Goal: Task Accomplishment & Management: Use online tool/utility

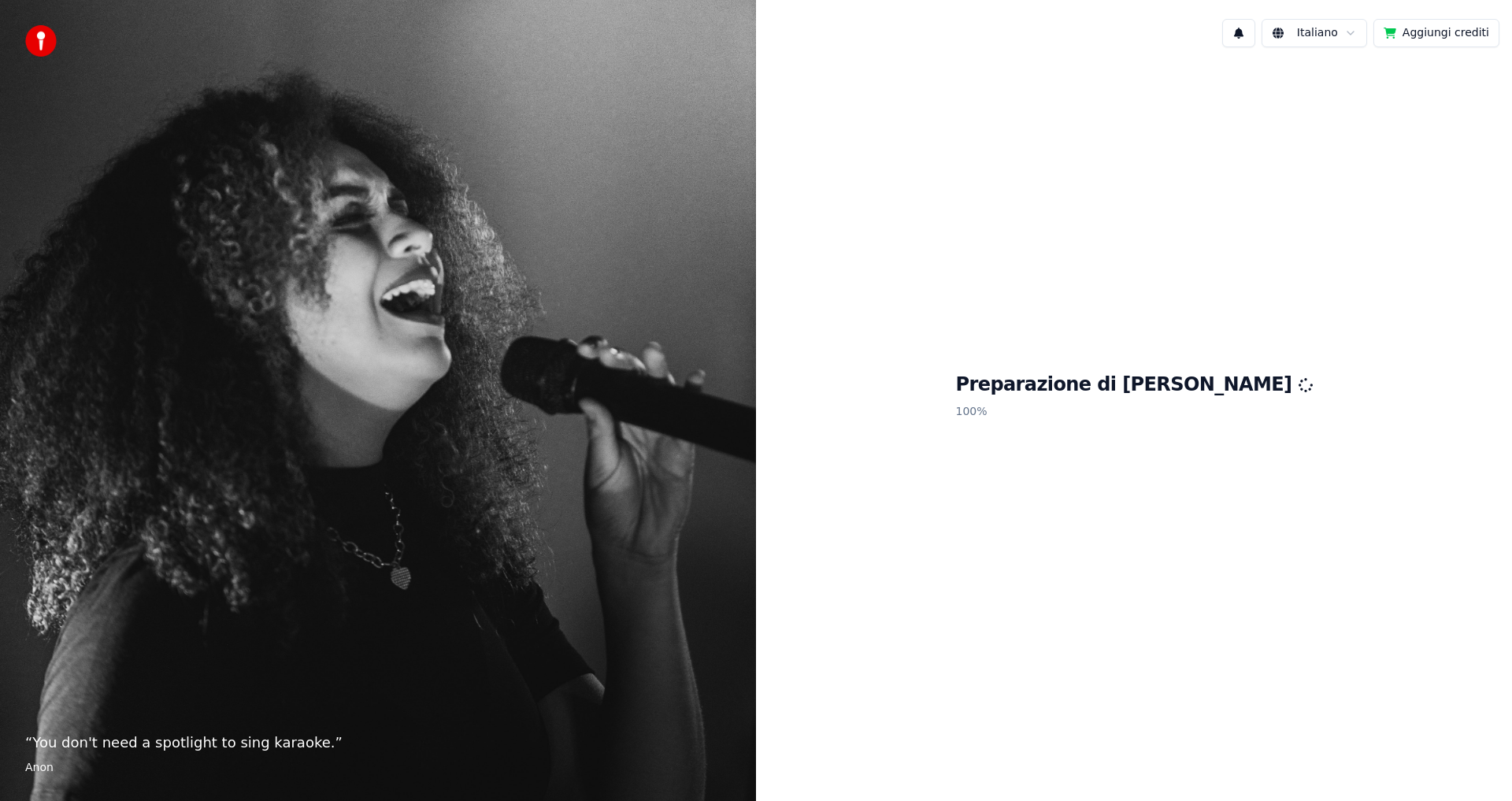
click at [1436, 30] on button "Aggiungi crediti" at bounding box center [1437, 33] width 126 height 29
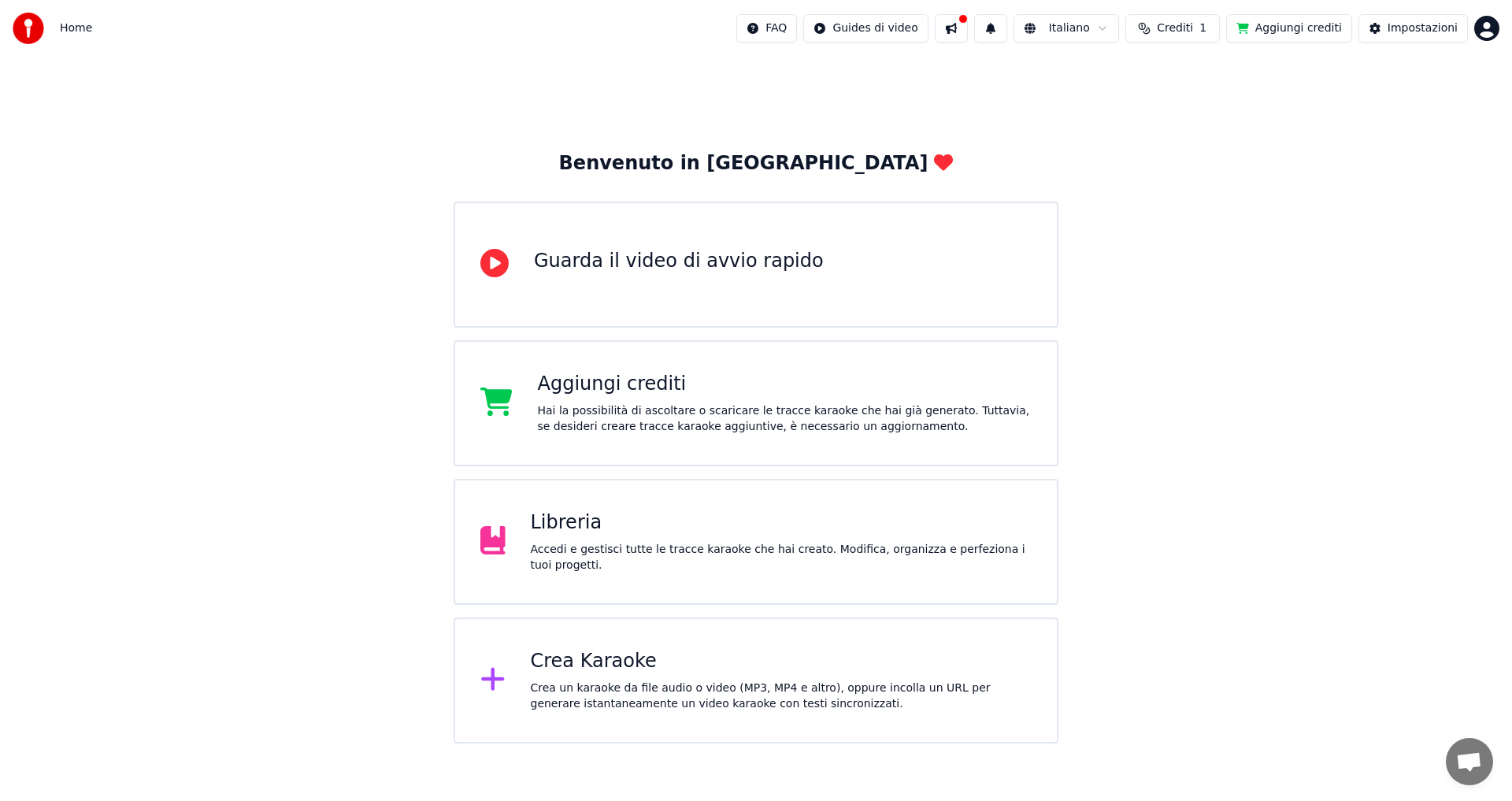
click at [662, 423] on div "Hai la possibilità di ascoltare o scaricare le tracce karaoke che hai già gener…" at bounding box center [786, 418] width 494 height 31
click at [621, 667] on div "Crea Karaoke" at bounding box center [782, 662] width 502 height 25
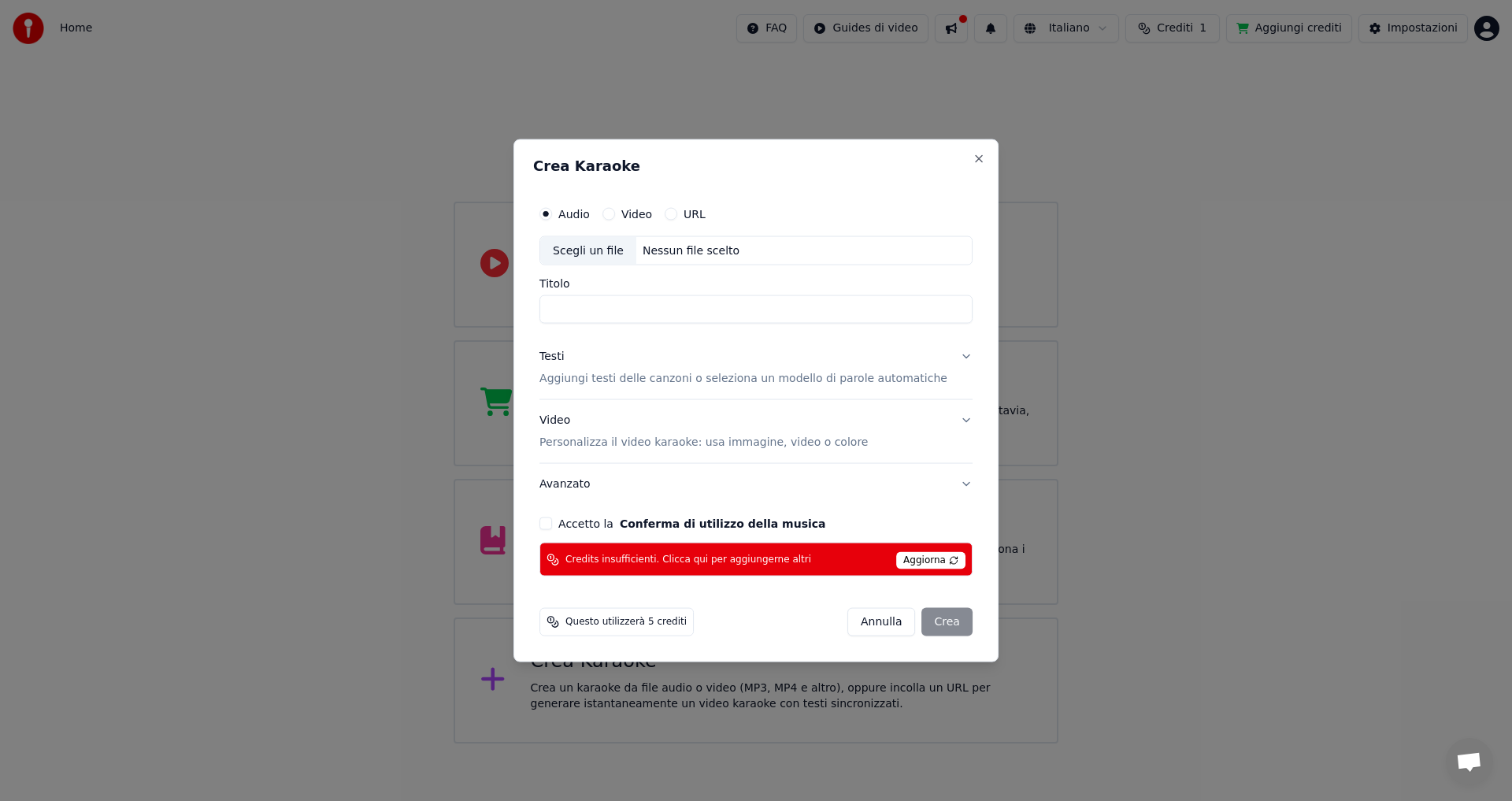
click at [634, 309] on input "Titolo" at bounding box center [756, 310] width 434 height 29
click at [620, 252] on div "Scegli un file" at bounding box center [588, 251] width 96 height 29
type input "**********"
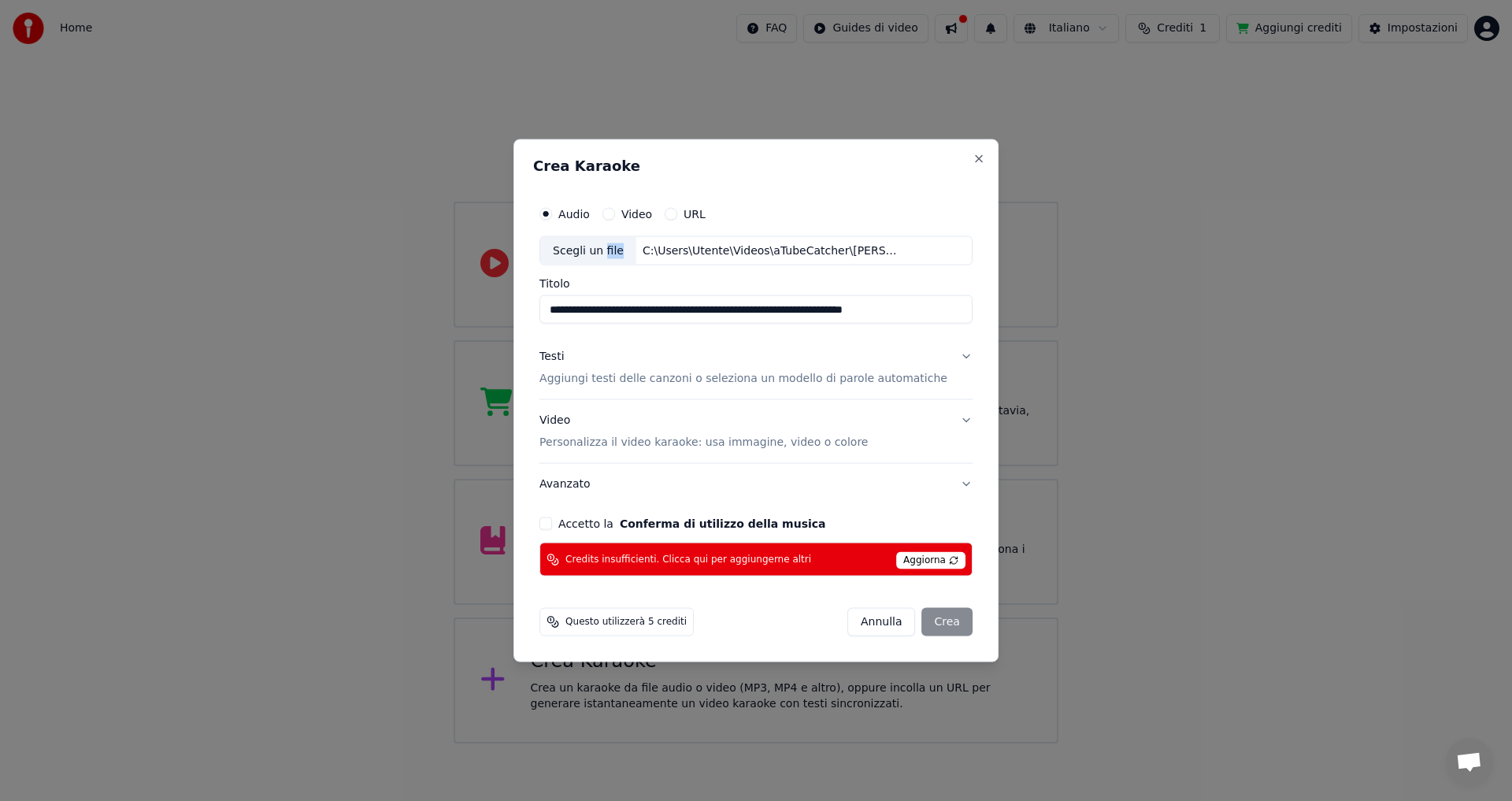
click at [646, 363] on div "Testi Aggiungi testi delle canzoni o seleziona un modello di parole automatiche" at bounding box center [743, 368] width 408 height 38
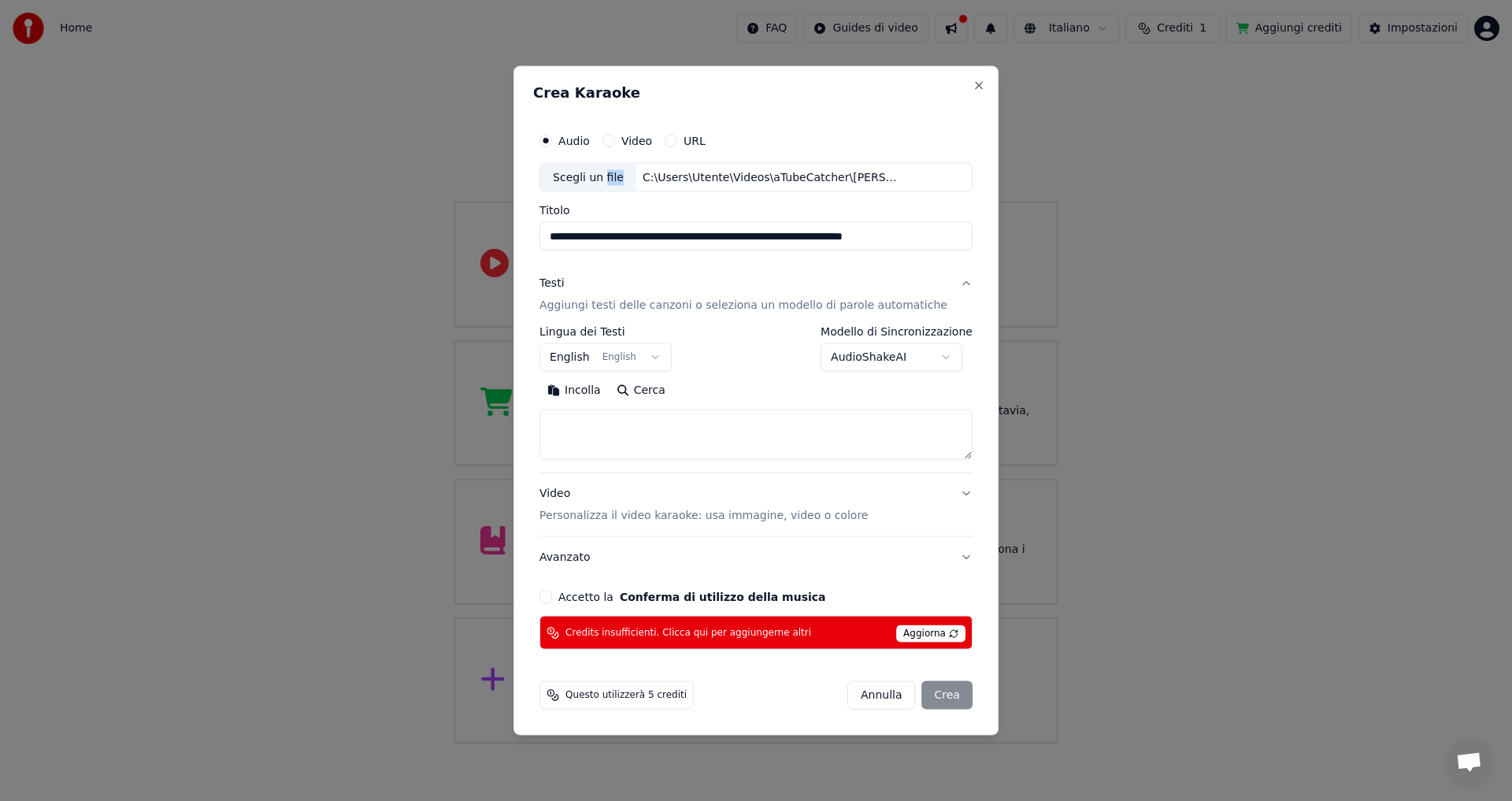
click at [667, 363] on button "English English" at bounding box center [606, 357] width 133 height 29
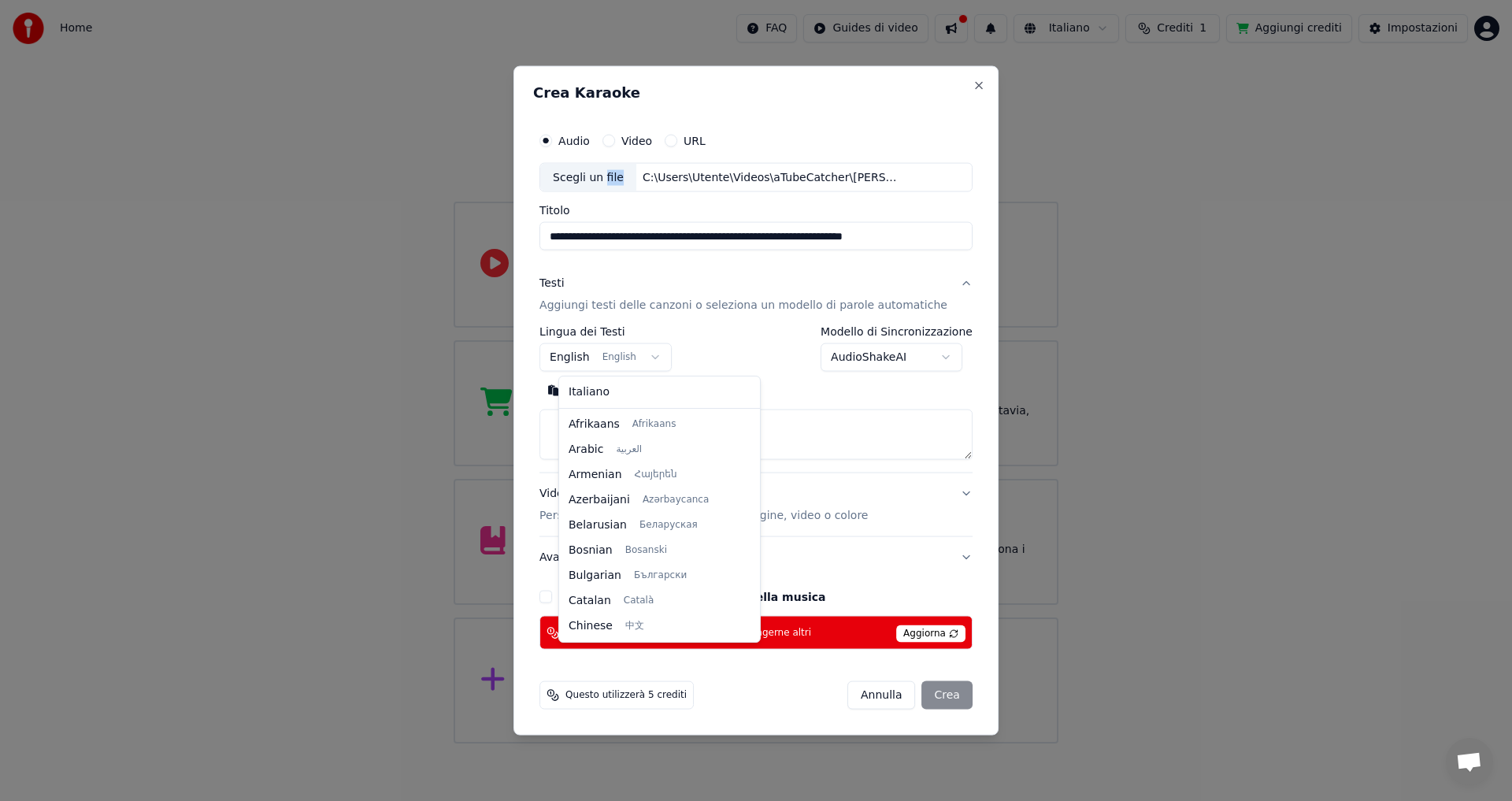
scroll to position [126, 0]
select select "**"
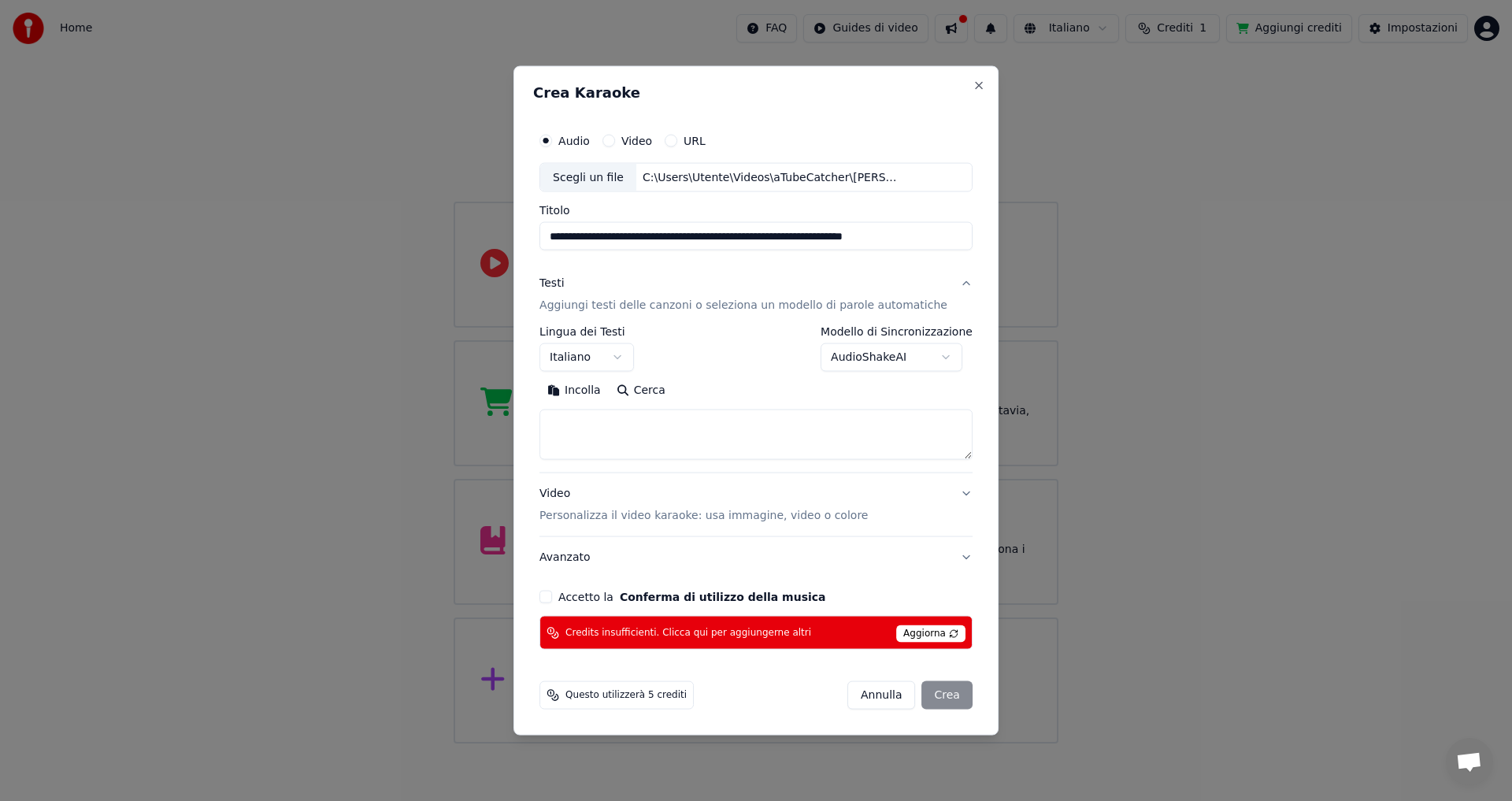
click at [640, 426] on textarea at bounding box center [756, 435] width 434 height 50
click at [600, 386] on button "Incolla" at bounding box center [573, 391] width 69 height 25
click at [609, 386] on button "Cerca" at bounding box center [641, 391] width 64 height 25
click at [639, 423] on textarea at bounding box center [737, 435] width 396 height 50
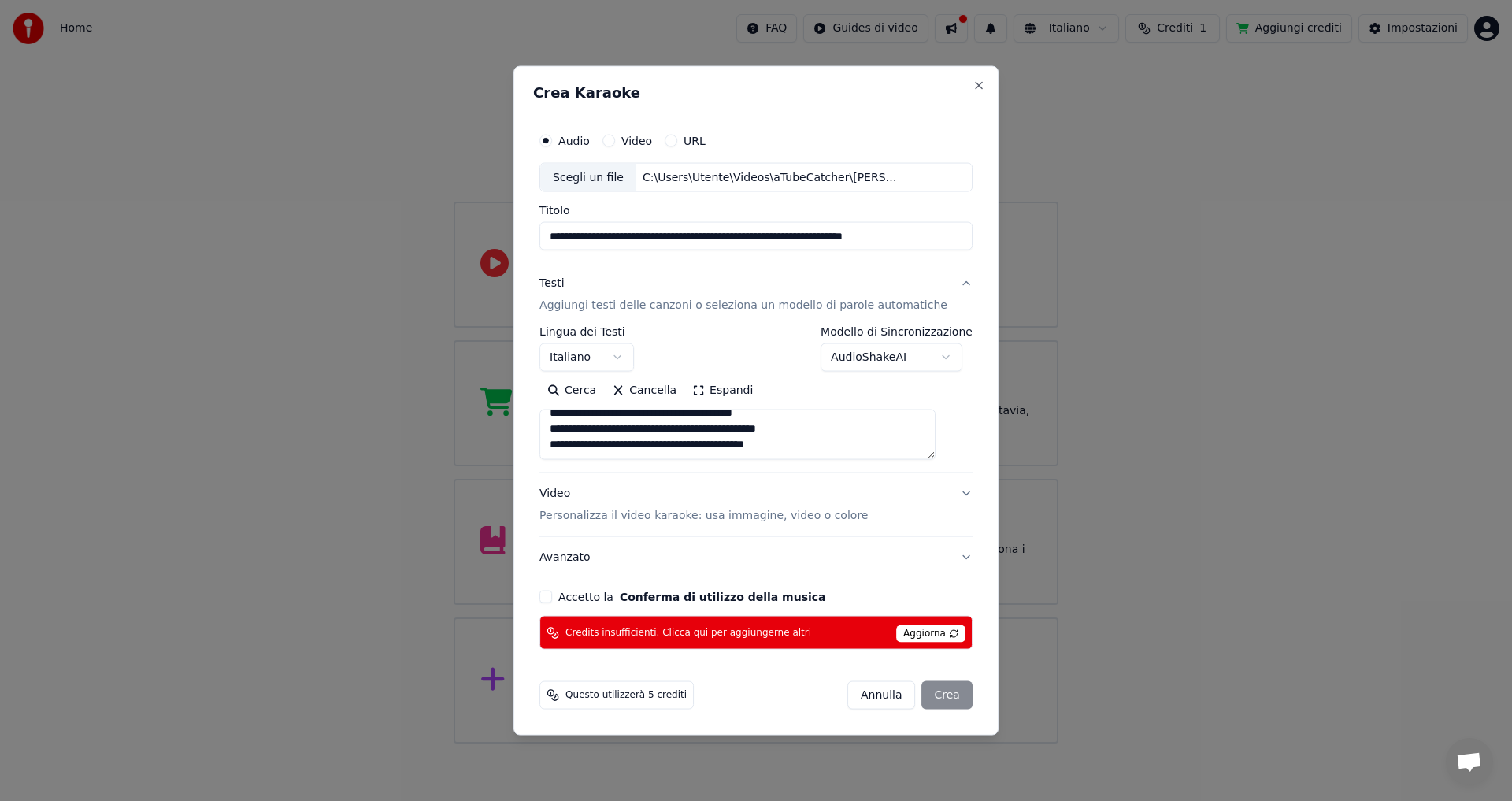
scroll to position [0, 0]
type textarea "**********"
click at [593, 520] on p "Personalizza il video karaoke: usa immagine, video o colore" at bounding box center [703, 516] width 329 height 16
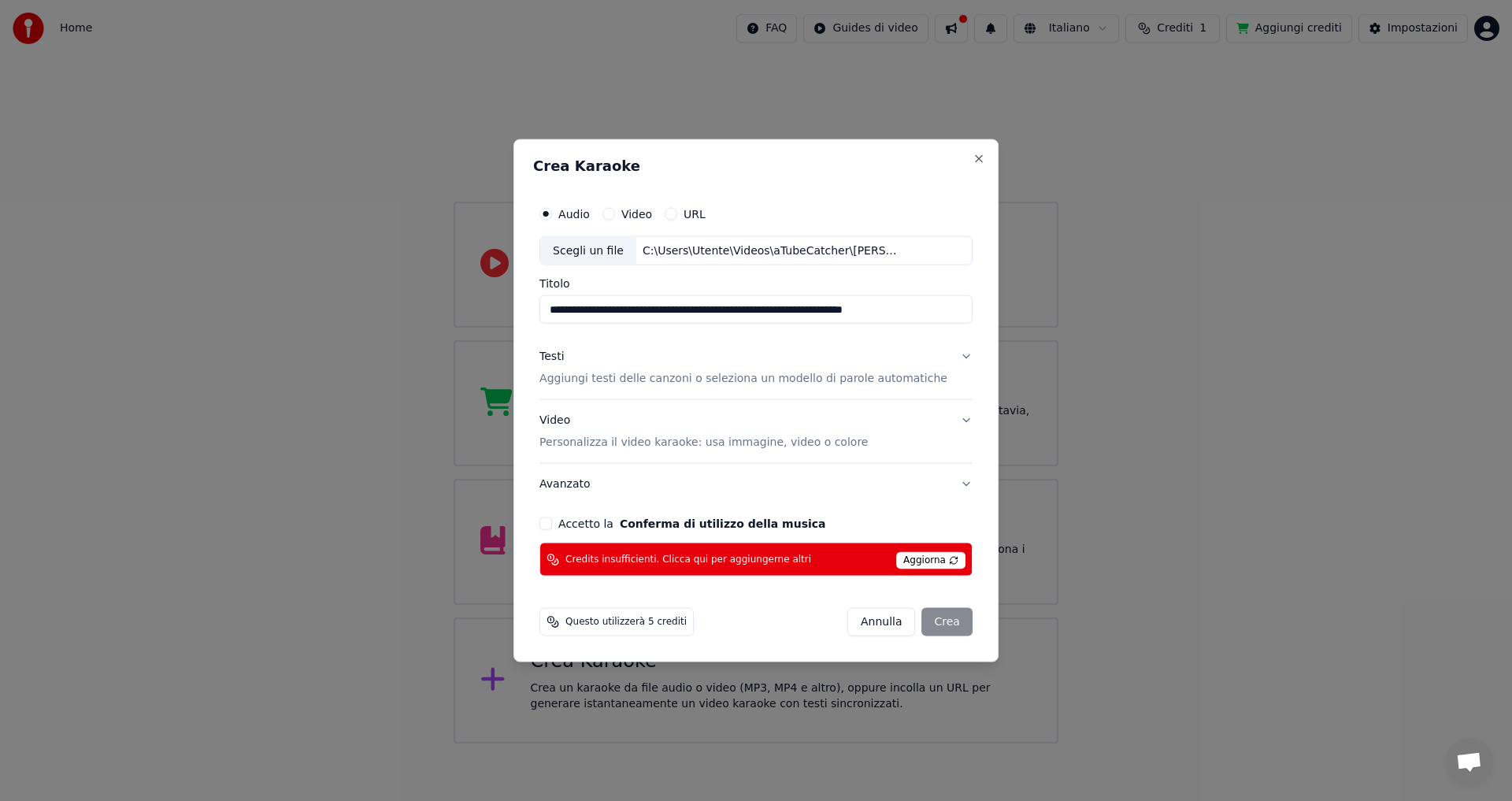
click at [552, 521] on button "Accetto la Conferma di utilizzo della musica" at bounding box center [546, 524] width 13 height 13
click at [658, 441] on p "Personalizza il video karaoke: usa immagine, video o colore" at bounding box center [703, 443] width 329 height 16
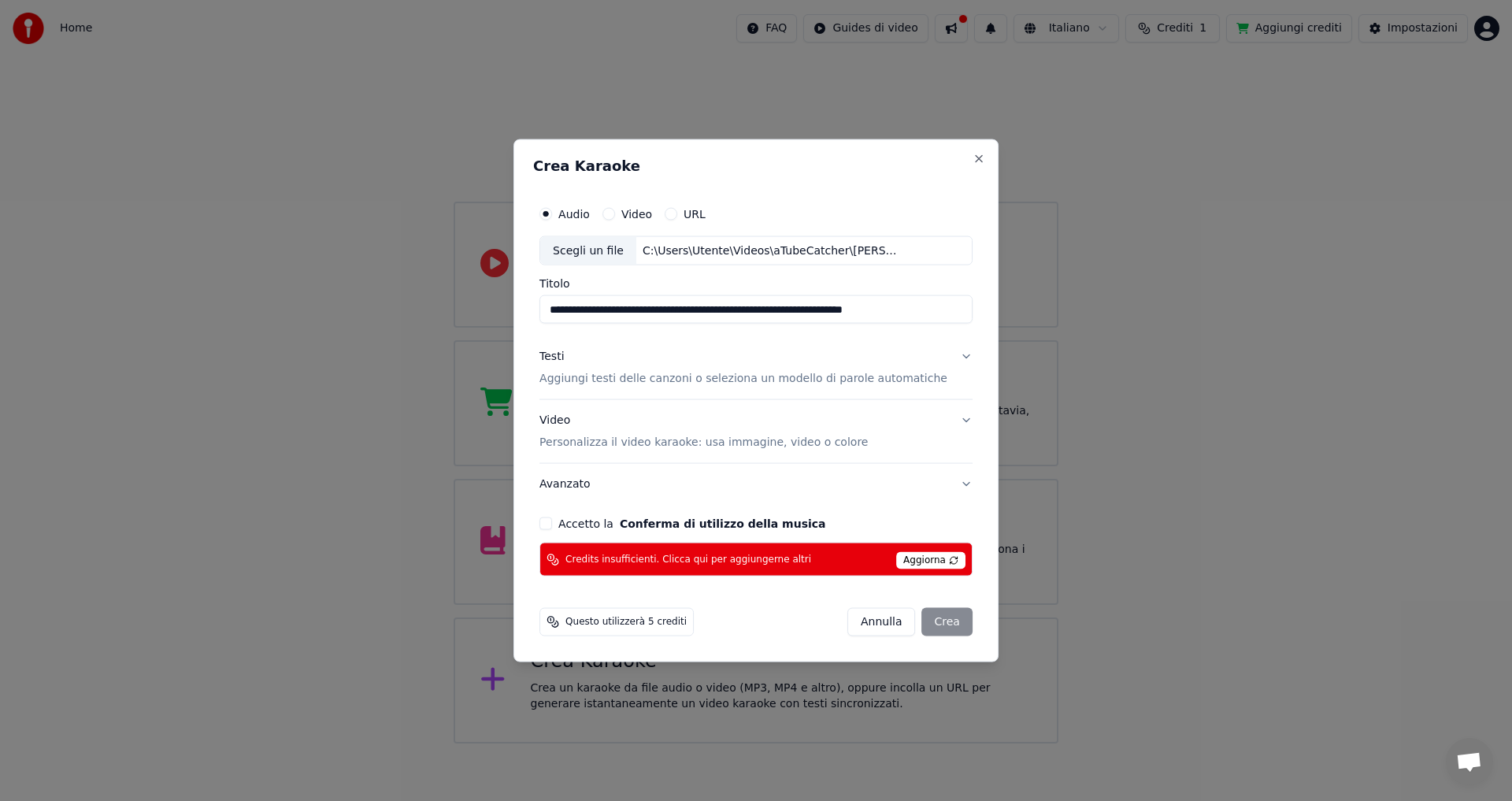
click at [658, 441] on p "Personalizza il video karaoke: usa immagine, video o colore" at bounding box center [703, 443] width 329 height 16
click at [932, 627] on div "[PERSON_NAME]" at bounding box center [910, 623] width 125 height 29
click at [932, 624] on div "[PERSON_NAME]" at bounding box center [910, 623] width 125 height 29
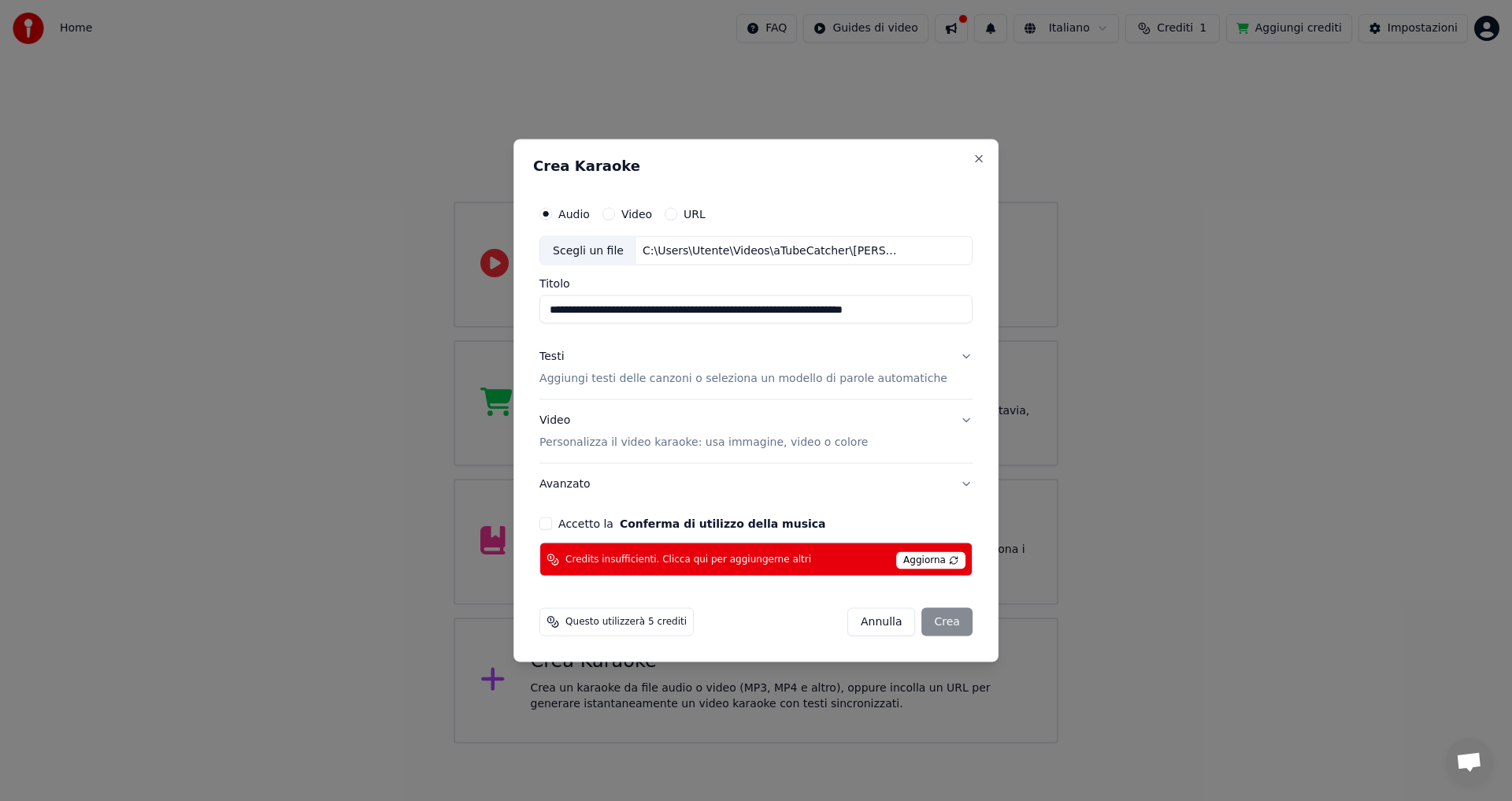
click at [921, 619] on div "[PERSON_NAME]" at bounding box center [910, 623] width 125 height 29
click at [898, 564] on span "Aggiorna" at bounding box center [931, 560] width 69 height 17
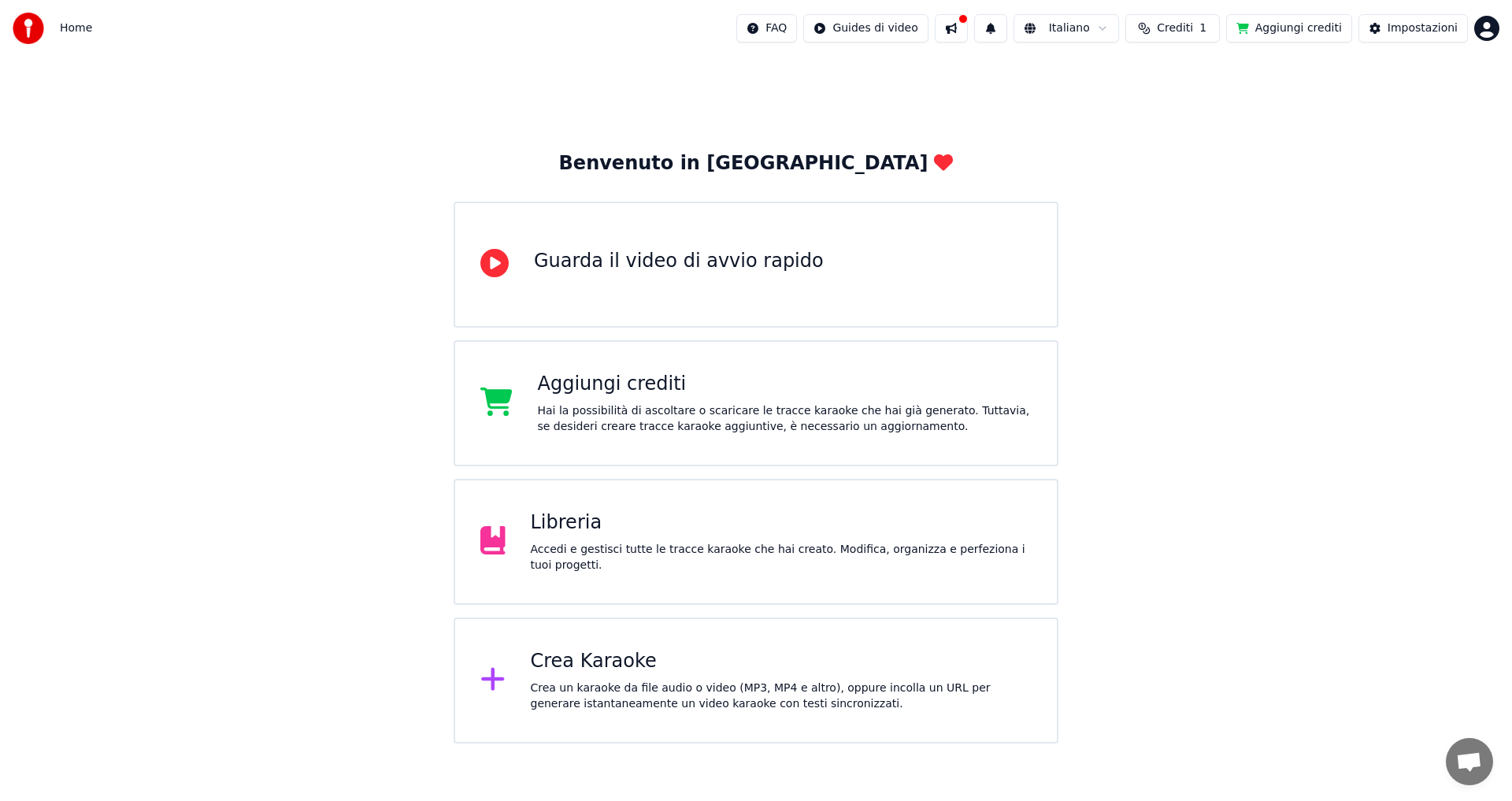
click at [1327, 30] on button "Aggiungi crediti" at bounding box center [1289, 29] width 126 height 29
click at [583, 660] on div "Crea Karaoke" at bounding box center [782, 662] width 502 height 25
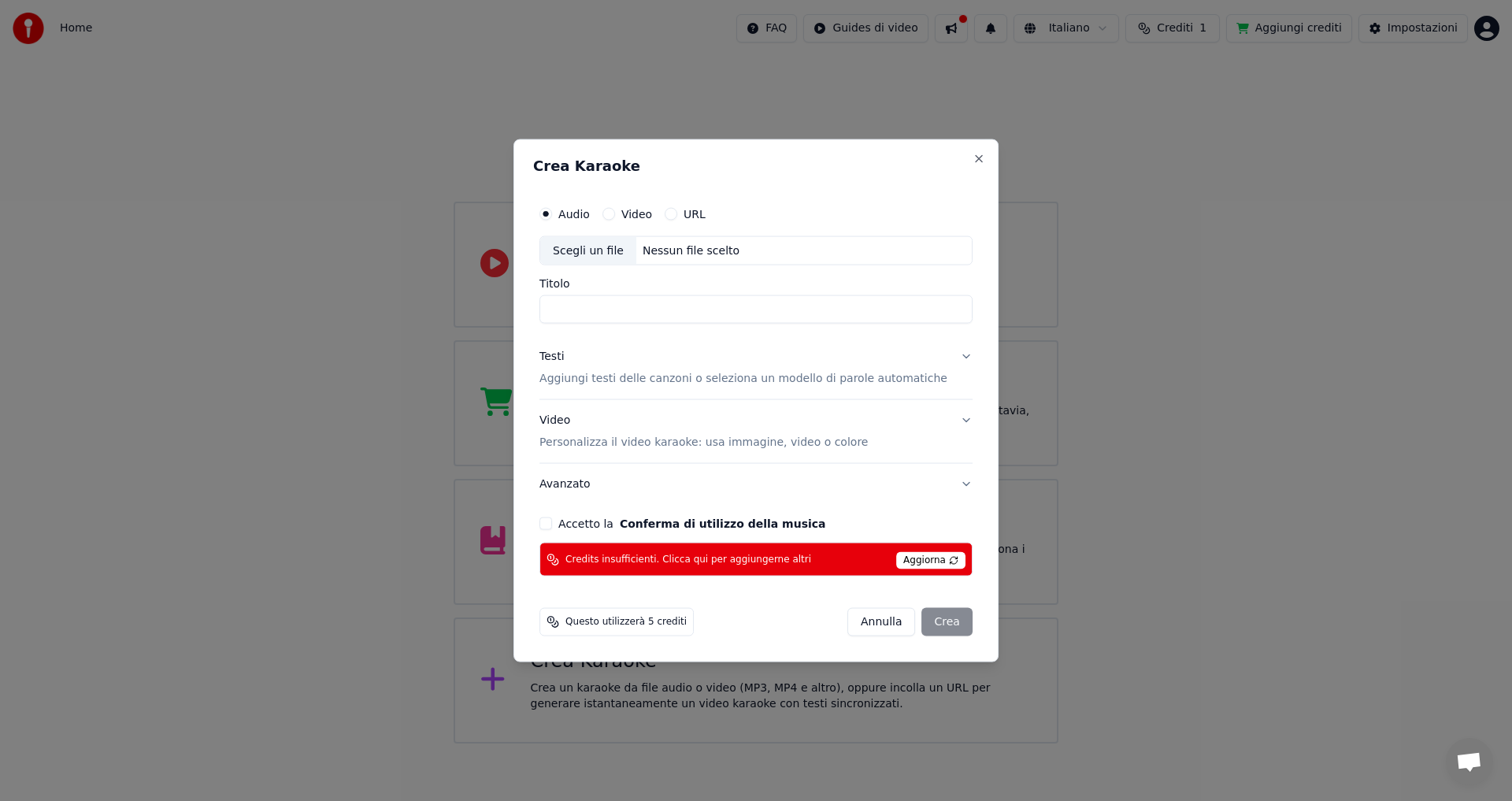
click at [629, 305] on input "Titolo" at bounding box center [756, 310] width 434 height 29
click at [635, 314] on input "Titolo" at bounding box center [756, 310] width 434 height 29
click at [621, 251] on div "Scegli un file" at bounding box center [588, 251] width 96 height 29
type input "**********"
click at [631, 391] on button "Testi Aggiungi testi delle canzoni o seleziona un modello di parole automatiche" at bounding box center [756, 367] width 434 height 63
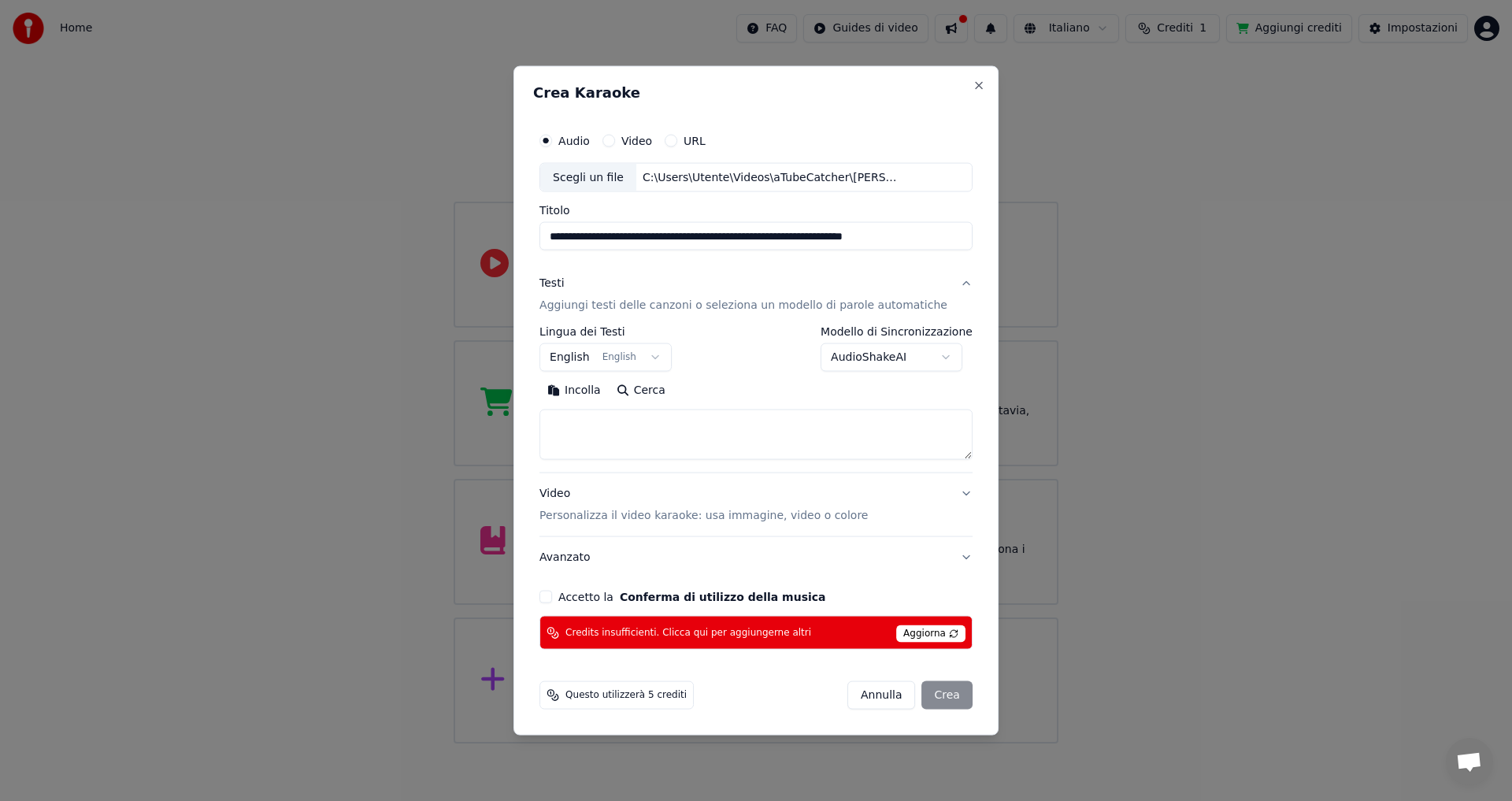
click at [666, 358] on body "**********" at bounding box center [756, 372] width 1512 height 744
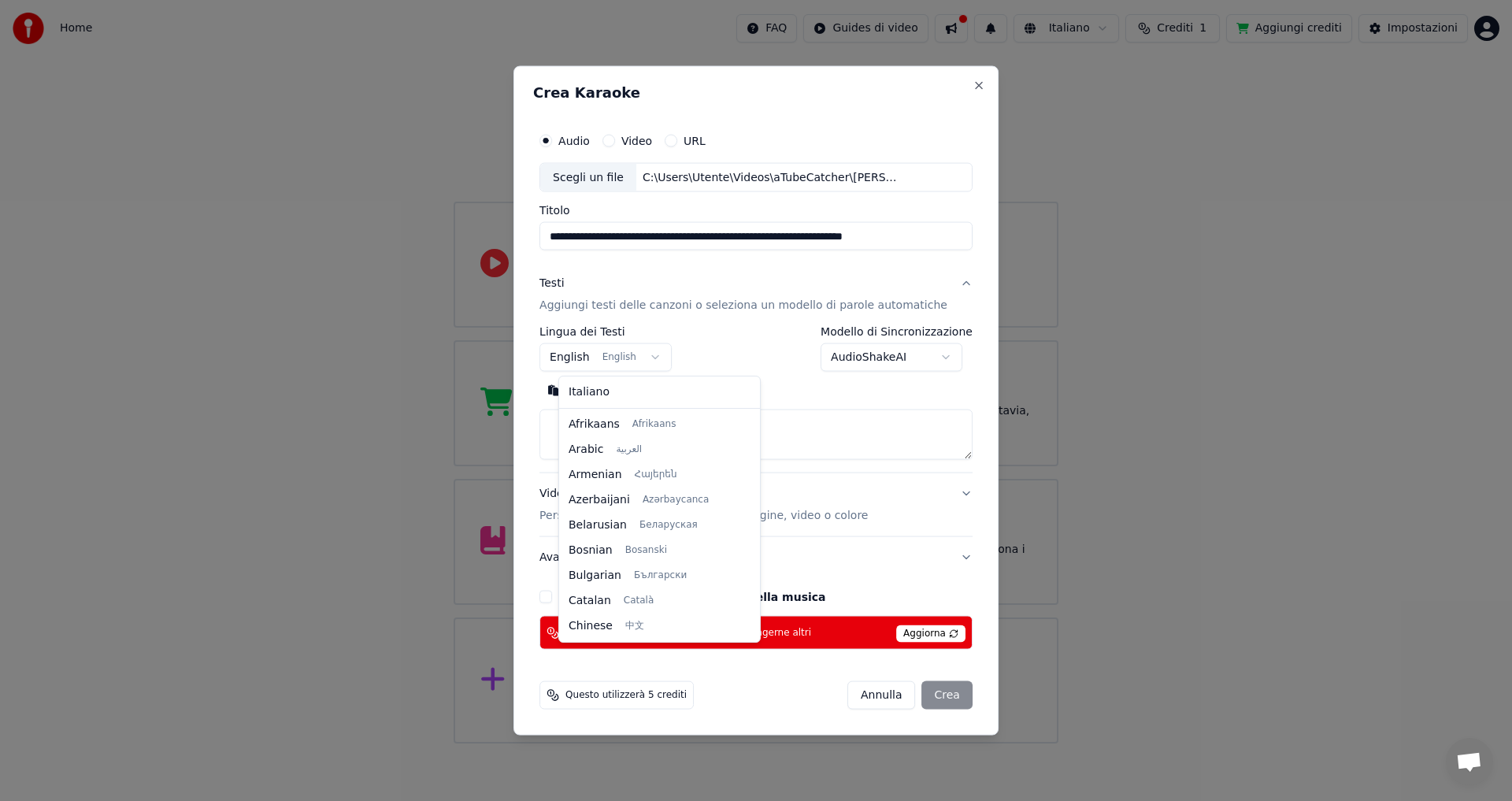
scroll to position [126, 0]
select select "**"
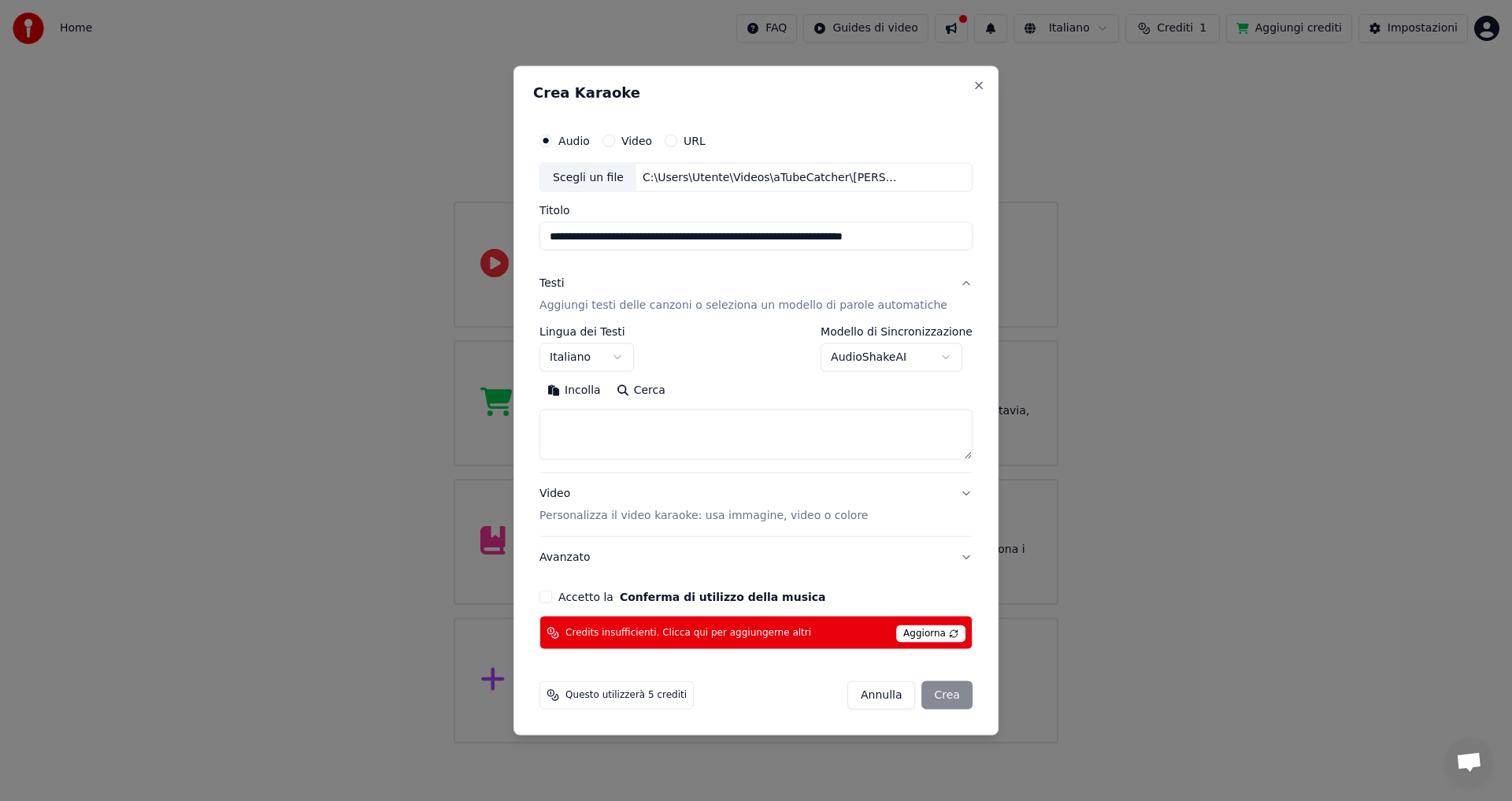
click at [595, 392] on button "Incolla" at bounding box center [573, 391] width 69 height 25
click at [696, 426] on textarea at bounding box center [737, 435] width 396 height 50
click at [606, 444] on textarea at bounding box center [737, 435] width 396 height 50
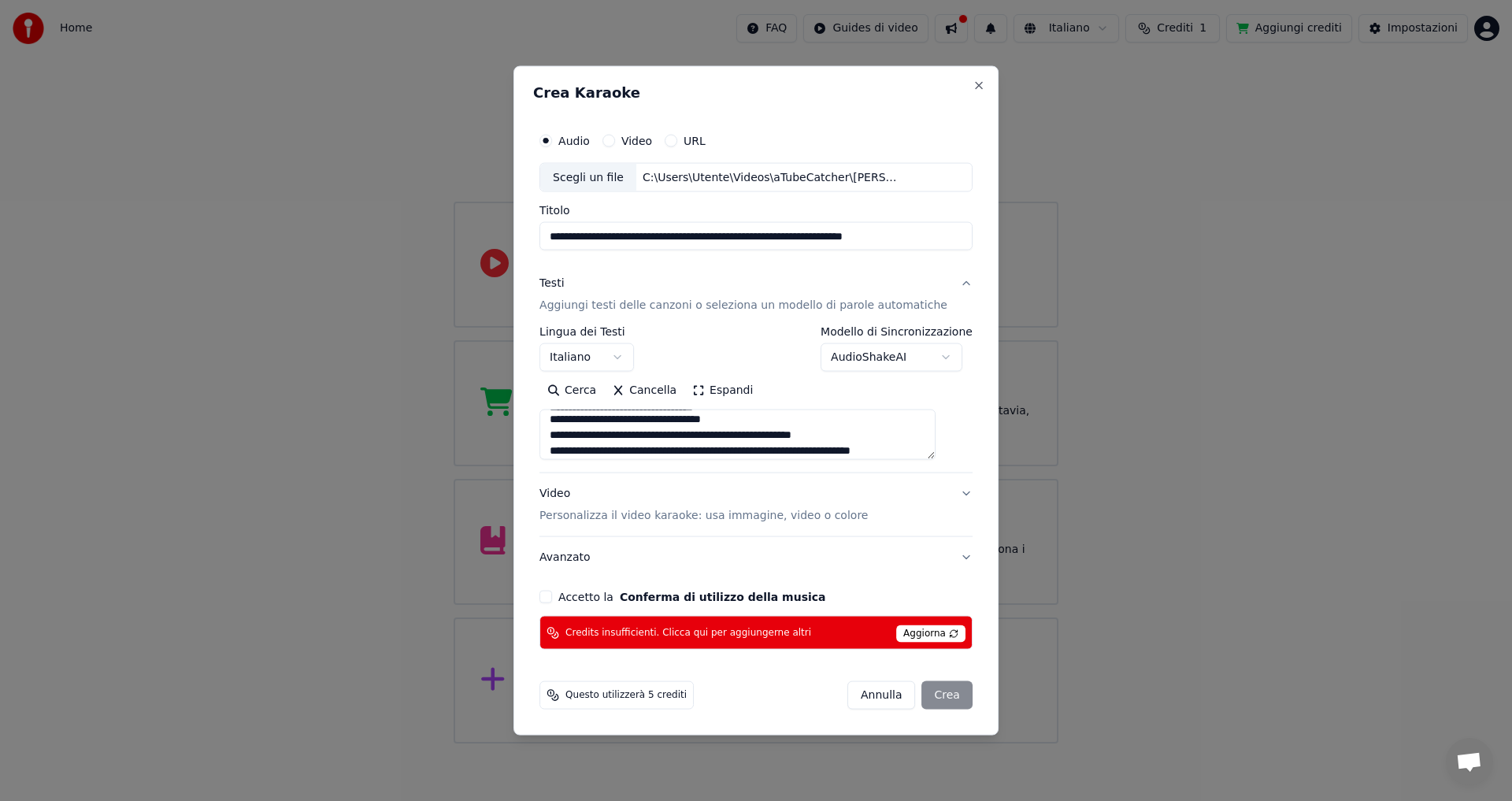
scroll to position [63, 0]
click at [593, 428] on textarea at bounding box center [737, 435] width 396 height 50
click at [797, 425] on textarea at bounding box center [737, 435] width 396 height 50
click at [860, 446] on textarea at bounding box center [737, 435] width 396 height 50
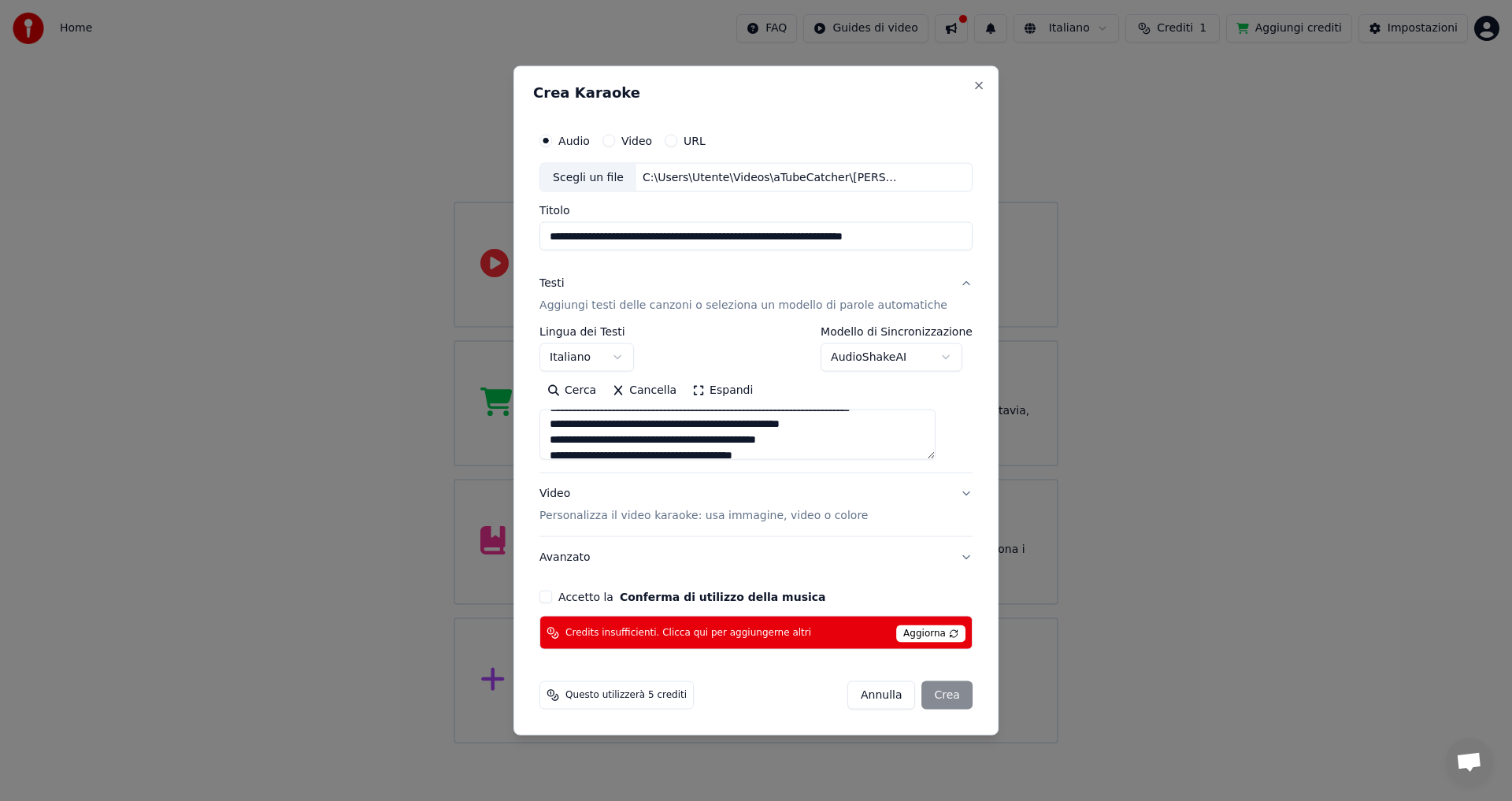
click at [860, 446] on textarea at bounding box center [737, 435] width 396 height 50
type textarea "**********"
click at [692, 523] on p "Personalizza il video karaoke: usa immagine, video o colore" at bounding box center [703, 516] width 329 height 16
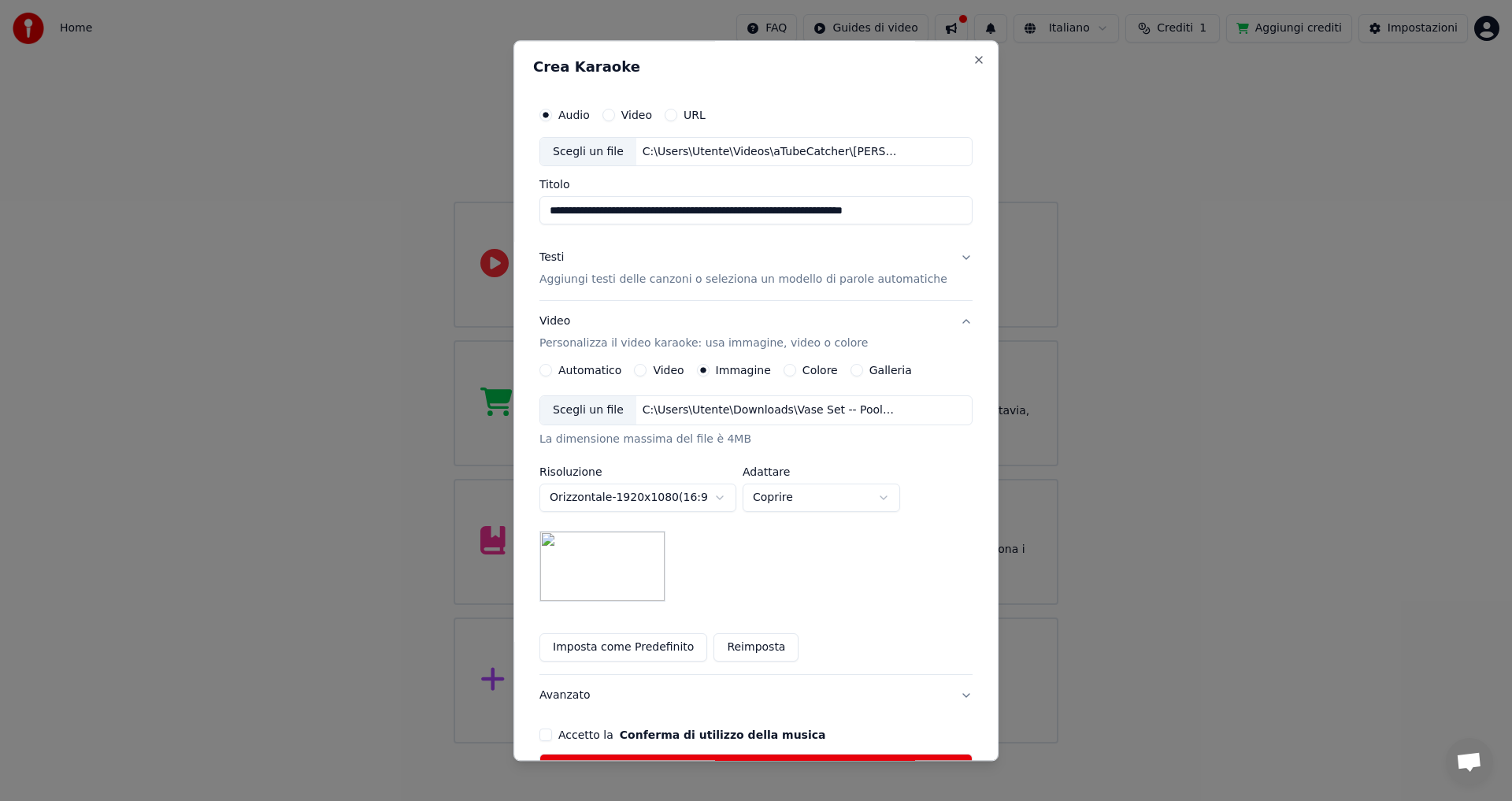
click at [614, 372] on label "Automatico" at bounding box center [589, 371] width 63 height 11
click at [552, 372] on button "Automatico" at bounding box center [546, 371] width 13 height 13
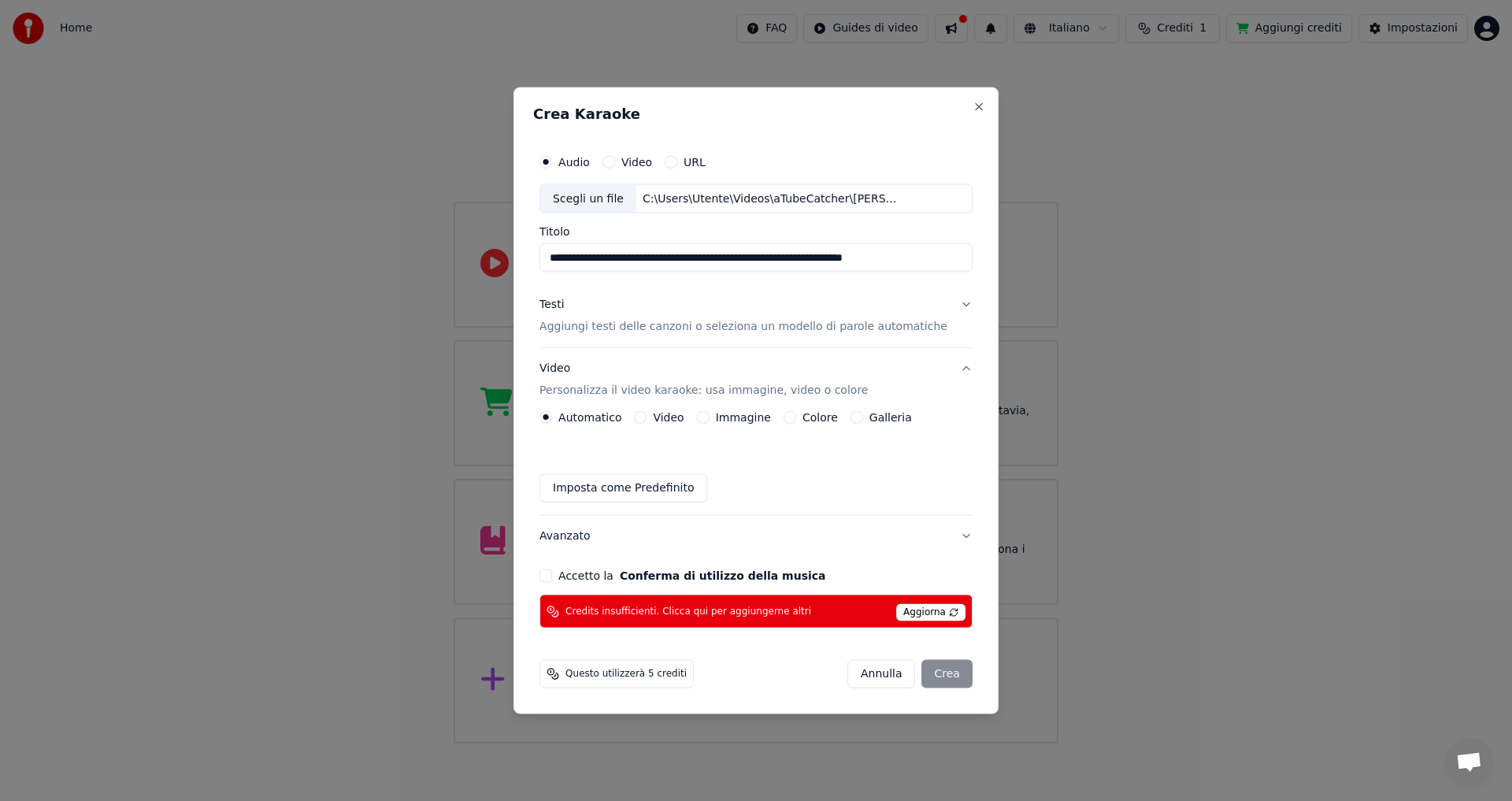
click at [761, 415] on label "Immagine" at bounding box center [743, 418] width 56 height 11
click at [709, 415] on button "Immagine" at bounding box center [703, 418] width 13 height 13
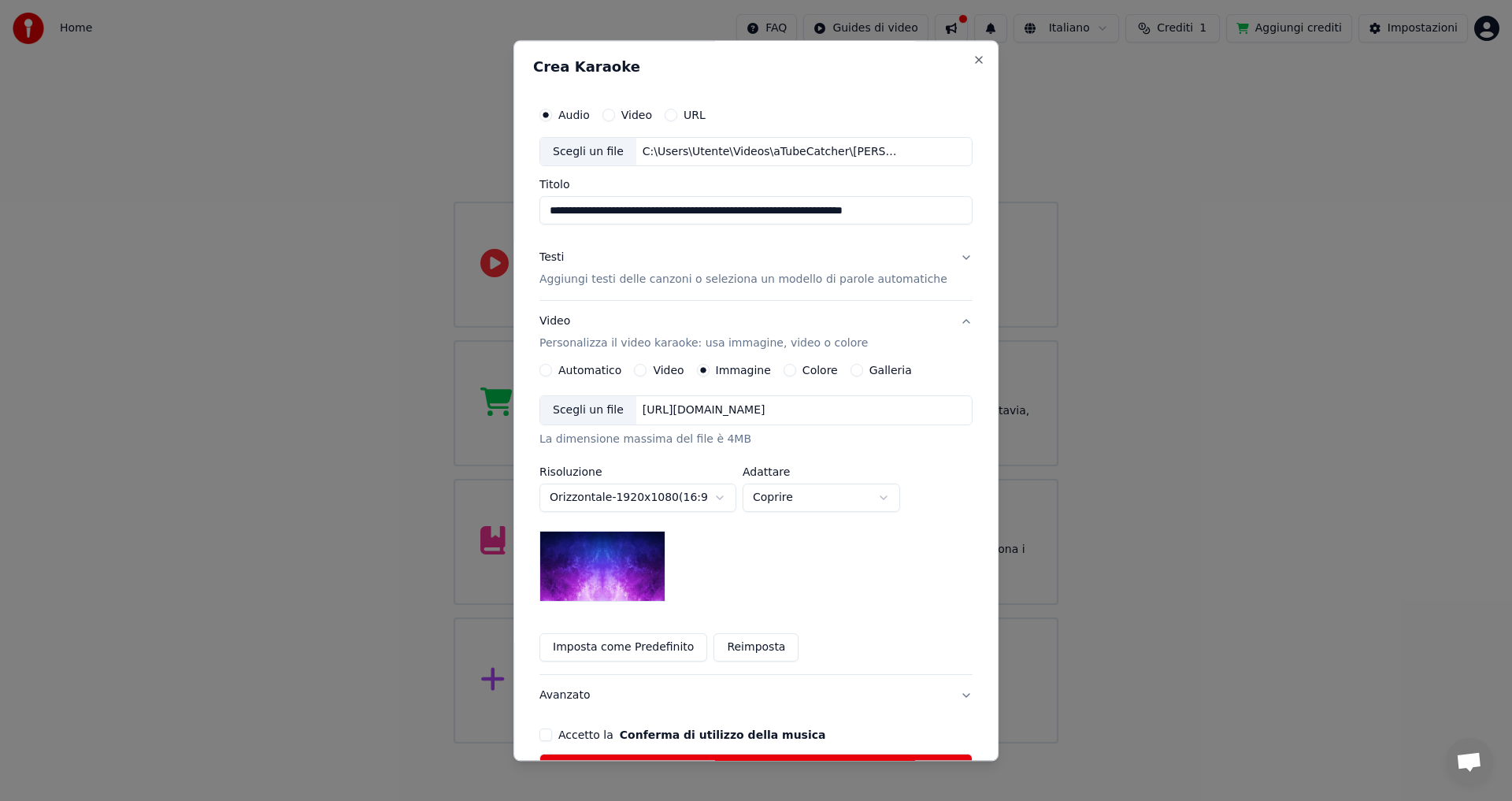
click at [660, 563] on img at bounding box center [602, 567] width 126 height 71
click at [745, 652] on button "Reimposta" at bounding box center [756, 649] width 85 height 29
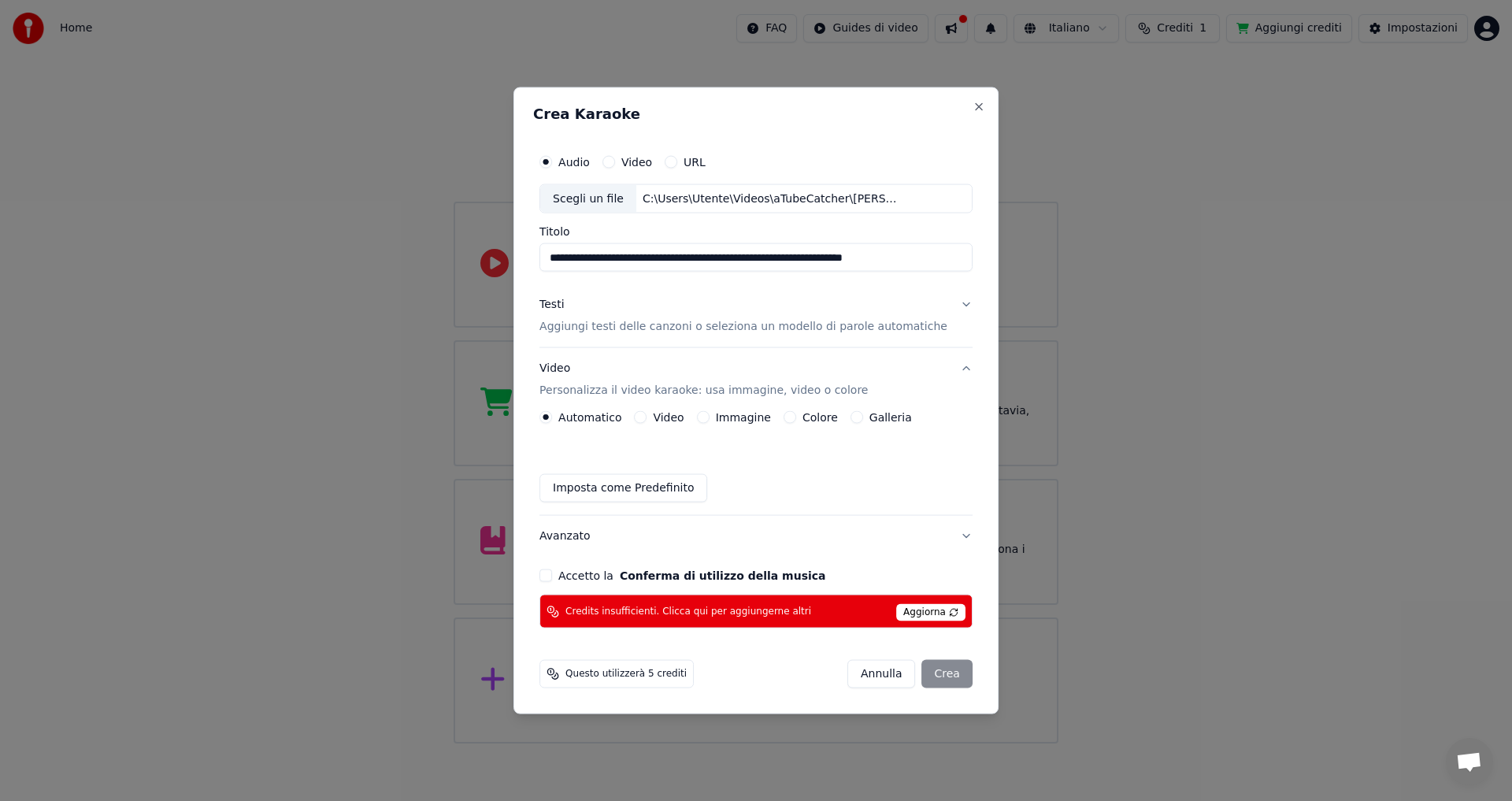
click at [722, 417] on div "Immagine" at bounding box center [734, 418] width 74 height 13
click at [709, 421] on button "Immagine" at bounding box center [703, 418] width 13 height 13
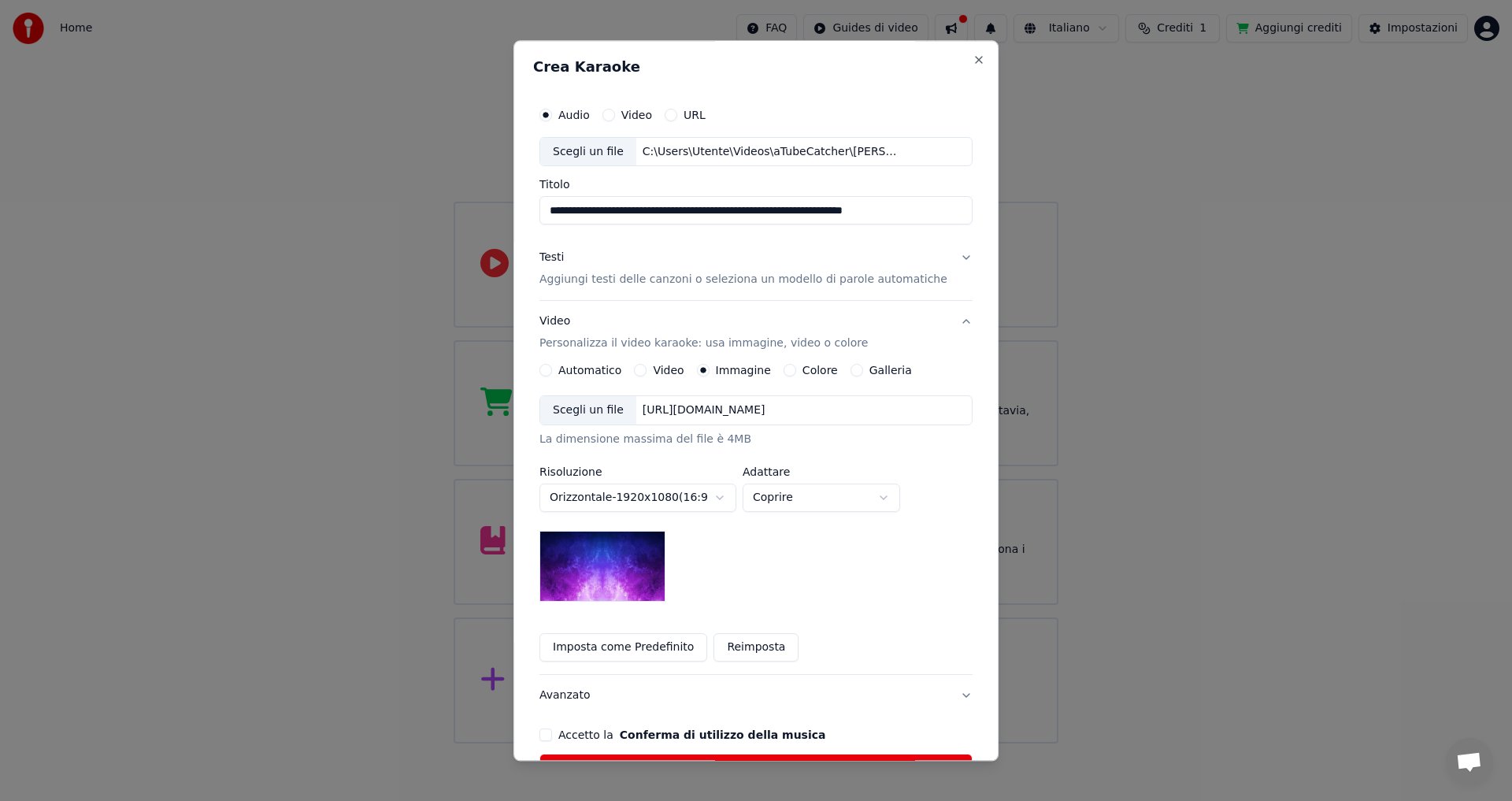
click at [689, 649] on button "Imposta come Predefinito" at bounding box center [623, 649] width 168 height 29
click at [793, 367] on button "Colore" at bounding box center [790, 371] width 13 height 13
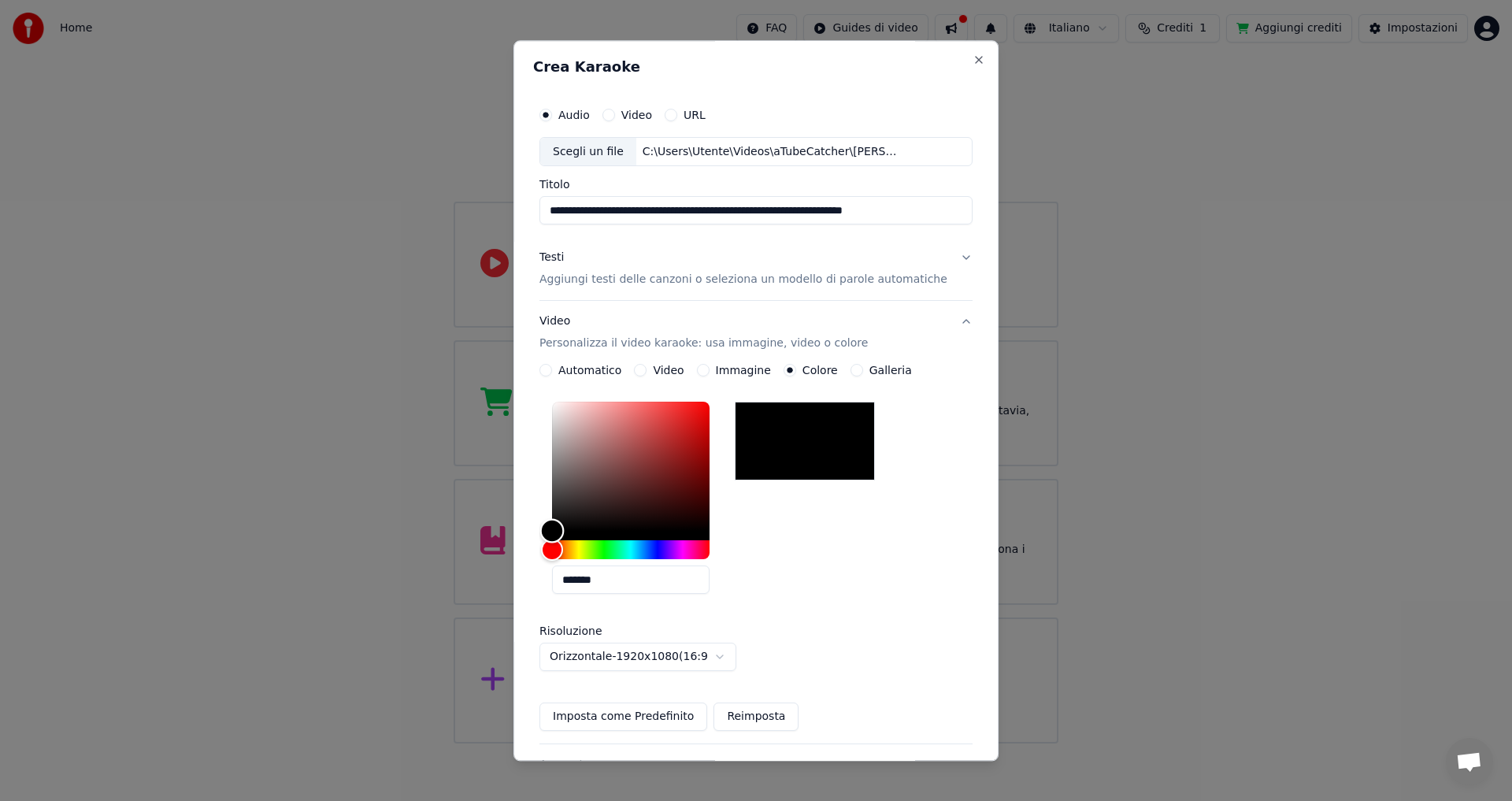
type input "*******"
click at [667, 437] on div "Color" at bounding box center [631, 467] width 158 height 129
click at [856, 375] on button "Galleria" at bounding box center [857, 371] width 13 height 13
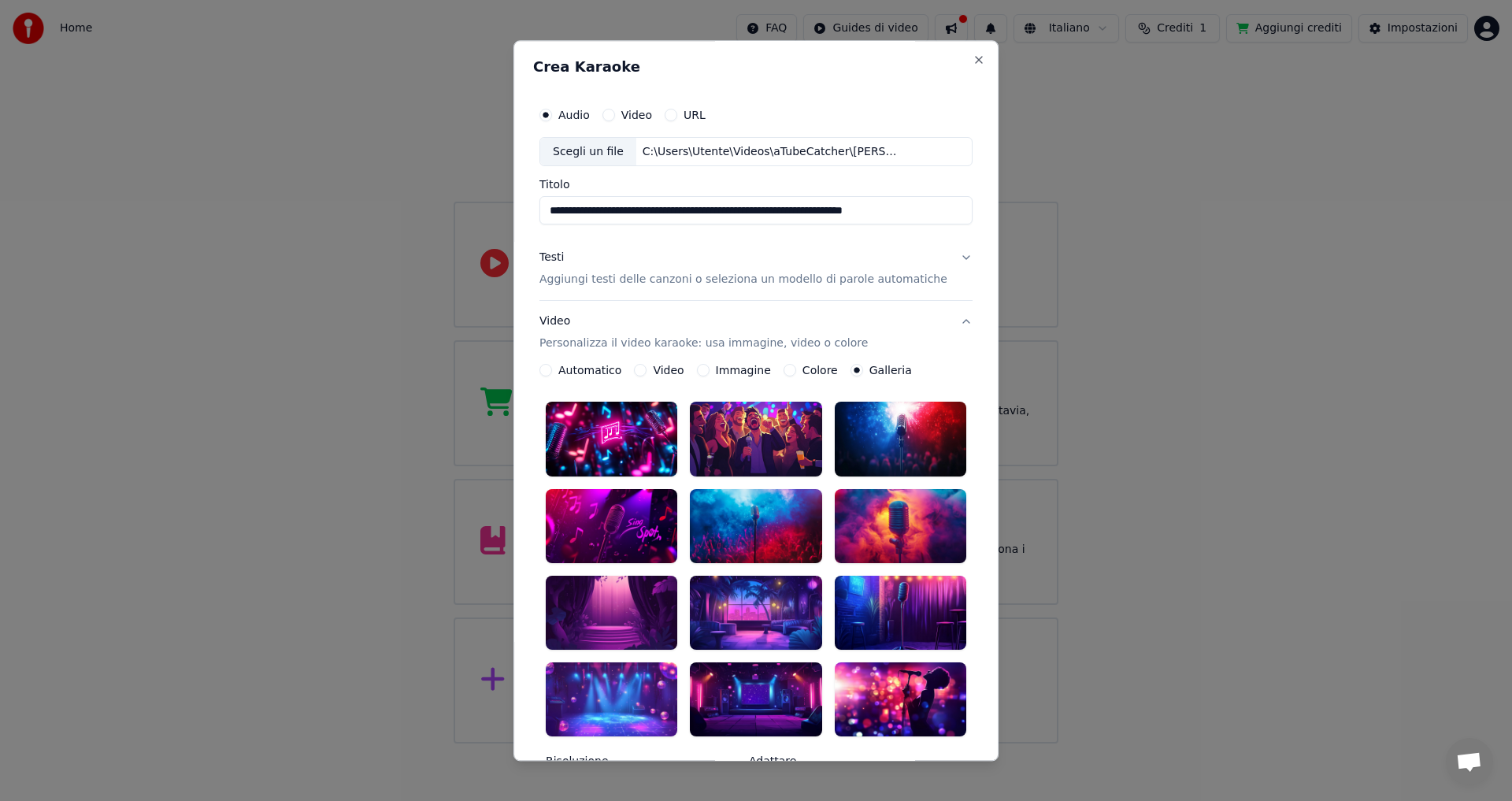
click at [649, 437] on div at bounding box center [611, 439] width 132 height 74
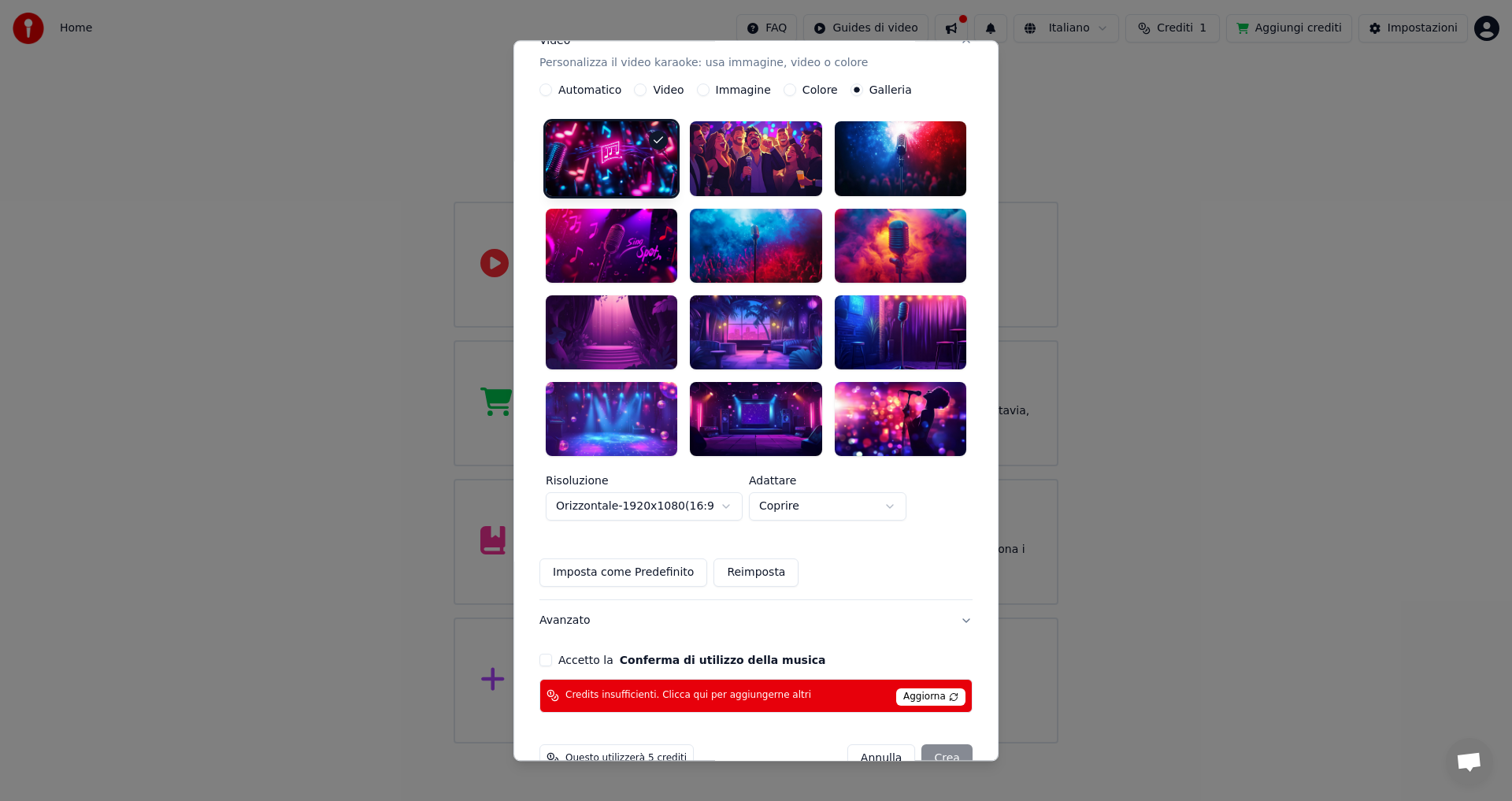
scroll to position [289, 0]
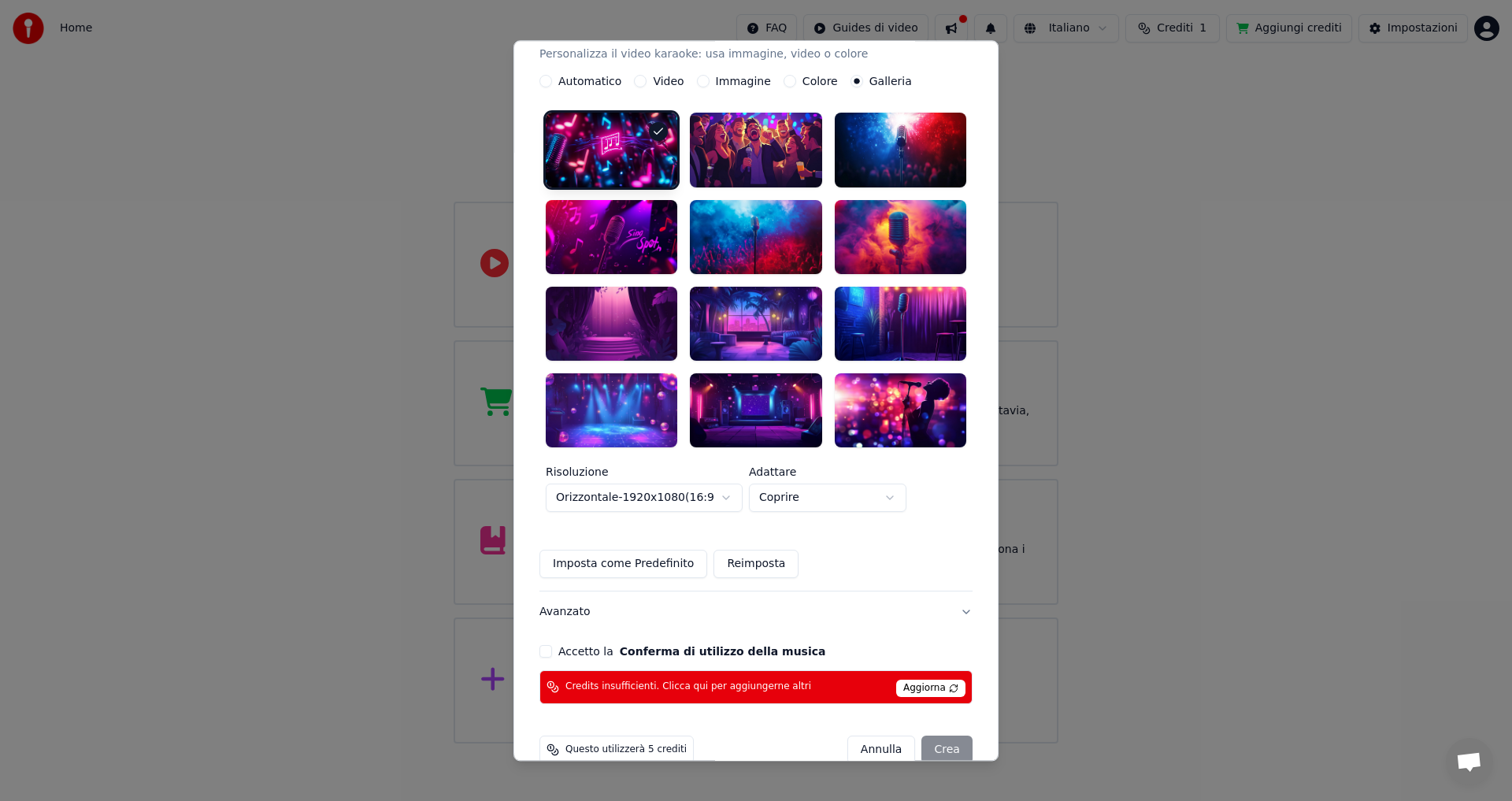
click at [552, 645] on button "Accetto la Conferma di utilizzo della musica" at bounding box center [546, 651] width 13 height 13
click at [910, 680] on span "Aggiorna" at bounding box center [931, 688] width 69 height 17
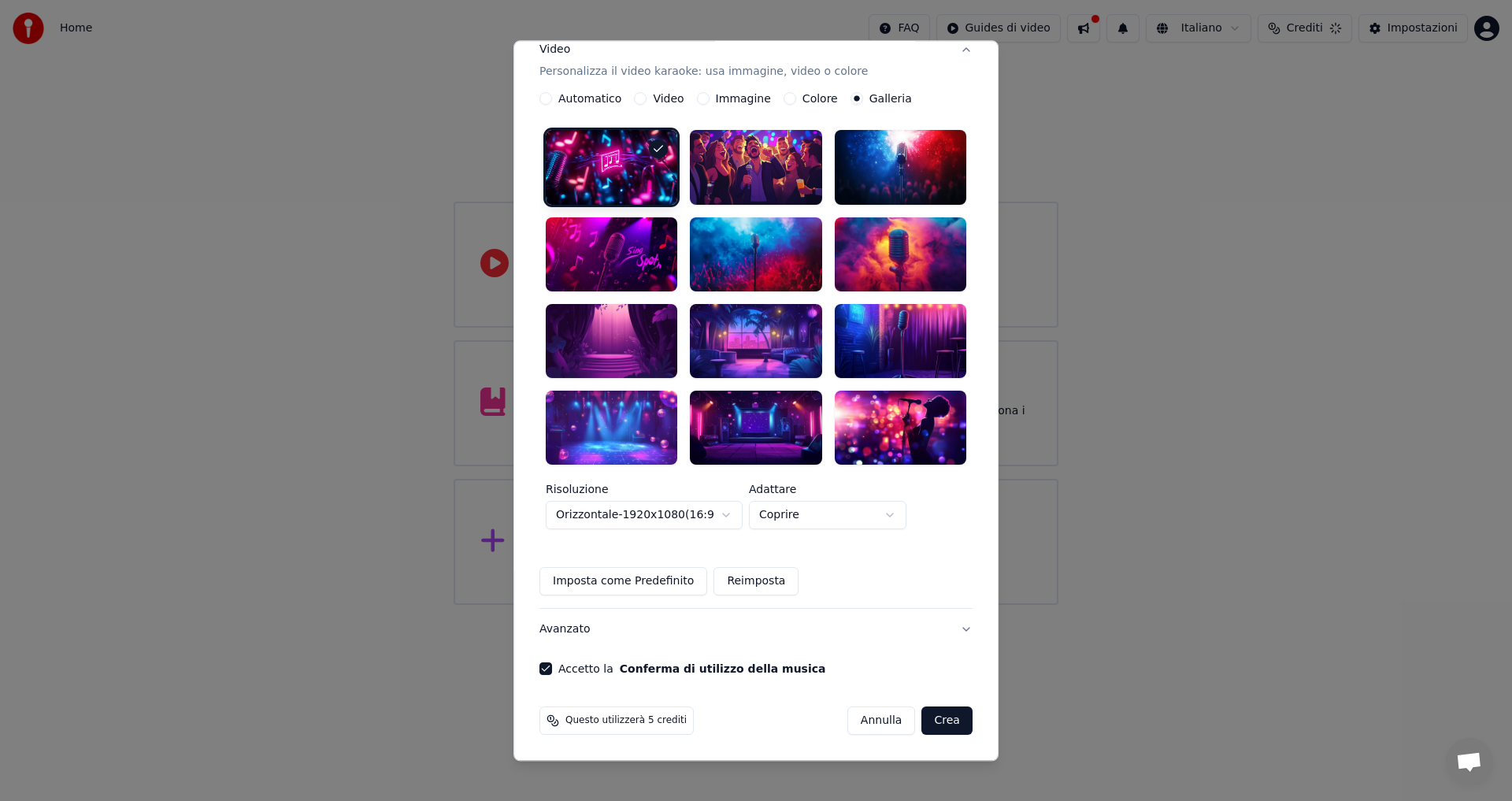
scroll to position [245, 0]
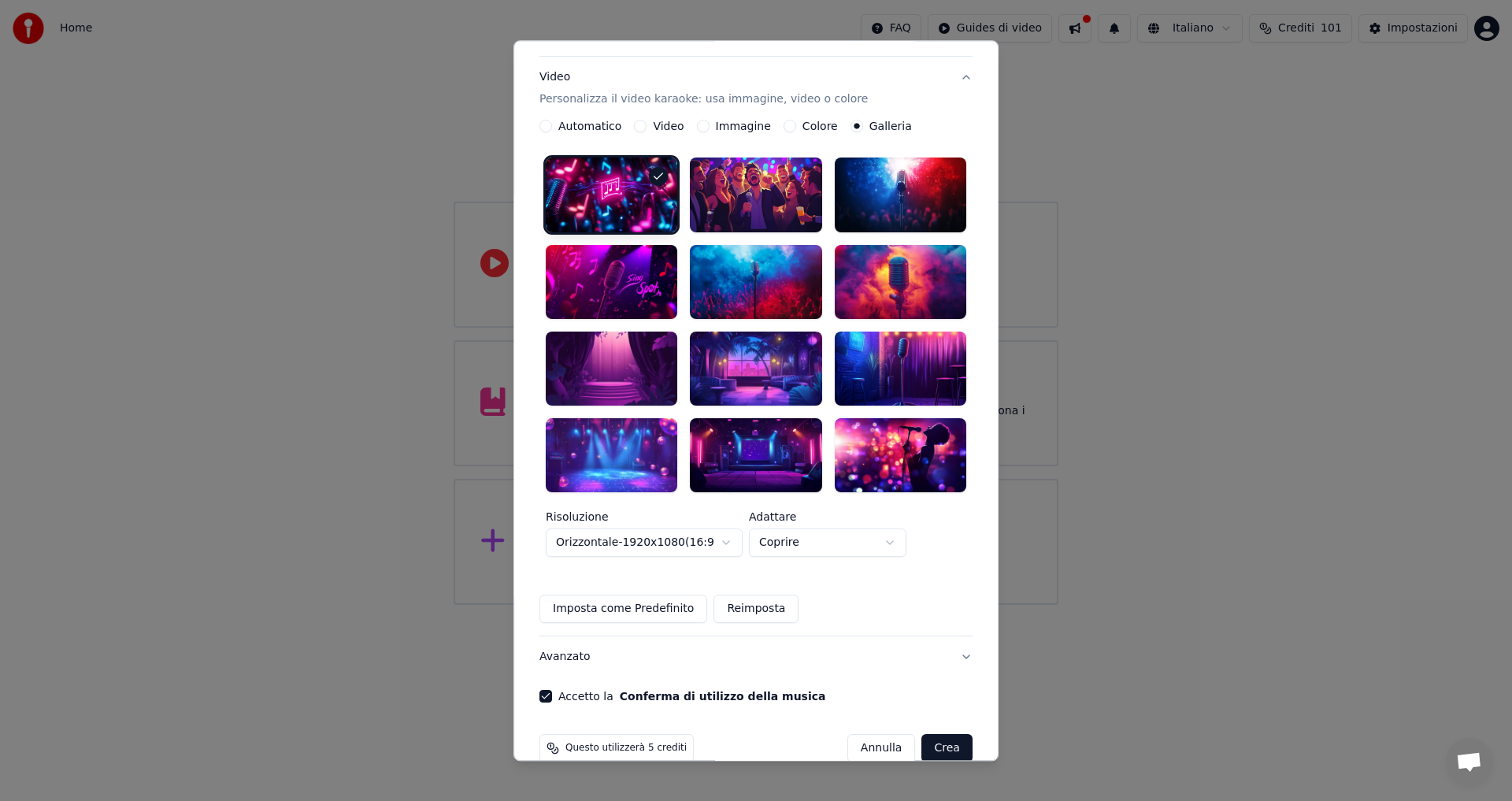
click at [923, 735] on button "Crea" at bounding box center [948, 749] width 50 height 29
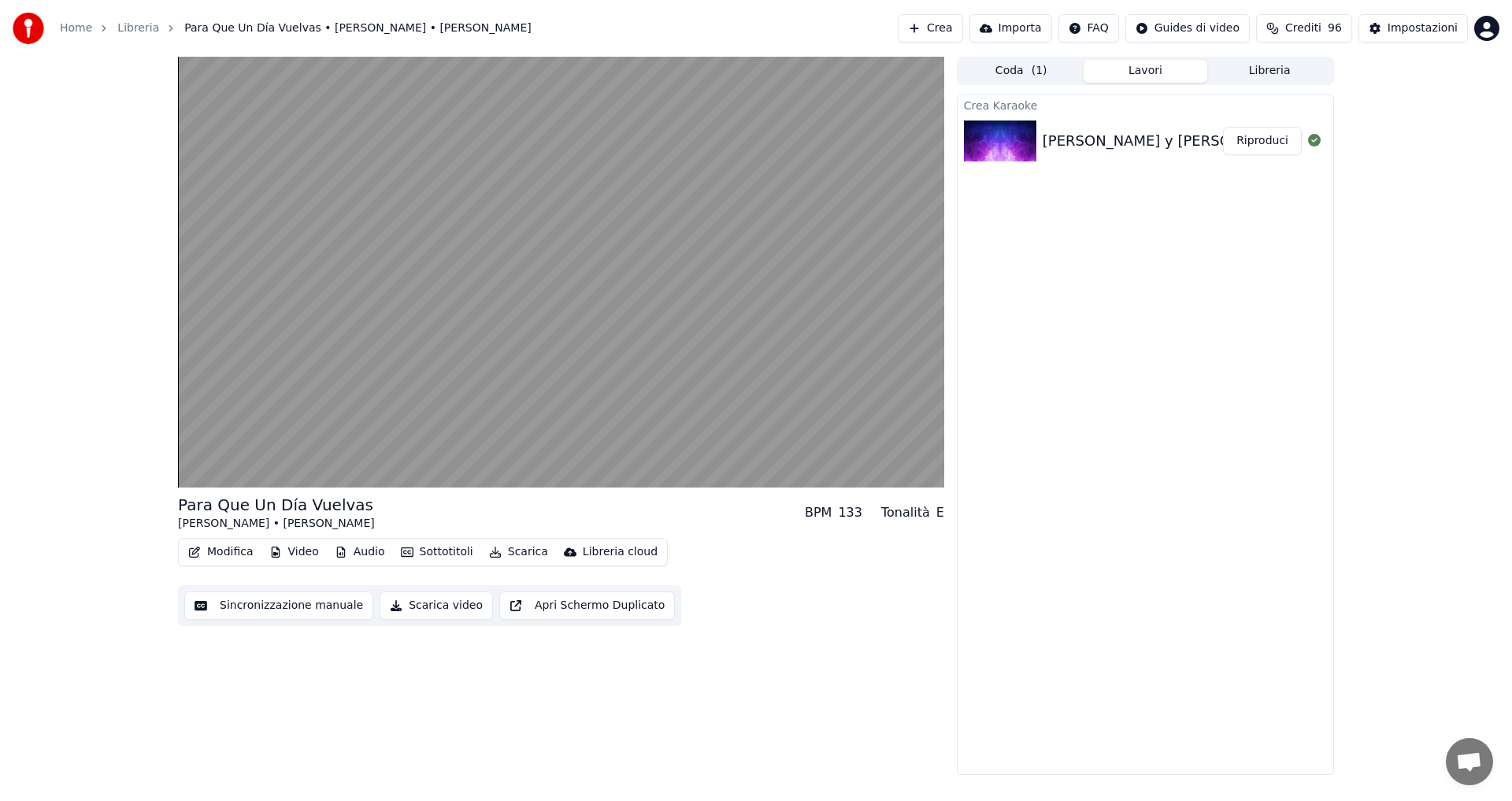
click at [237, 554] on button "Modifica" at bounding box center [220, 552] width 78 height 22
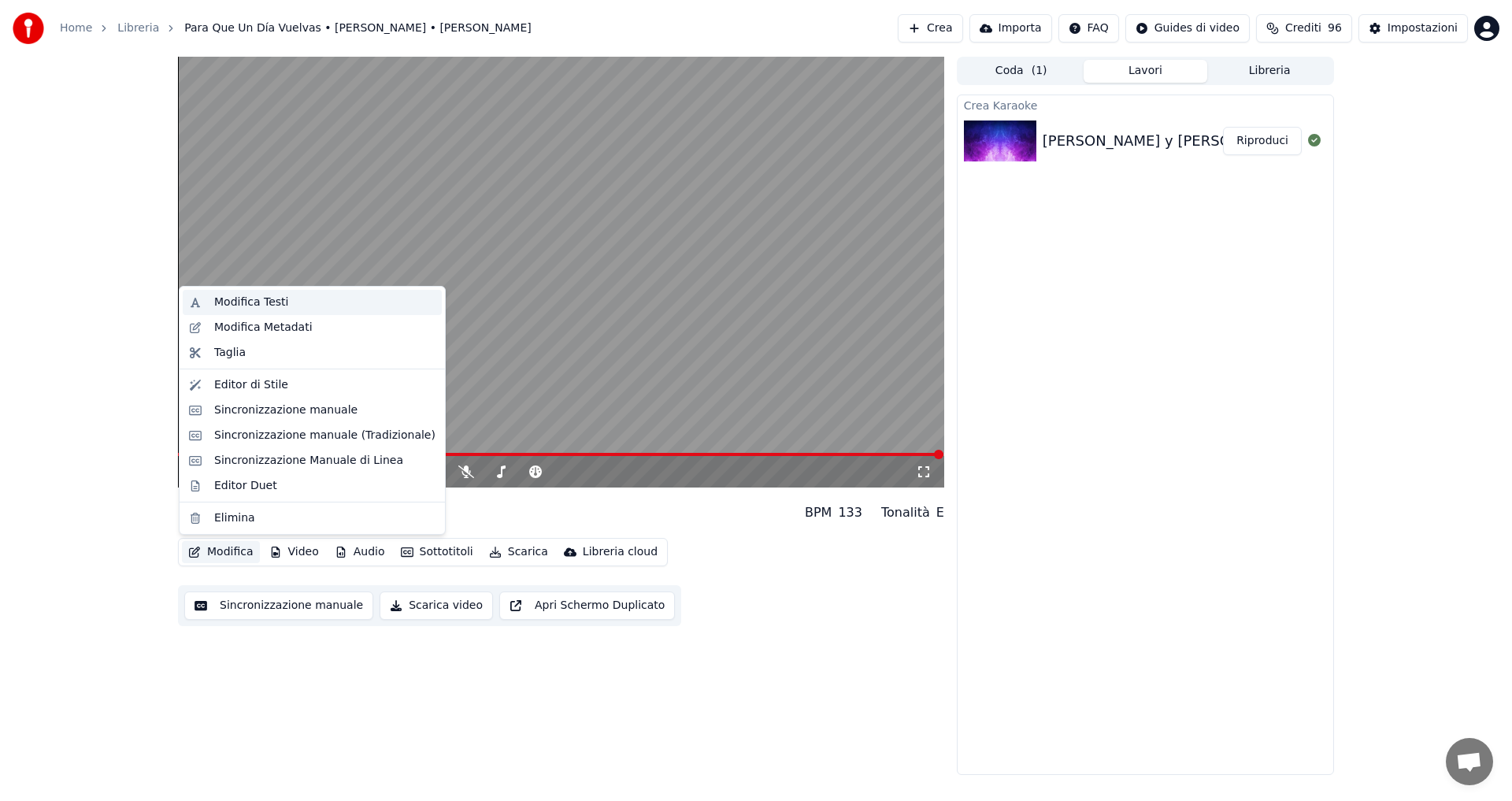
click at [231, 306] on div "Modifica Testi" at bounding box center [251, 303] width 74 height 16
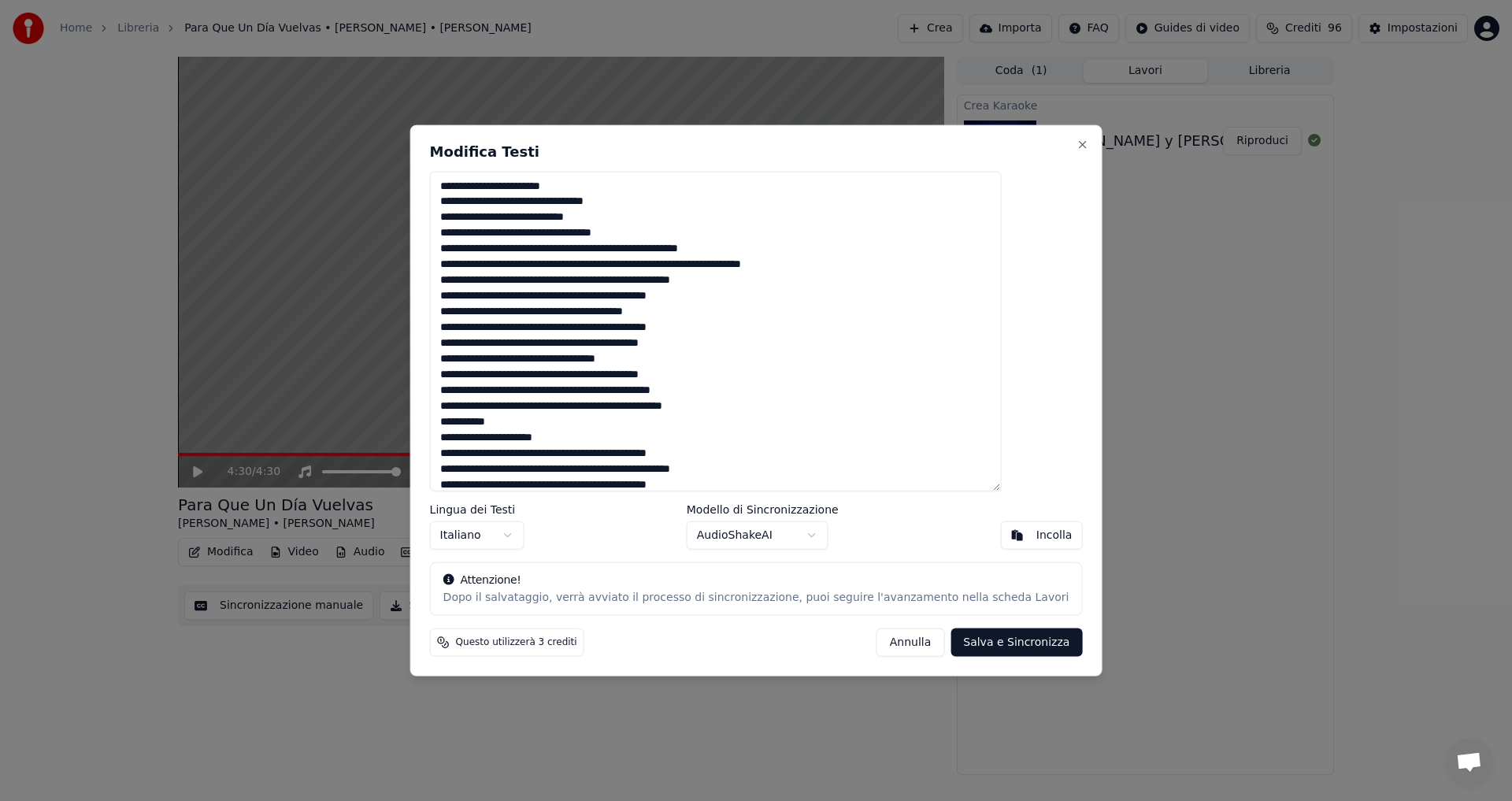
click at [565, 237] on textarea at bounding box center [716, 332] width 571 height 321
click at [565, 232] on textarea at bounding box center [716, 332] width 571 height 321
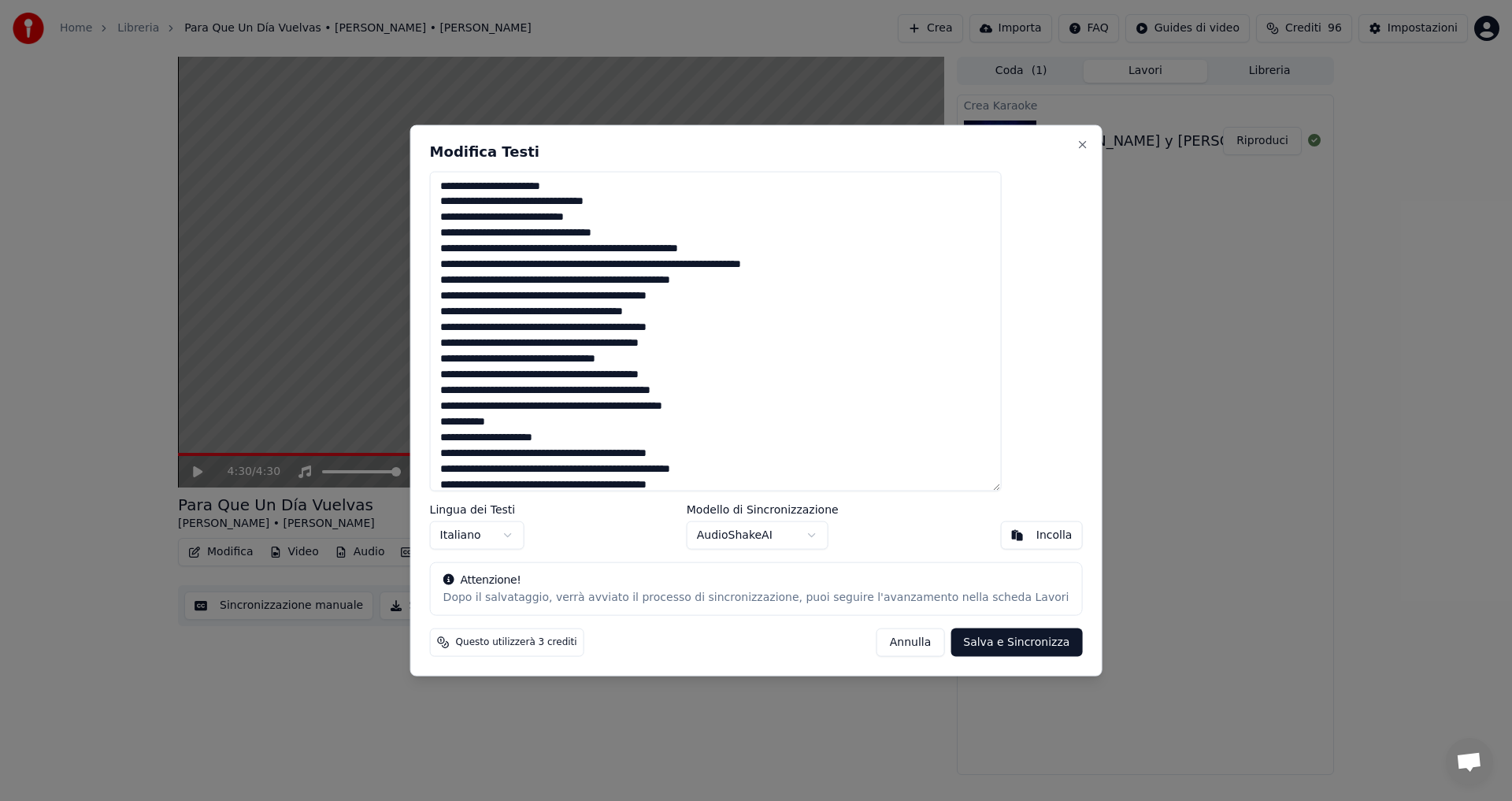
click at [565, 232] on textarea at bounding box center [716, 332] width 571 height 321
click at [550, 332] on textarea at bounding box center [716, 332] width 571 height 321
click at [549, 332] on textarea at bounding box center [716, 332] width 571 height 321
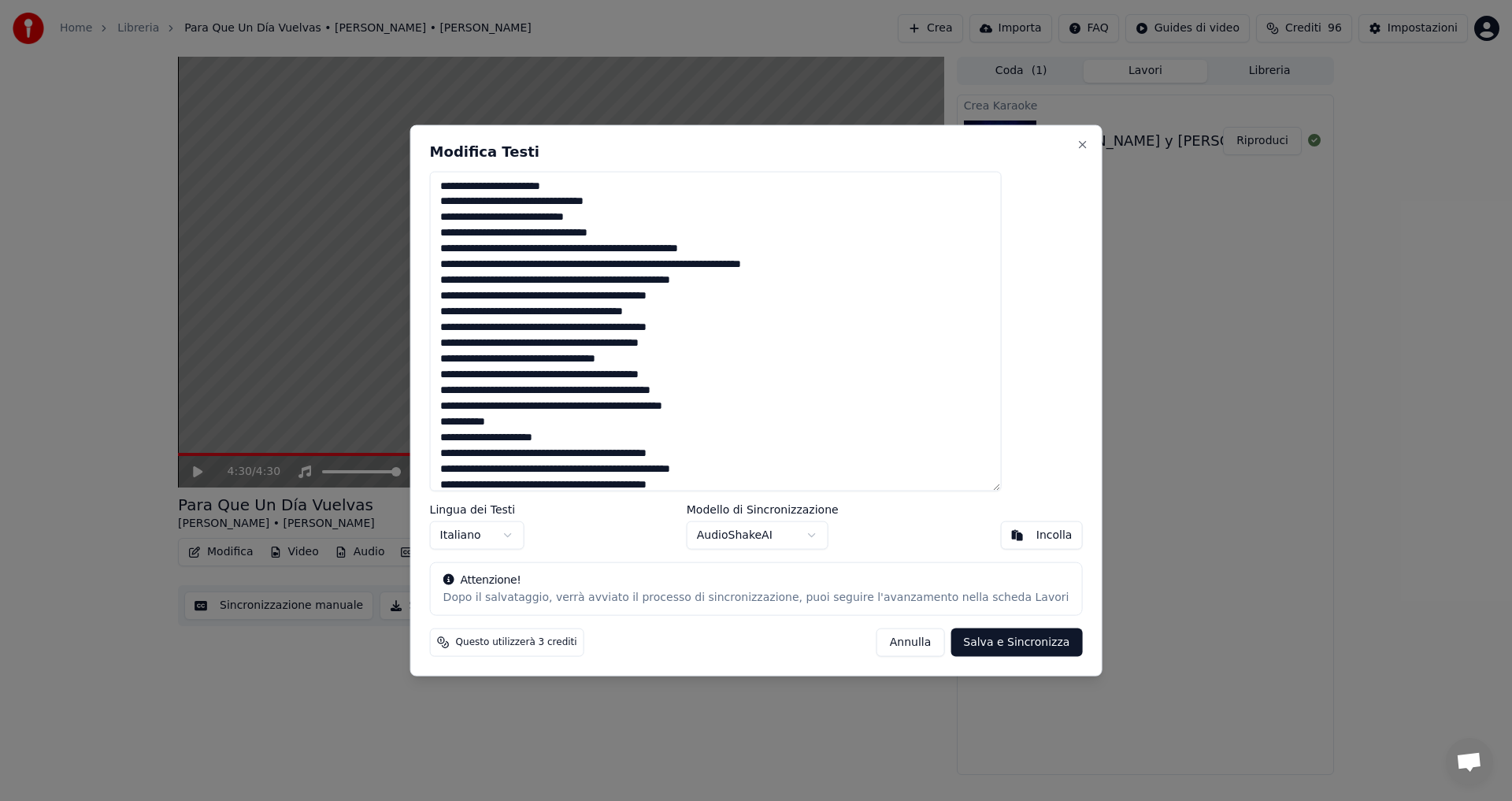
click at [546, 326] on textarea at bounding box center [716, 332] width 571 height 321
click at [543, 325] on textarea at bounding box center [716, 332] width 571 height 321
click at [544, 327] on textarea at bounding box center [716, 332] width 571 height 321
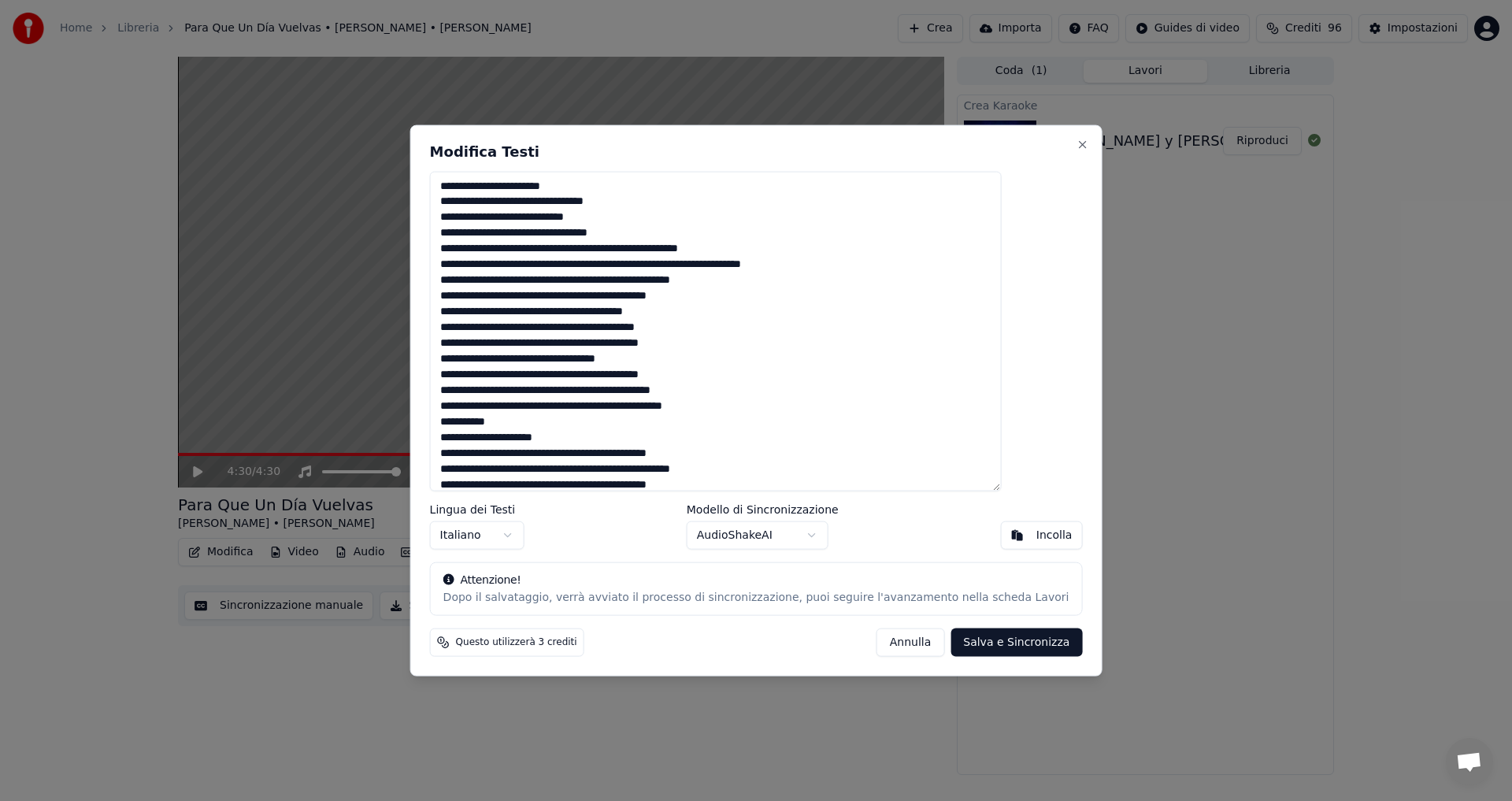
click at [544, 327] on textarea at bounding box center [716, 332] width 571 height 321
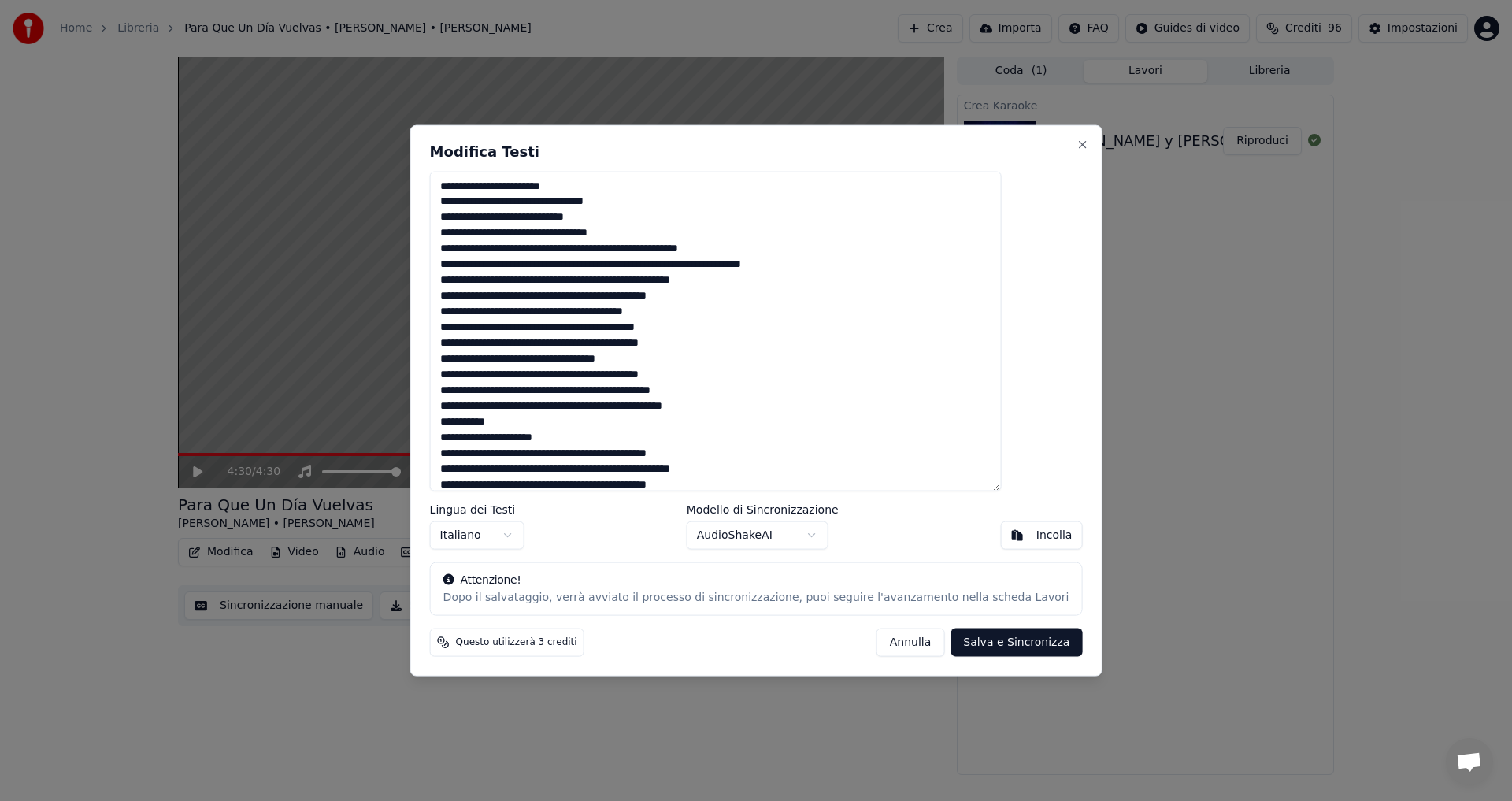
click at [571, 331] on textarea at bounding box center [716, 332] width 571 height 321
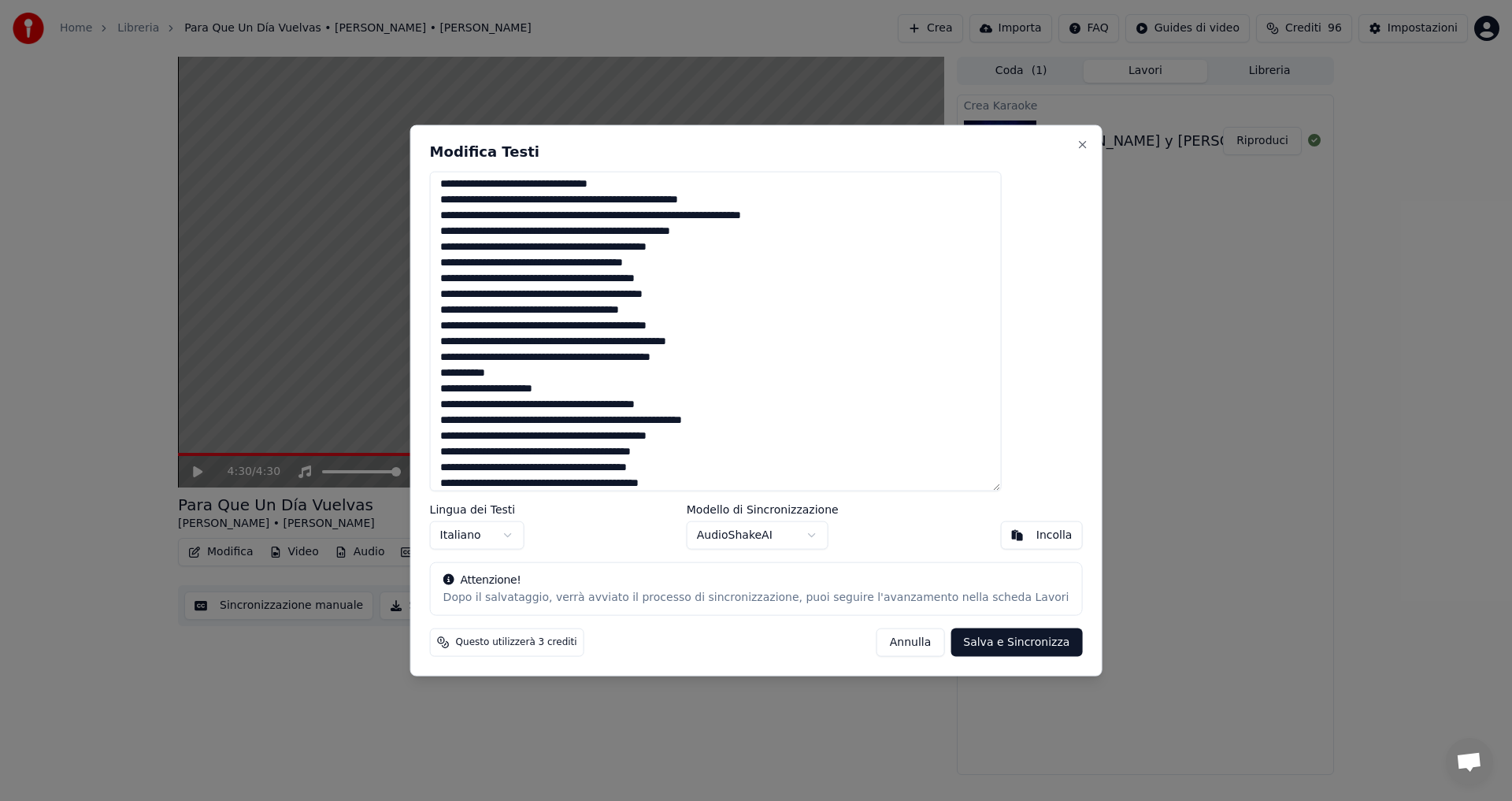
scroll to position [6, 0]
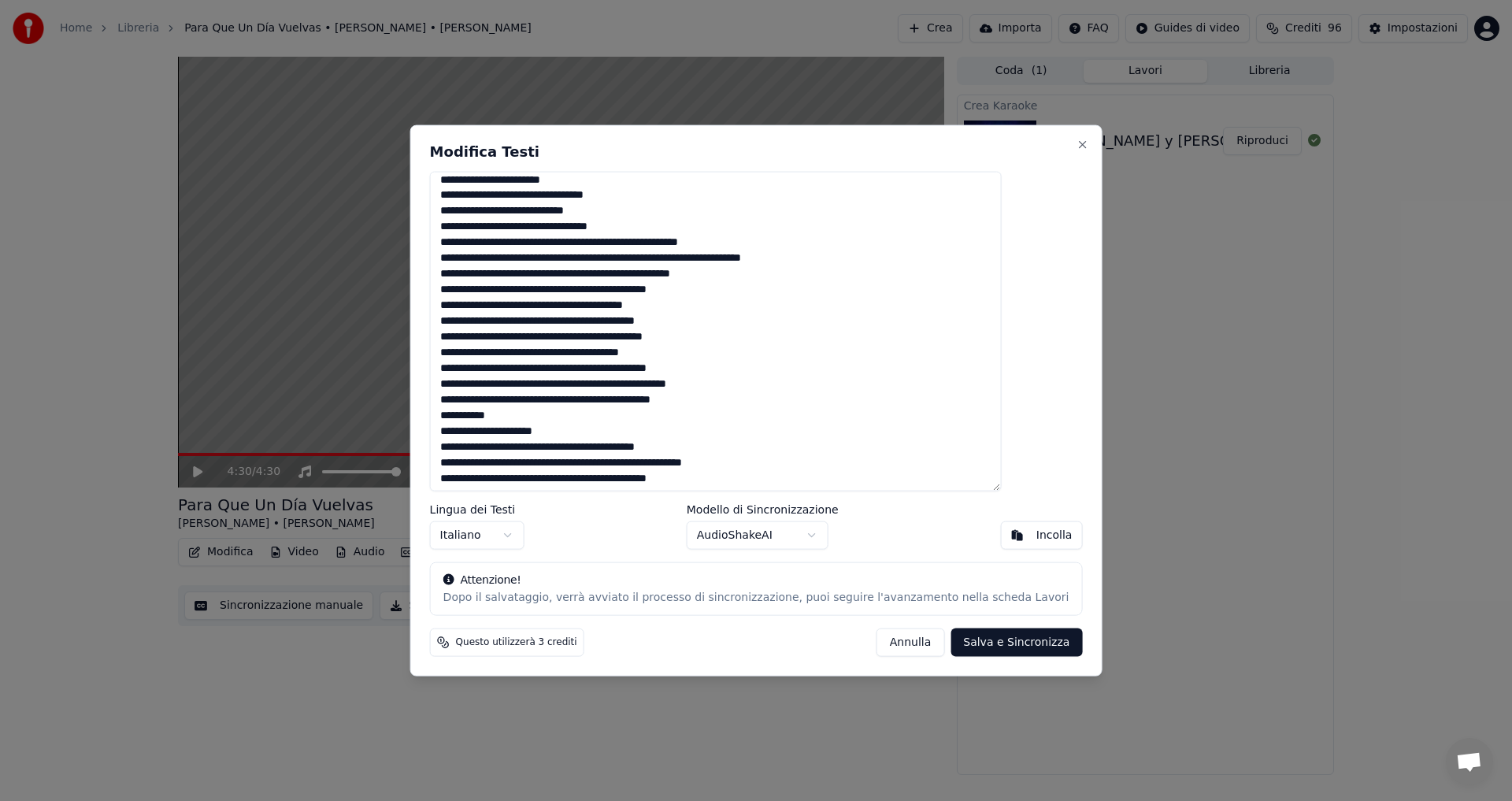
type textarea "**********"
click at [954, 647] on button "Salva e Sincronizza" at bounding box center [1016, 643] width 132 height 29
click at [954, 647] on div "[PERSON_NAME] e Sincronizza" at bounding box center [980, 643] width 206 height 29
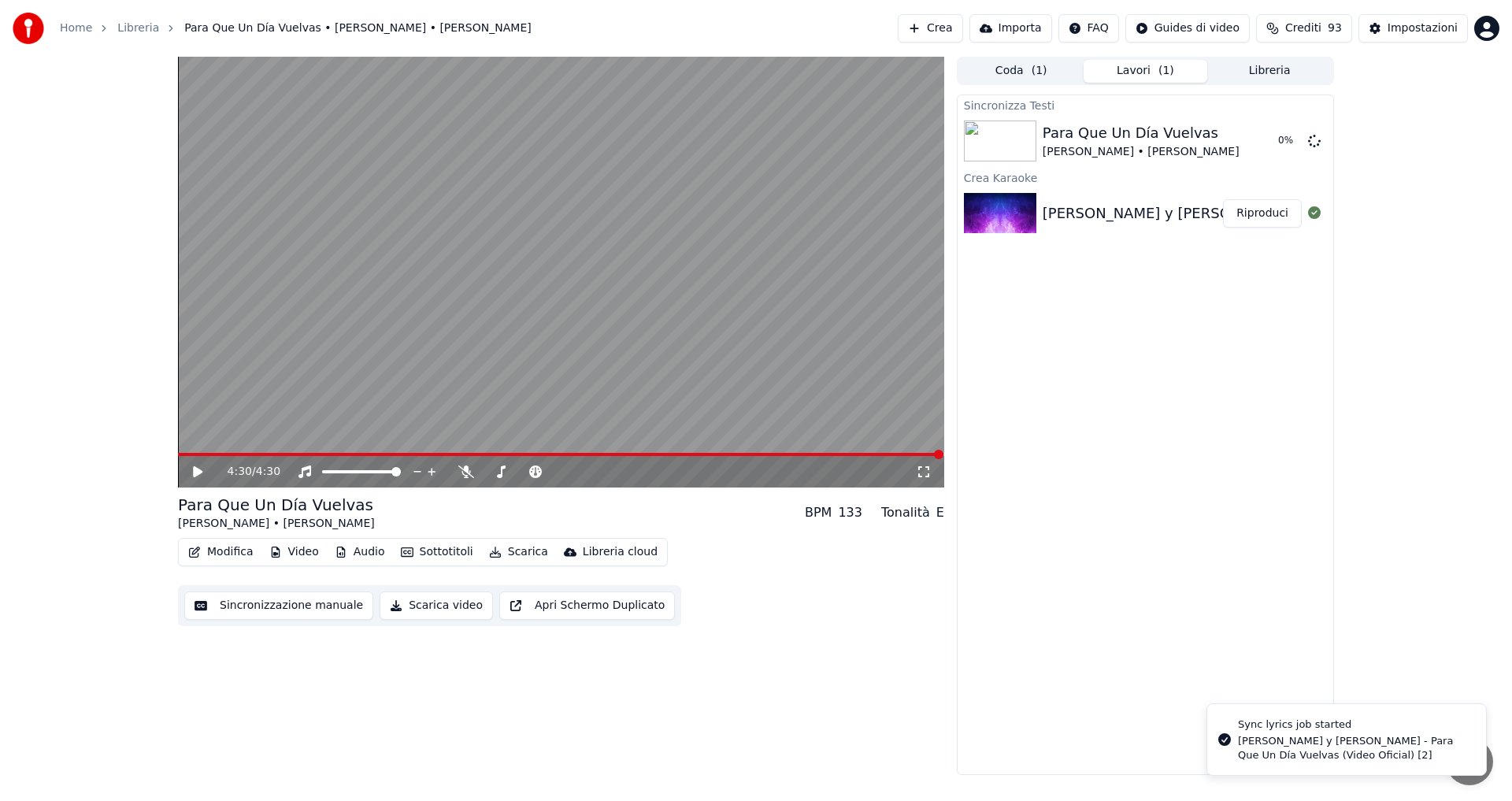
click at [198, 472] on icon at bounding box center [197, 472] width 10 height 11
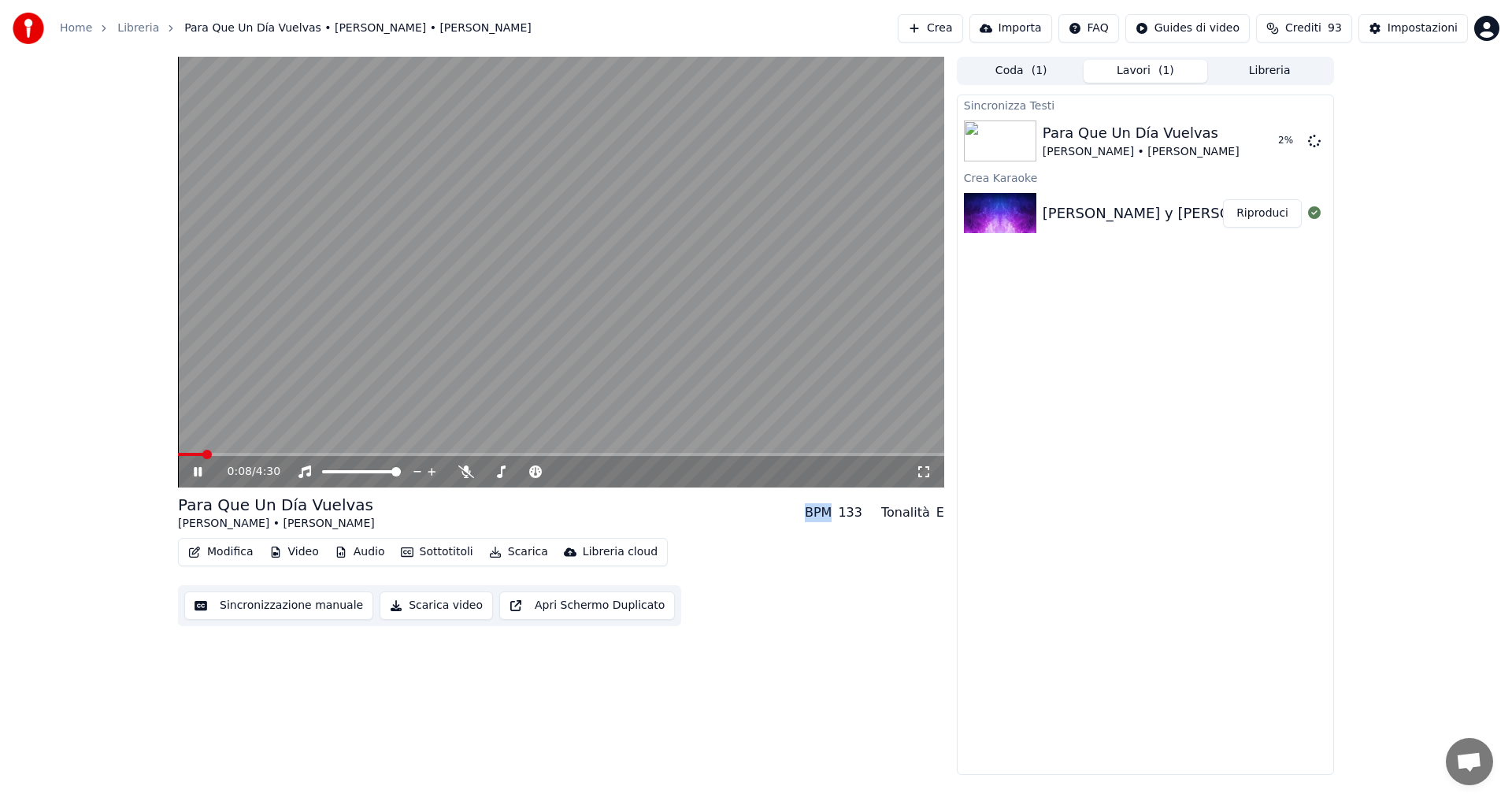
click at [218, 456] on span at bounding box center [562, 455] width 767 height 4
click at [212, 456] on span at bounding box center [207, 454] width 10 height 10
click at [253, 454] on span at bounding box center [562, 455] width 767 height 4
click at [253, 454] on span at bounding box center [255, 454] width 10 height 10
click at [271, 454] on span at bounding box center [562, 455] width 767 height 4
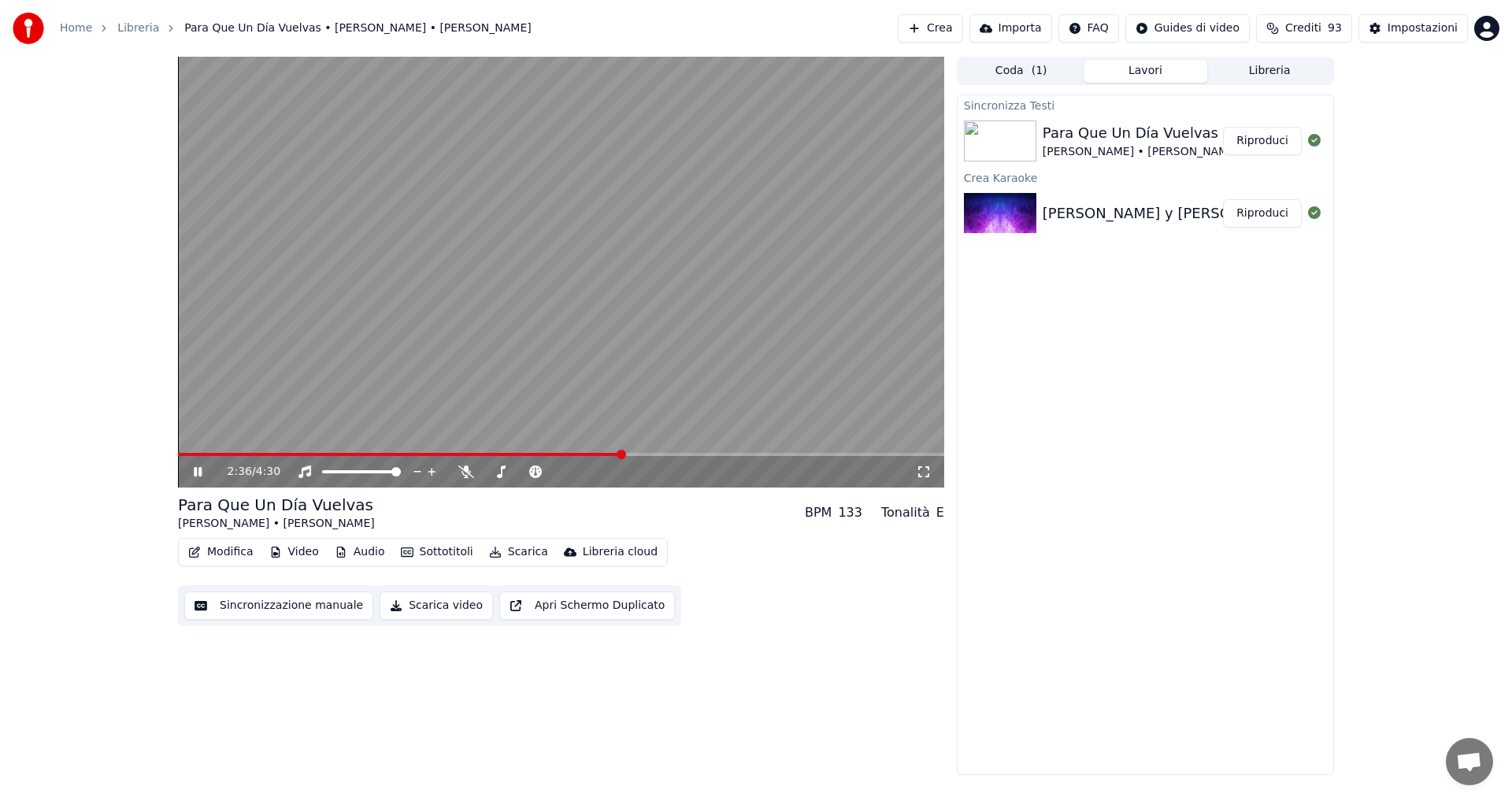
click at [197, 471] on icon at bounding box center [197, 471] width 8 height 10
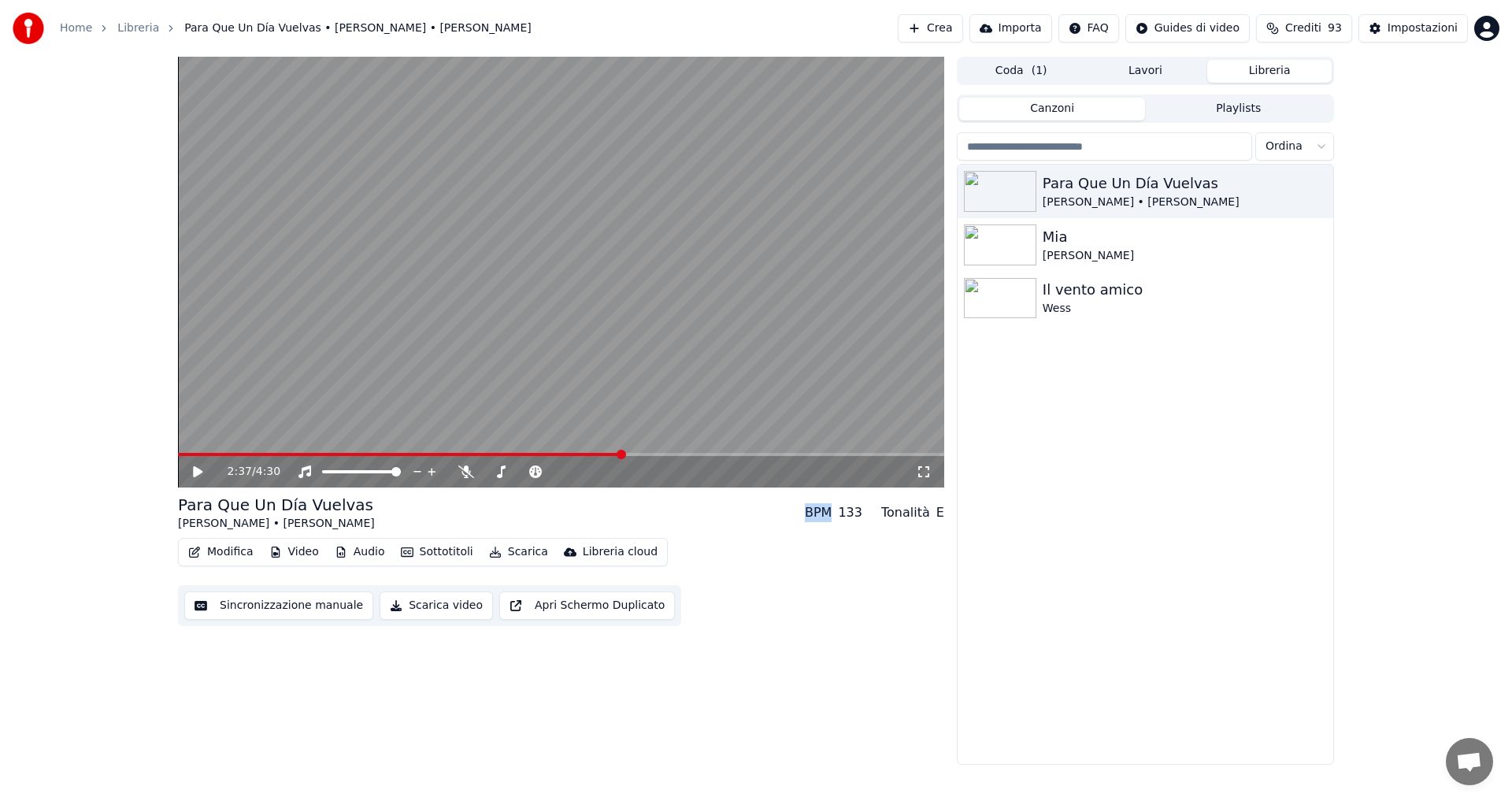
click at [1279, 65] on button "Libreria" at bounding box center [1269, 72] width 125 height 23
click at [1024, 250] on img at bounding box center [1000, 245] width 73 height 41
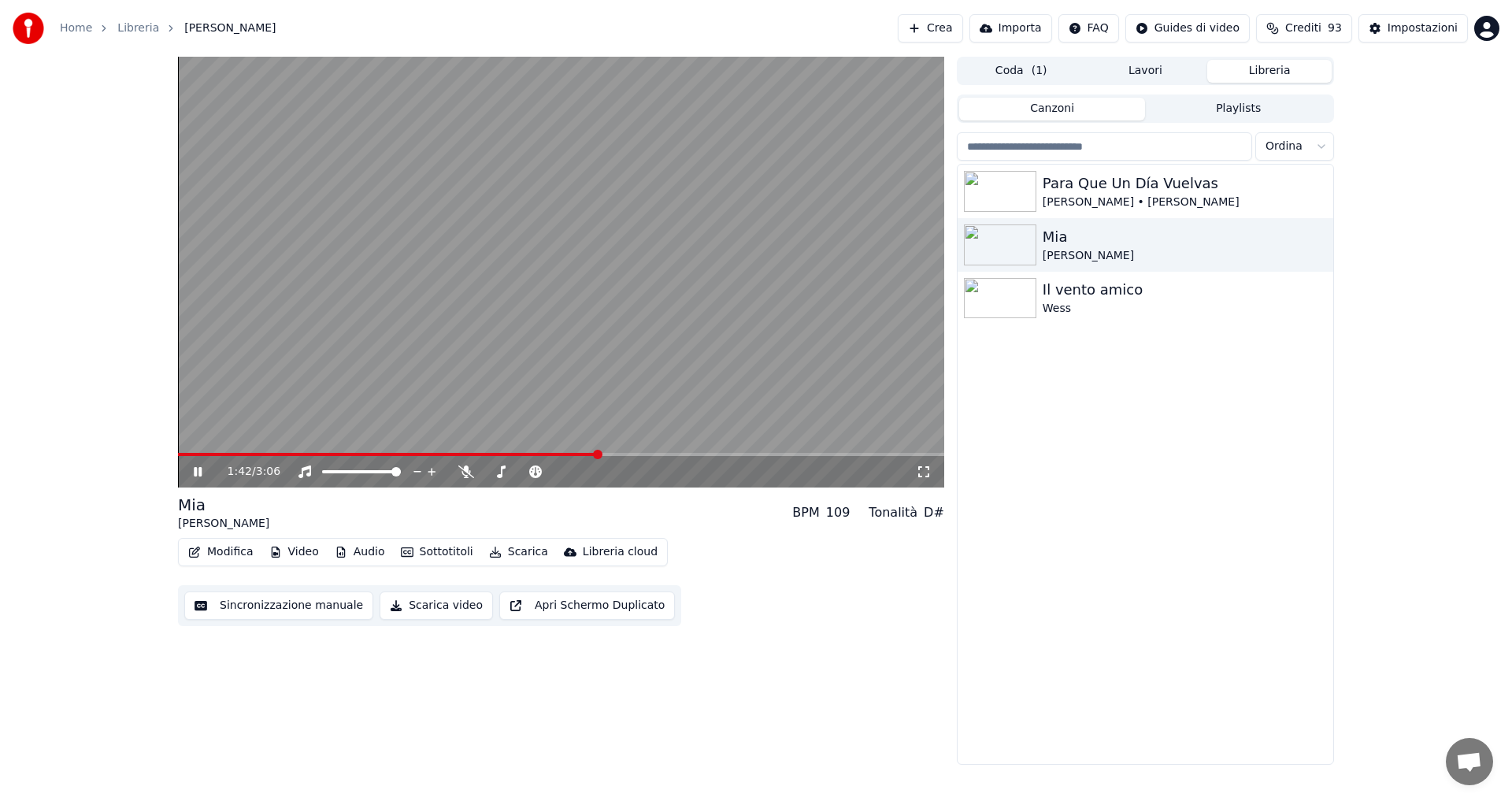
click at [202, 474] on icon at bounding box center [209, 472] width 37 height 13
click at [199, 469] on icon at bounding box center [209, 472] width 37 height 13
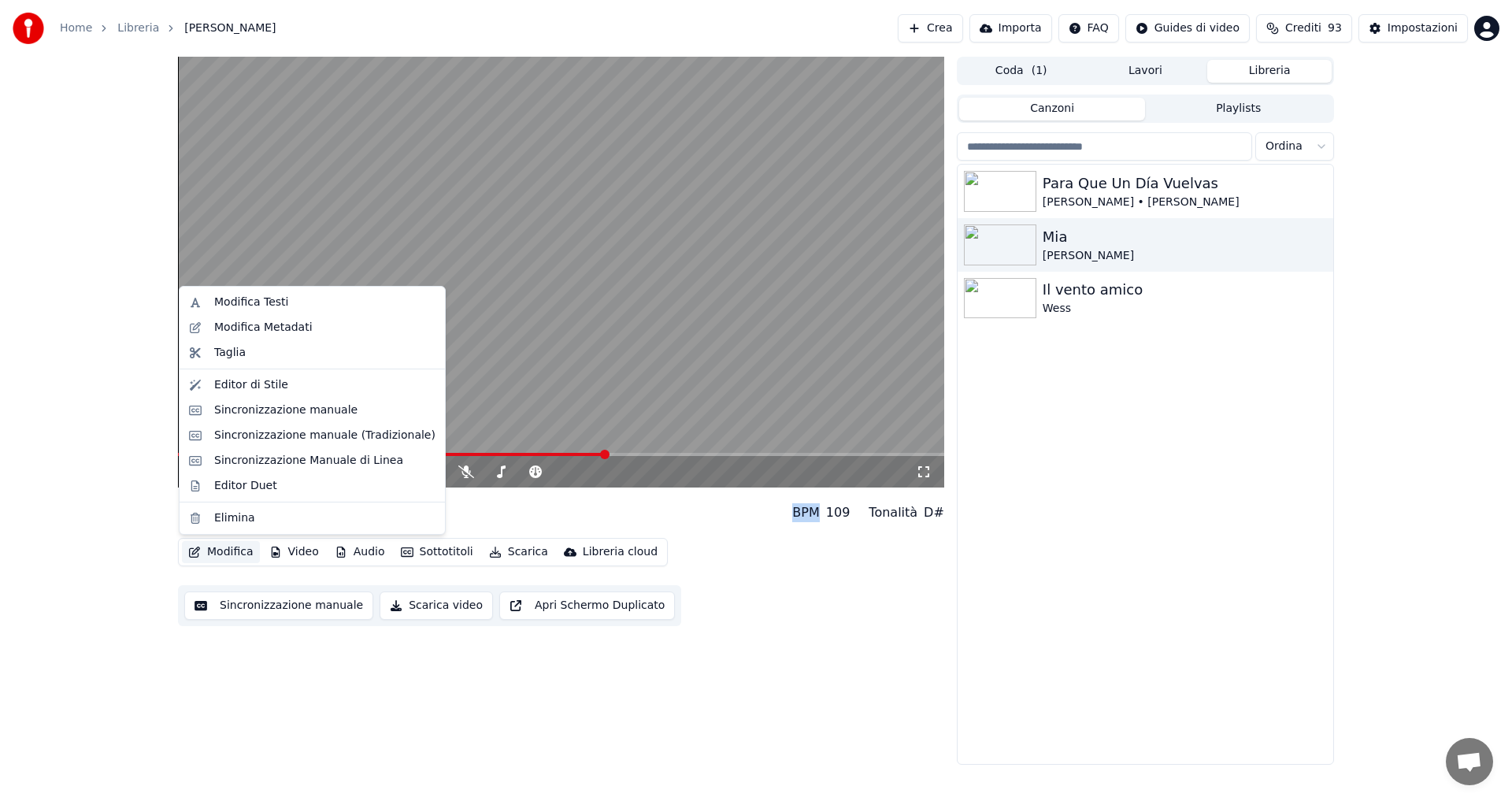
click at [236, 555] on button "Modifica" at bounding box center [220, 552] width 78 height 22
click at [290, 305] on div "Modifica Testi" at bounding box center [324, 303] width 221 height 16
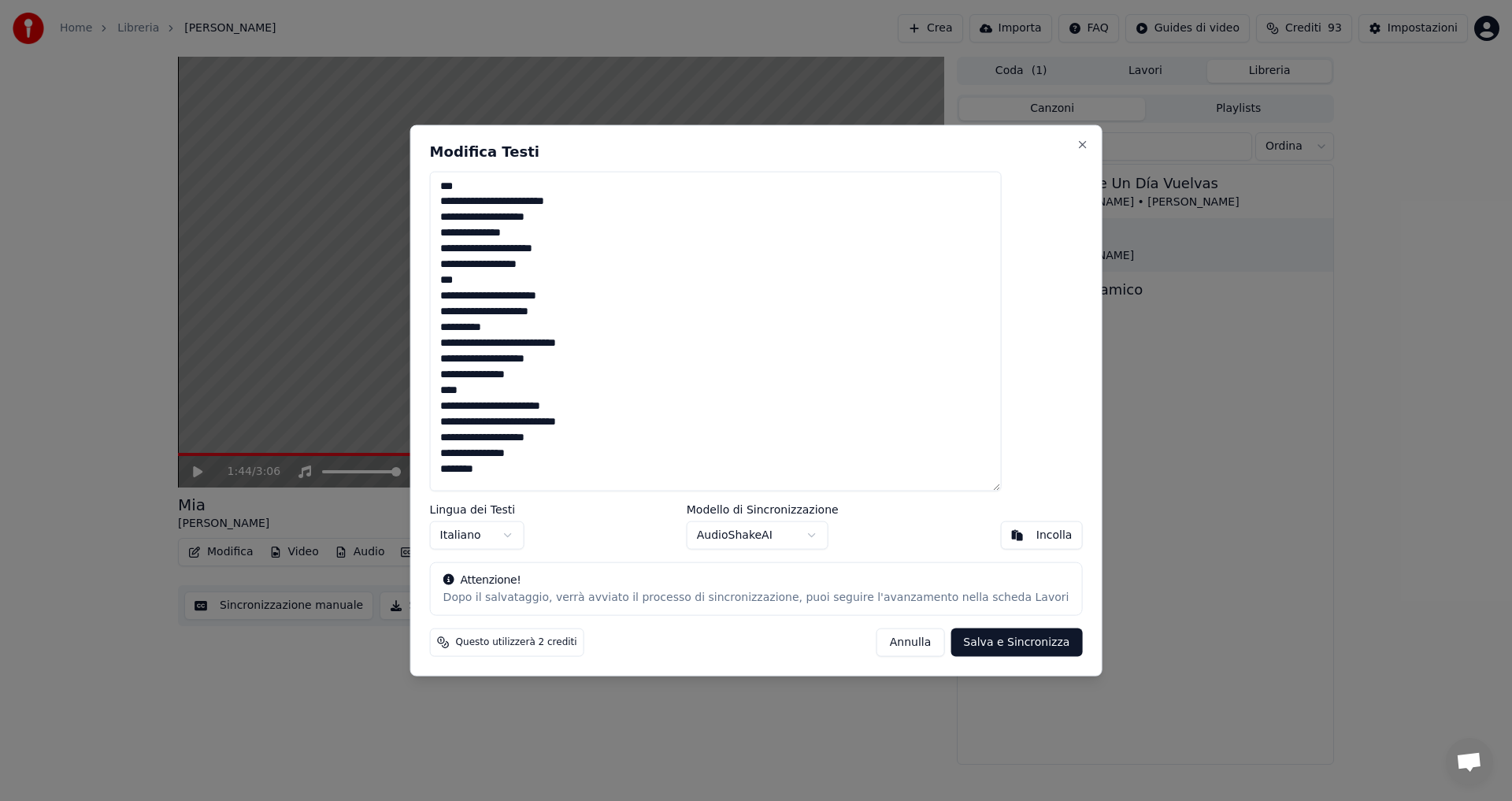
click at [483, 377] on textarea "**********" at bounding box center [716, 332] width 571 height 321
click at [485, 377] on textarea "**********" at bounding box center [716, 332] width 571 height 321
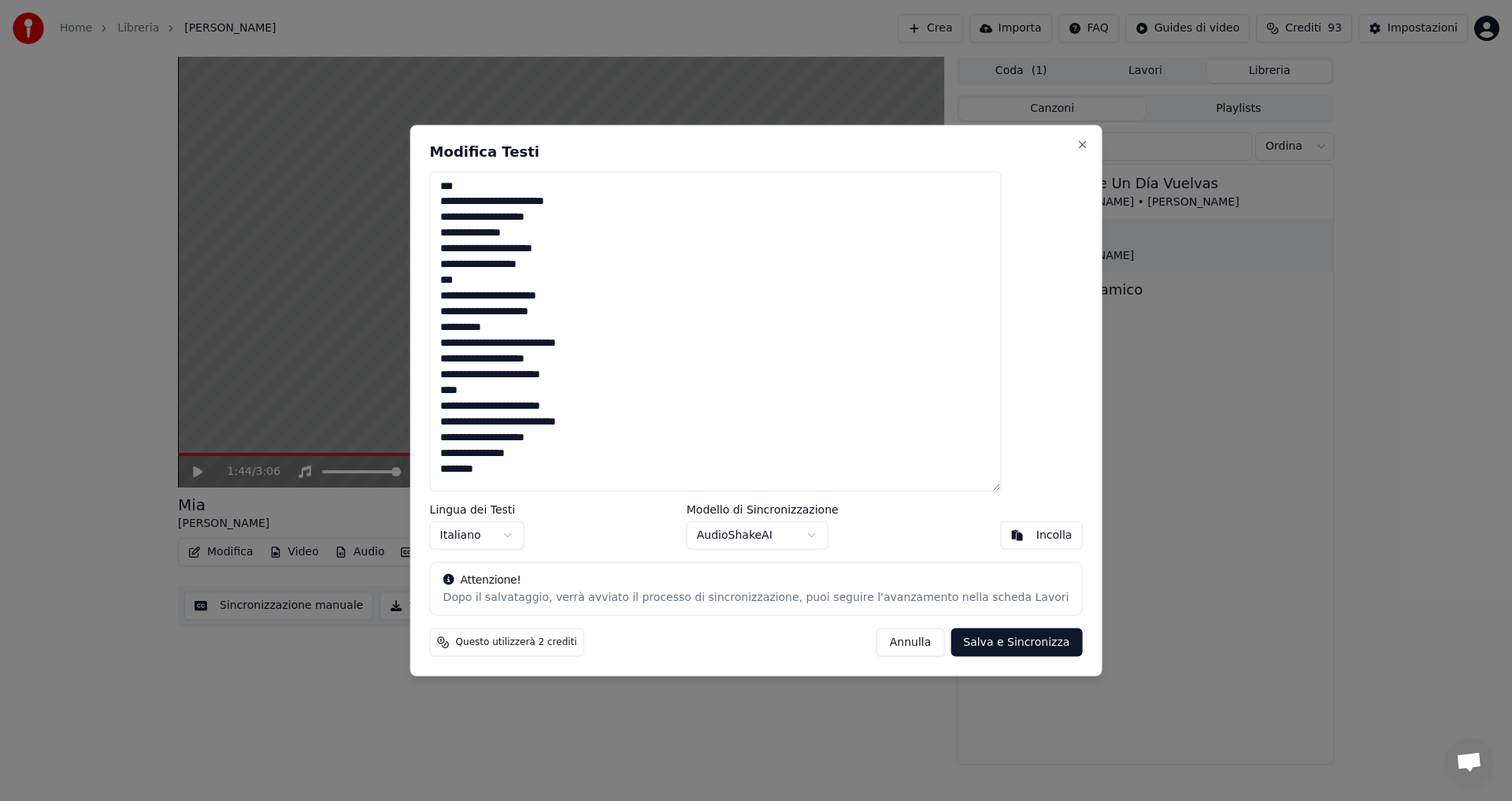
click at [484, 392] on textarea "**********" at bounding box center [716, 332] width 571 height 321
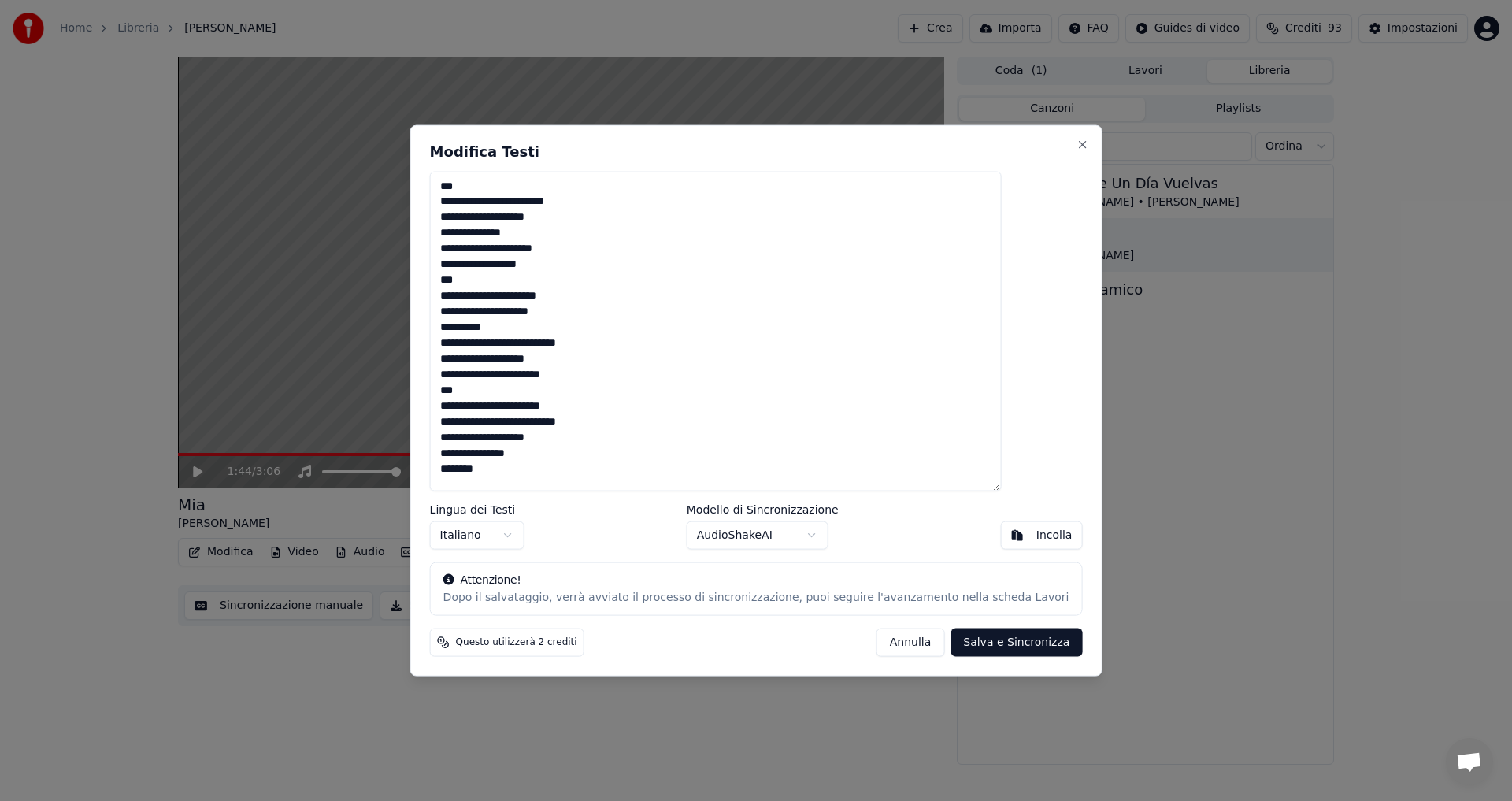
type textarea "**********"
click at [950, 642] on button "Salva e Sincronizza" at bounding box center [1016, 643] width 132 height 29
click at [946, 642] on div "[PERSON_NAME] e Sincronizza" at bounding box center [980, 643] width 206 height 29
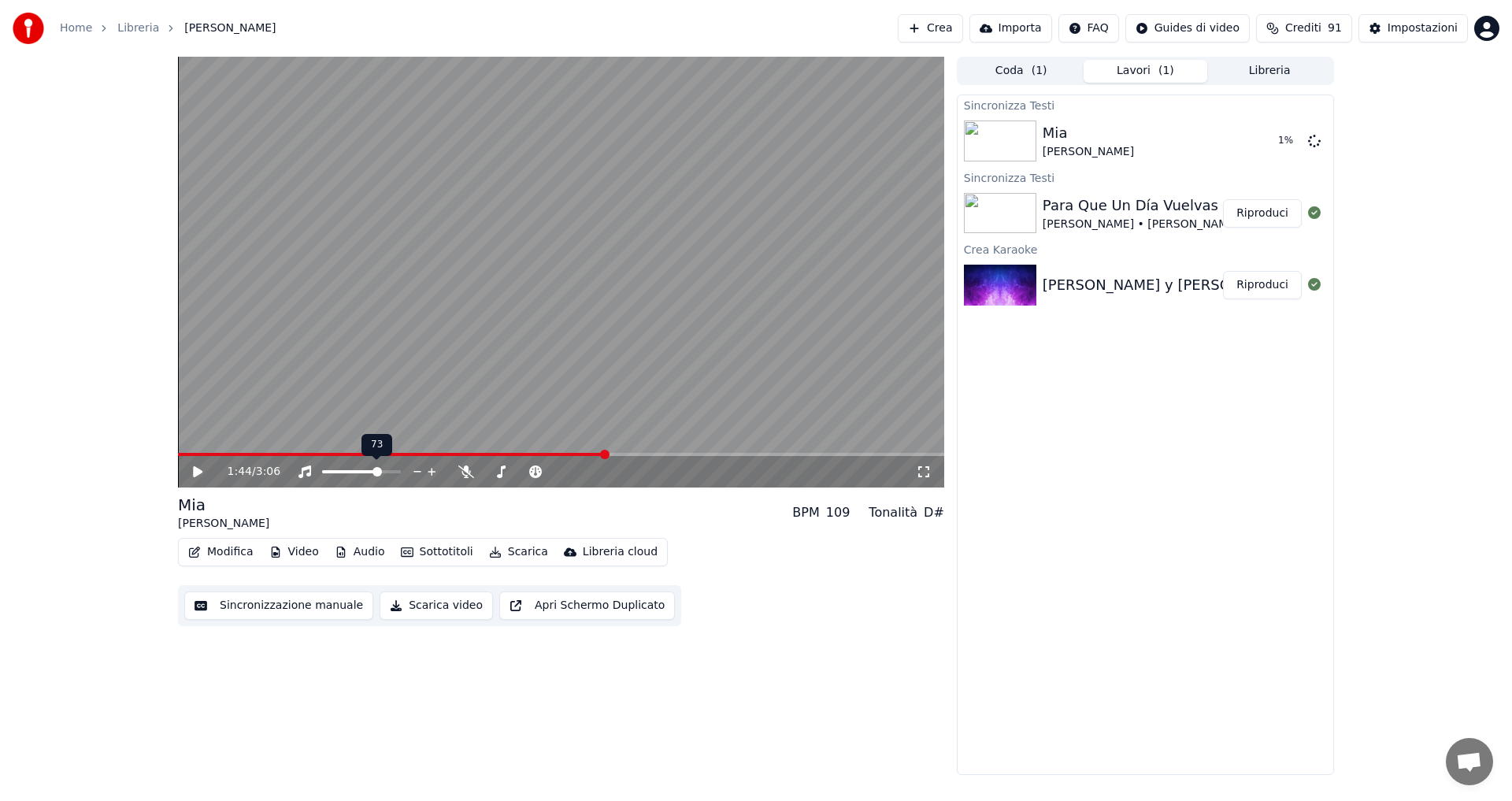
click at [380, 471] on span at bounding box center [377, 471] width 10 height 10
click at [198, 472] on icon at bounding box center [197, 472] width 10 height 11
click at [355, 473] on span at bounding box center [355, 471] width 10 height 10
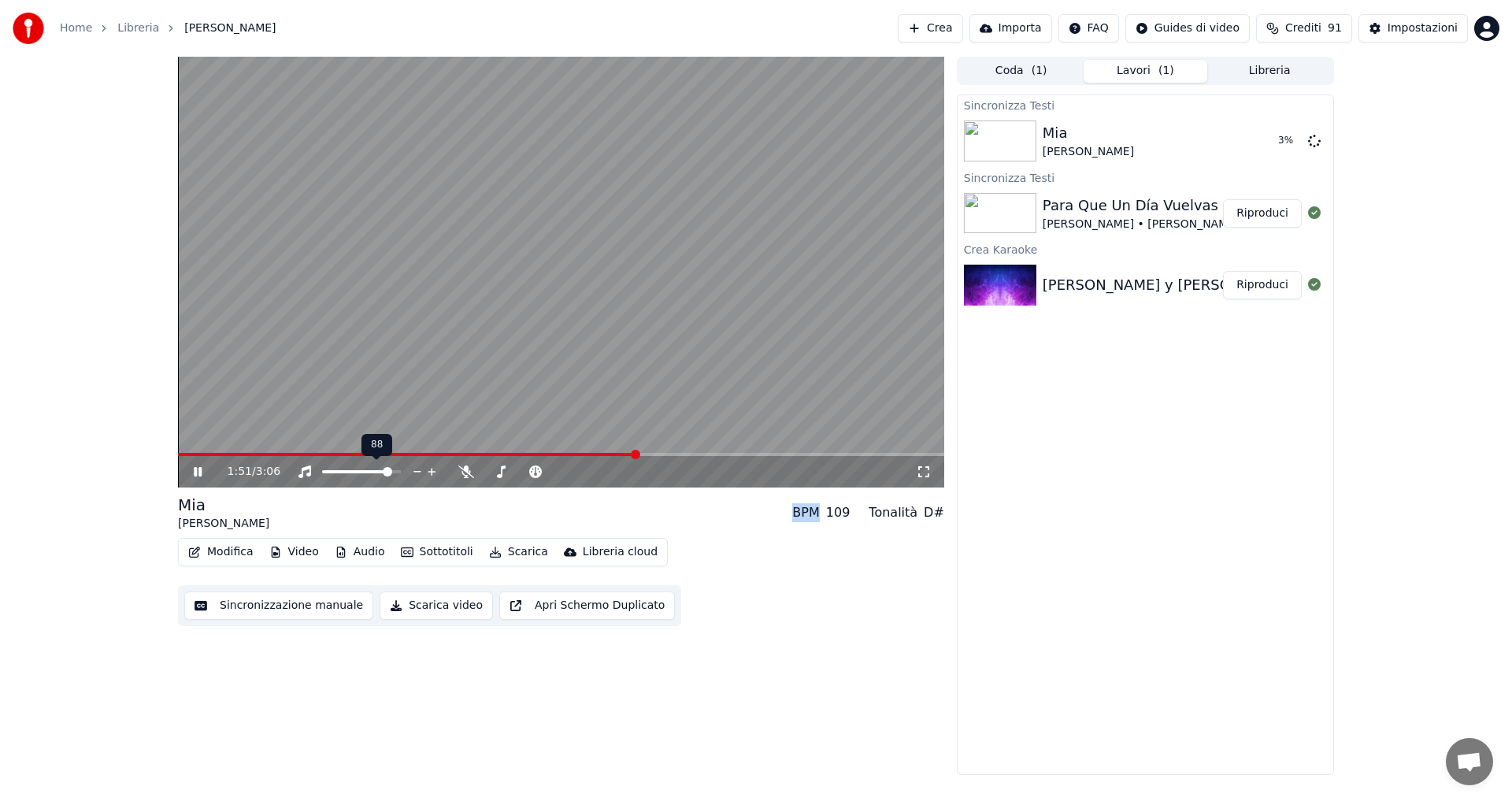
click at [391, 470] on span at bounding box center [387, 471] width 10 height 10
click at [544, 460] on span at bounding box center [544, 454] width 10 height 10
drag, startPoint x: 645, startPoint y: 454, endPoint x: 544, endPoint y: 463, distance: 101.4
click at [544, 463] on div "1:29 / 3:06" at bounding box center [562, 471] width 767 height 31
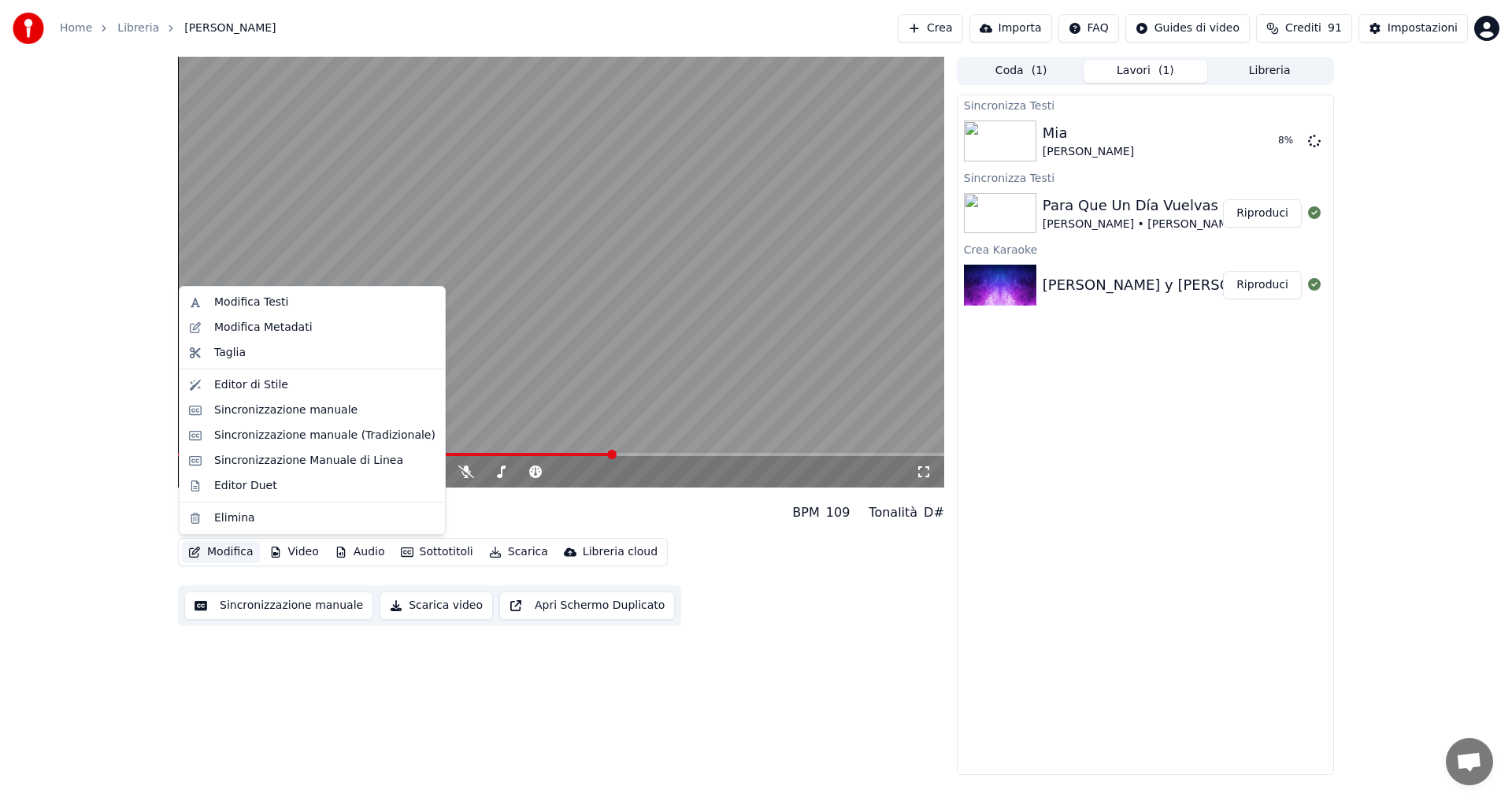
click at [240, 556] on button "Modifica" at bounding box center [220, 552] width 78 height 22
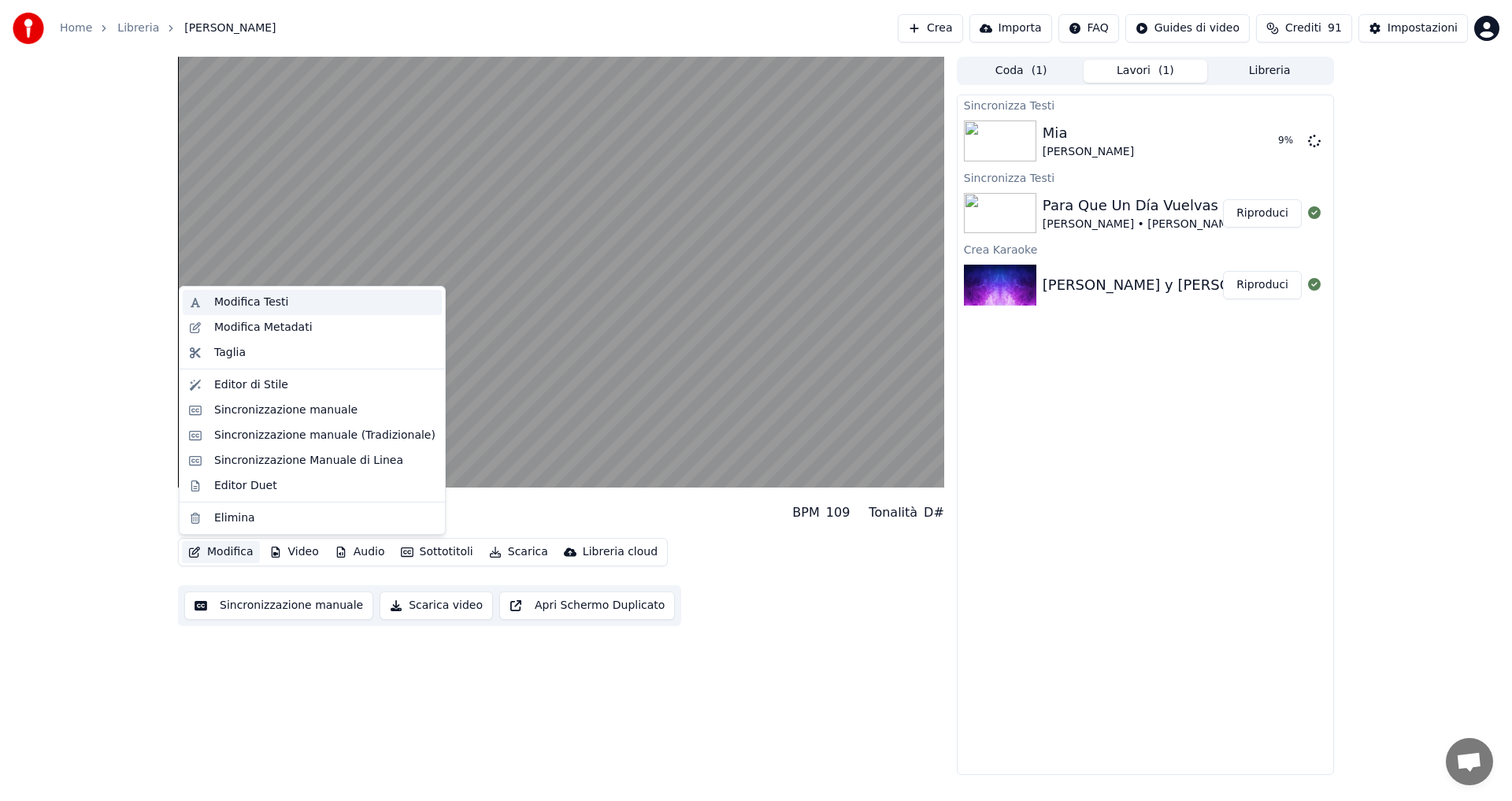
click at [275, 304] on div "Modifica Testi" at bounding box center [251, 303] width 74 height 16
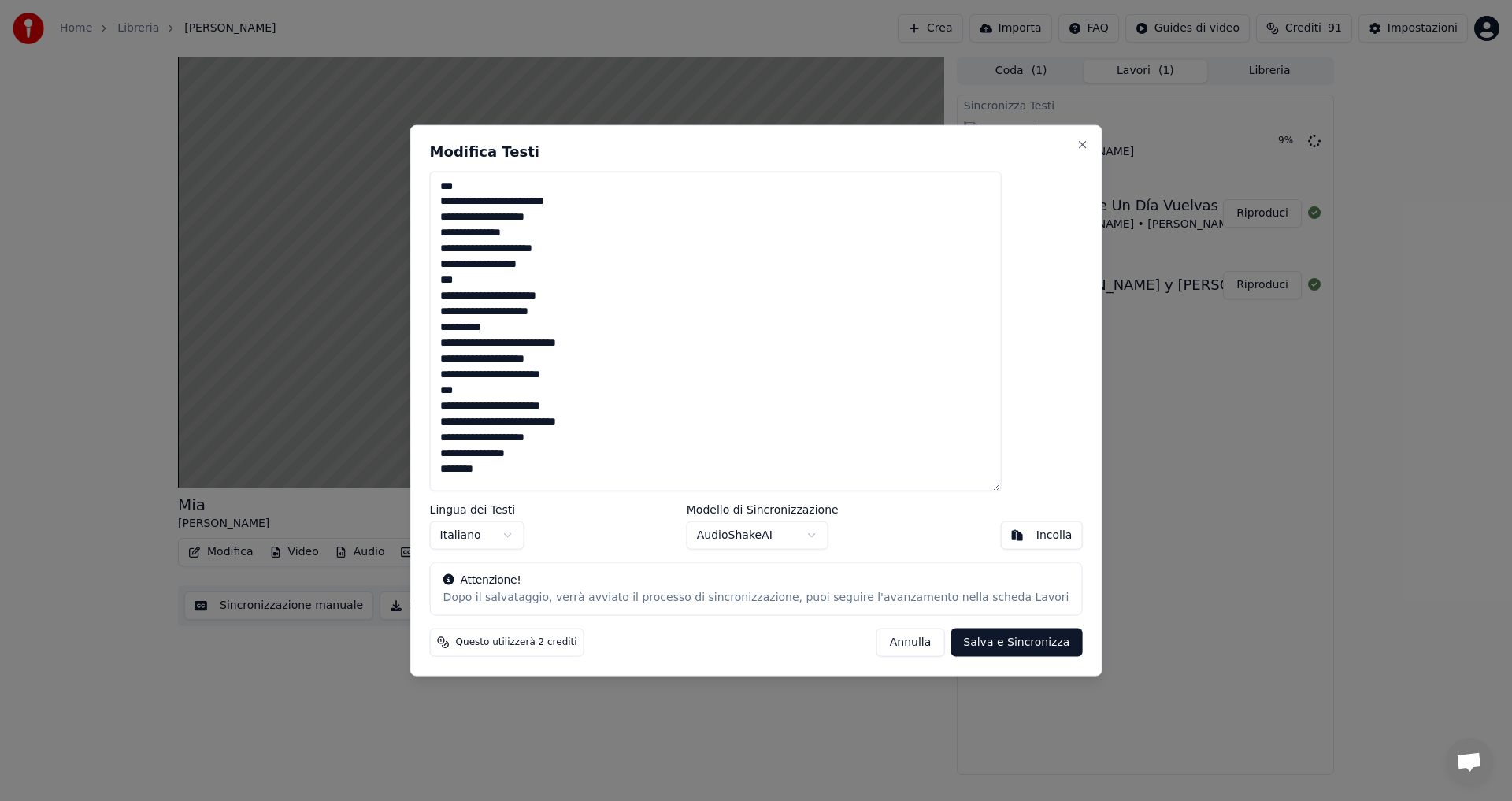
click at [281, 464] on html "**********" at bounding box center [756, 400] width 1512 height 801
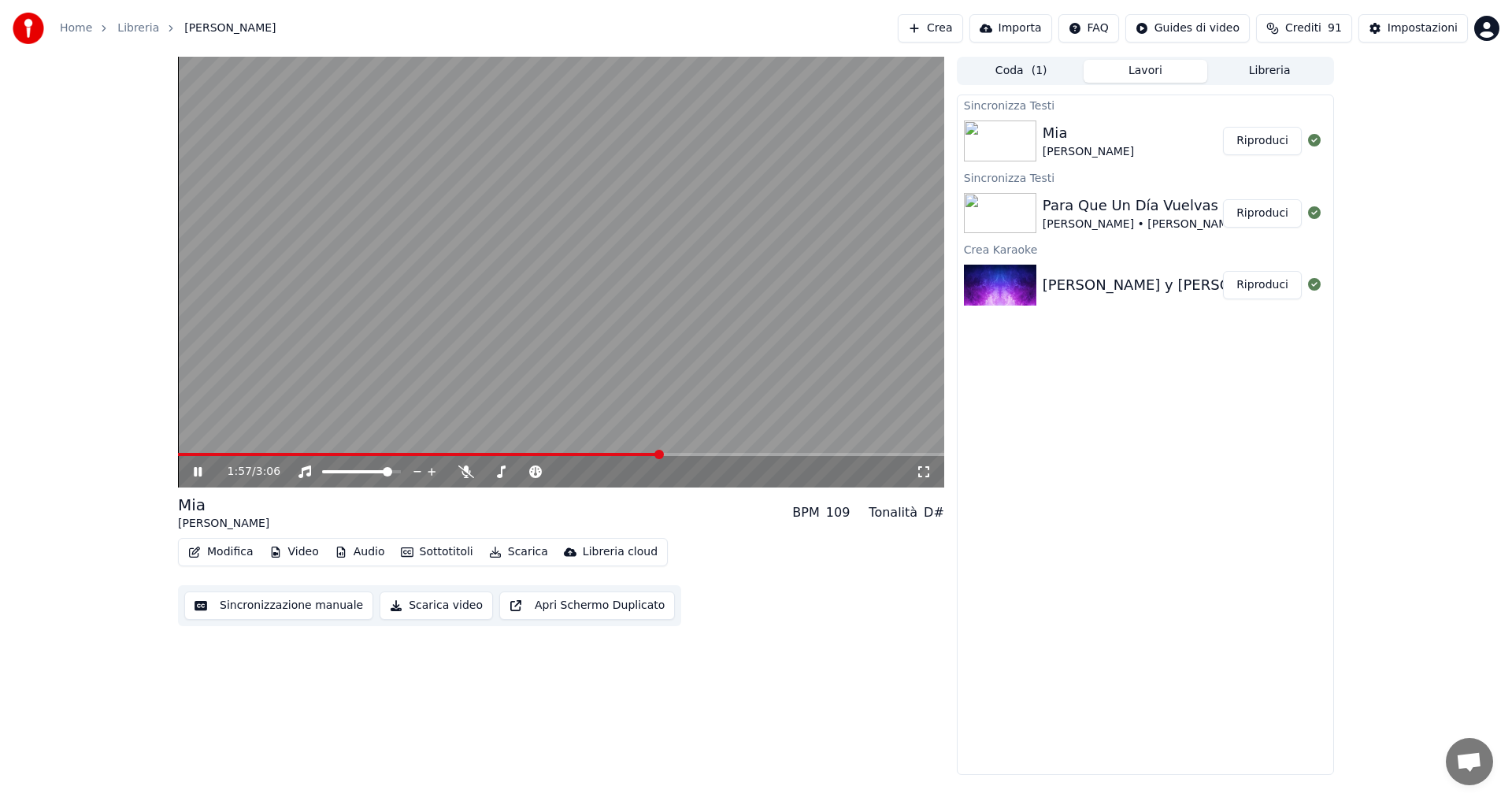
click at [197, 471] on icon at bounding box center [197, 471] width 8 height 10
click at [228, 550] on button "Modifica" at bounding box center [220, 552] width 78 height 22
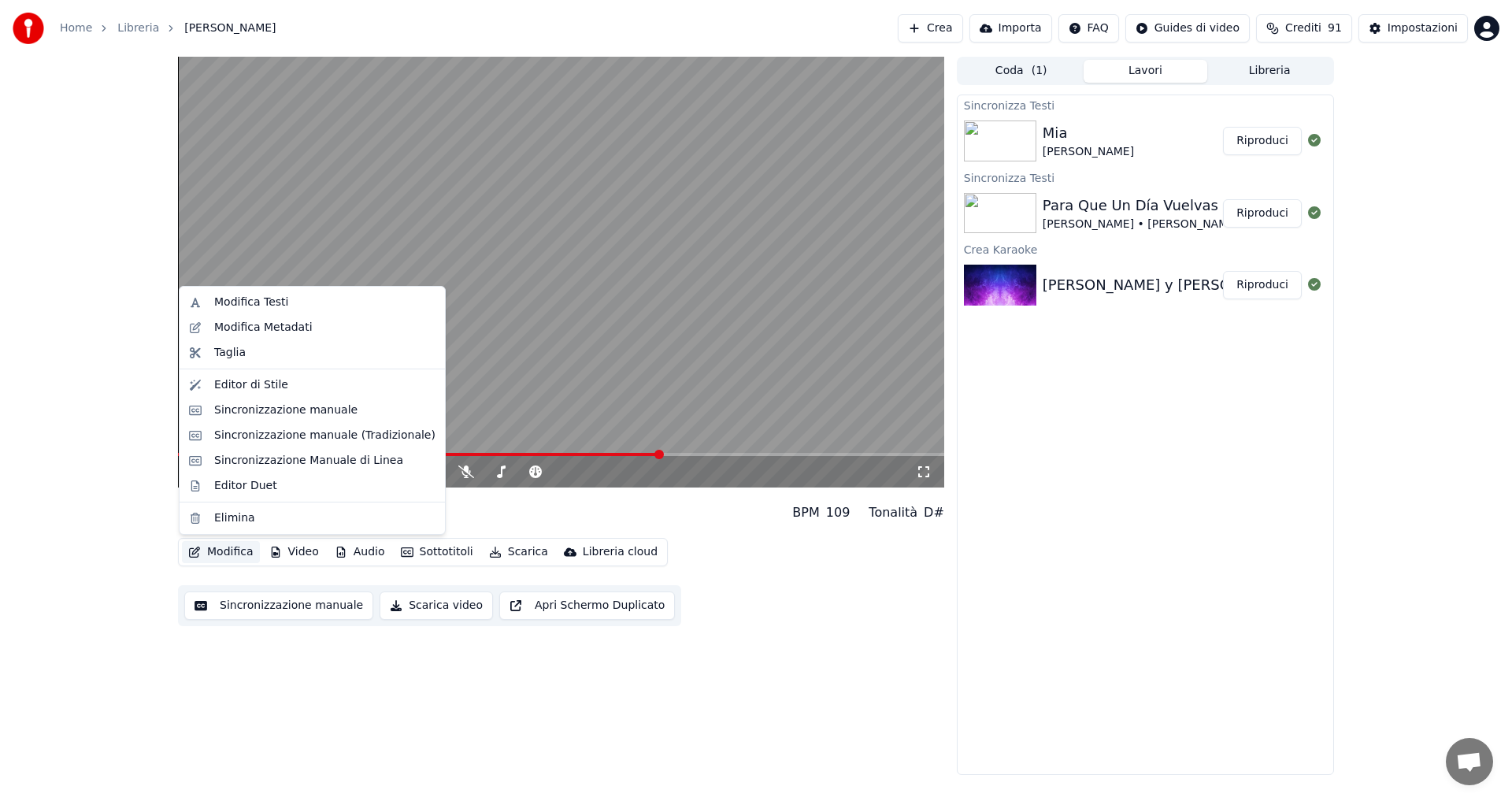
click at [228, 548] on button "Modifica" at bounding box center [220, 552] width 78 height 22
click at [295, 326] on div "Modifica Metadati" at bounding box center [263, 328] width 99 height 16
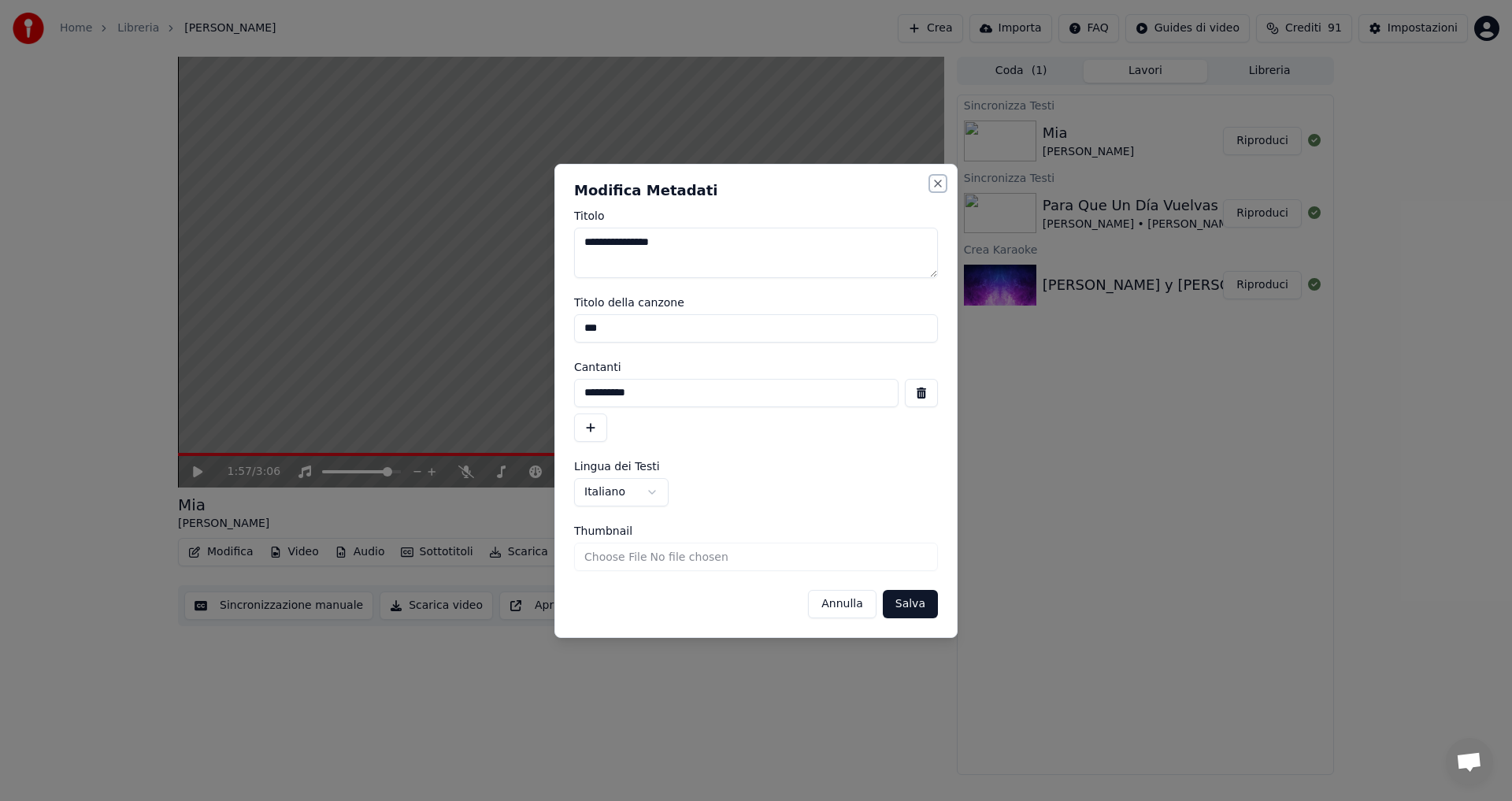
click at [937, 181] on button "Close" at bounding box center [938, 184] width 13 height 13
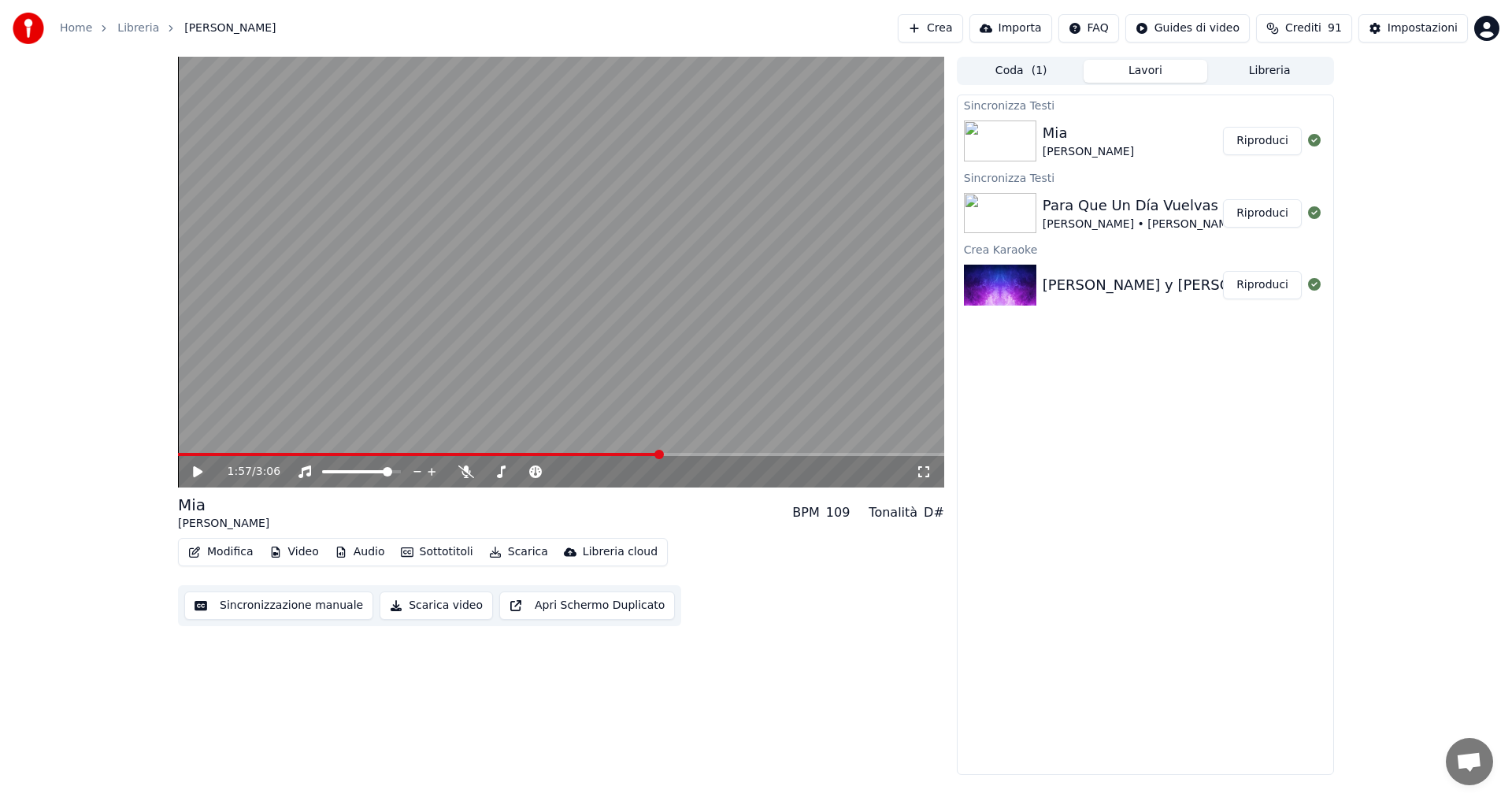
click at [236, 548] on button "Modifica" at bounding box center [220, 552] width 78 height 22
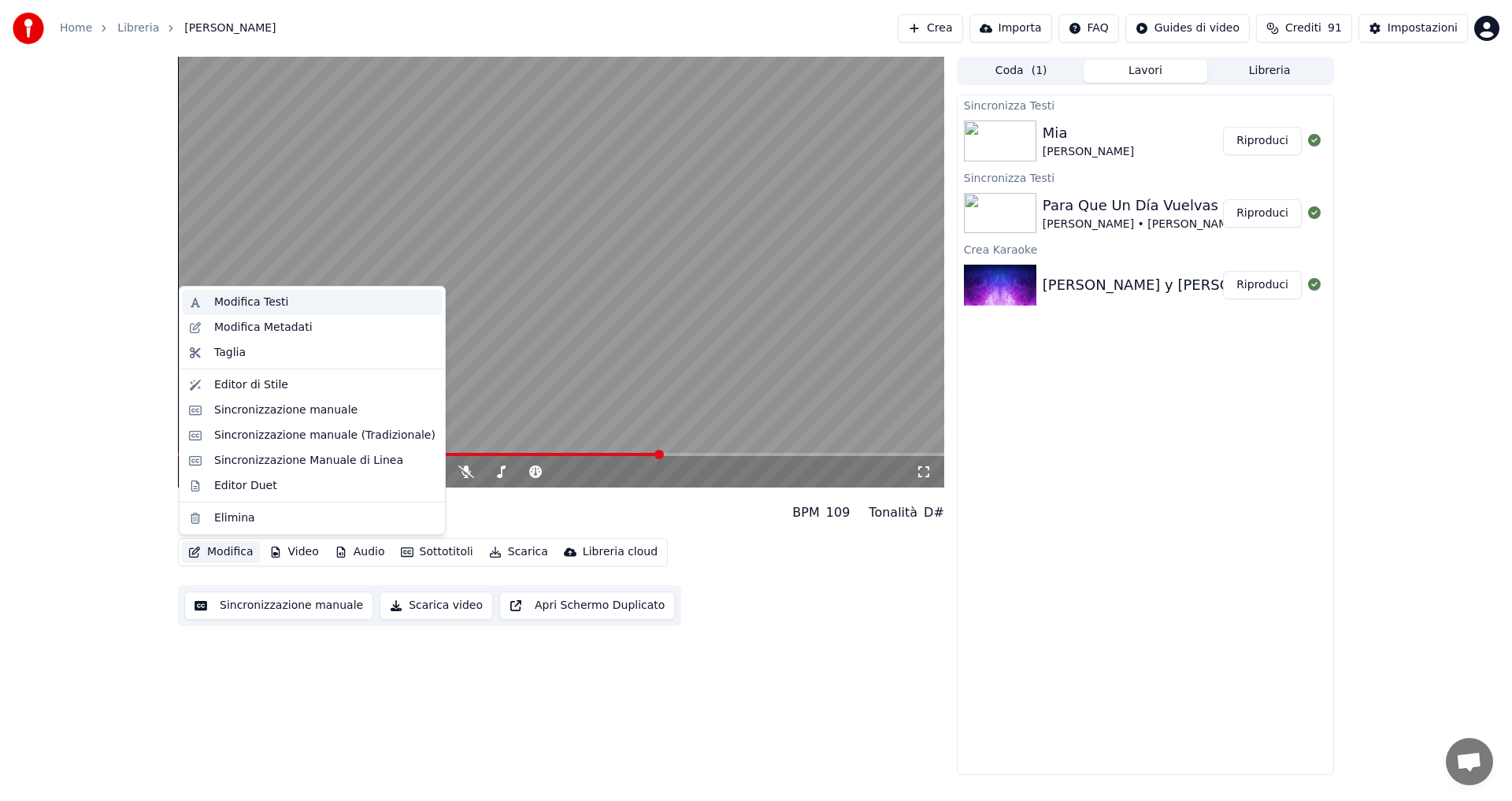
click at [278, 303] on div "Modifica Testi" at bounding box center [251, 303] width 74 height 16
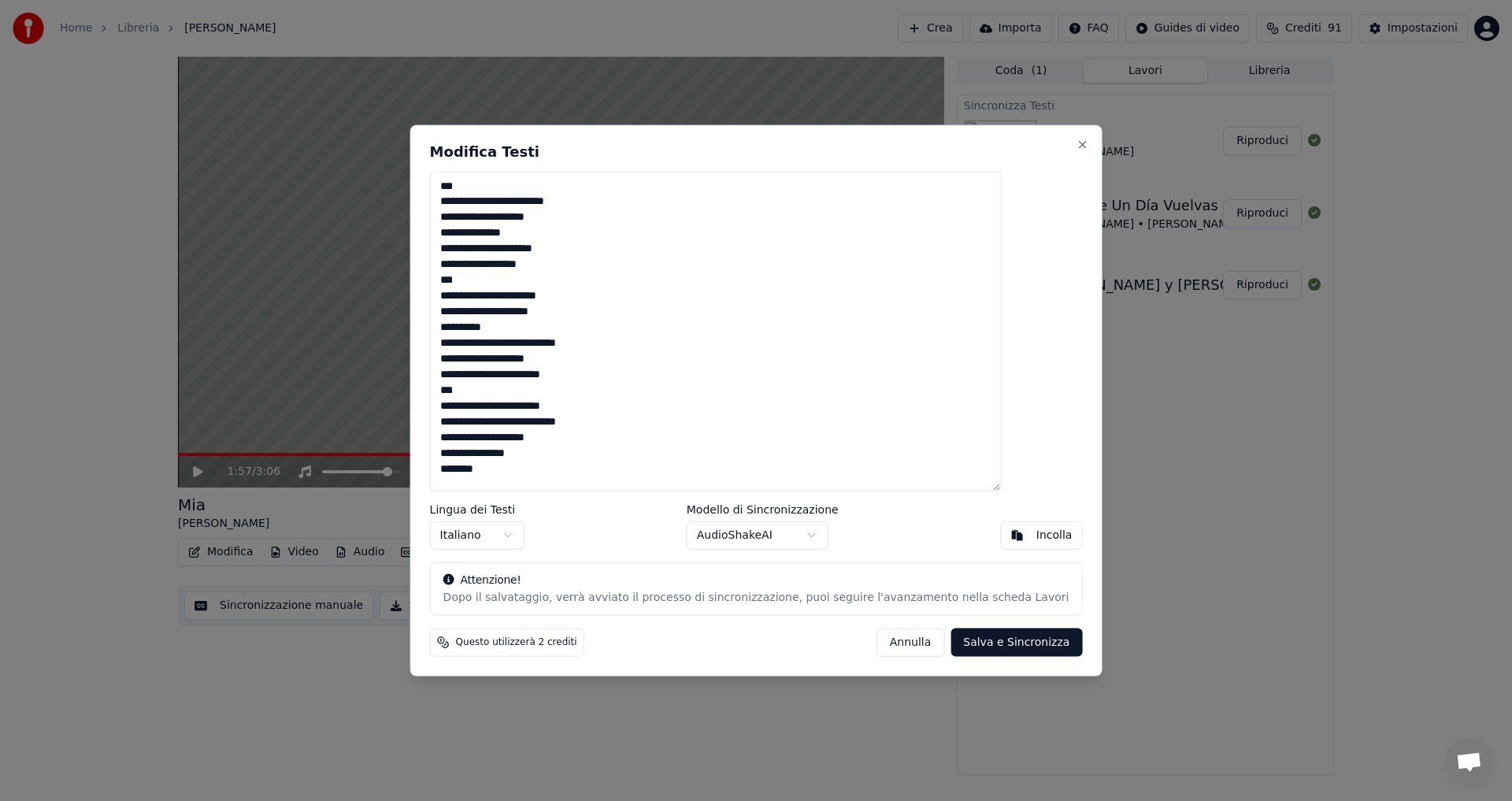
click at [957, 644] on button "Salva e Sincronizza" at bounding box center [1016, 643] width 132 height 29
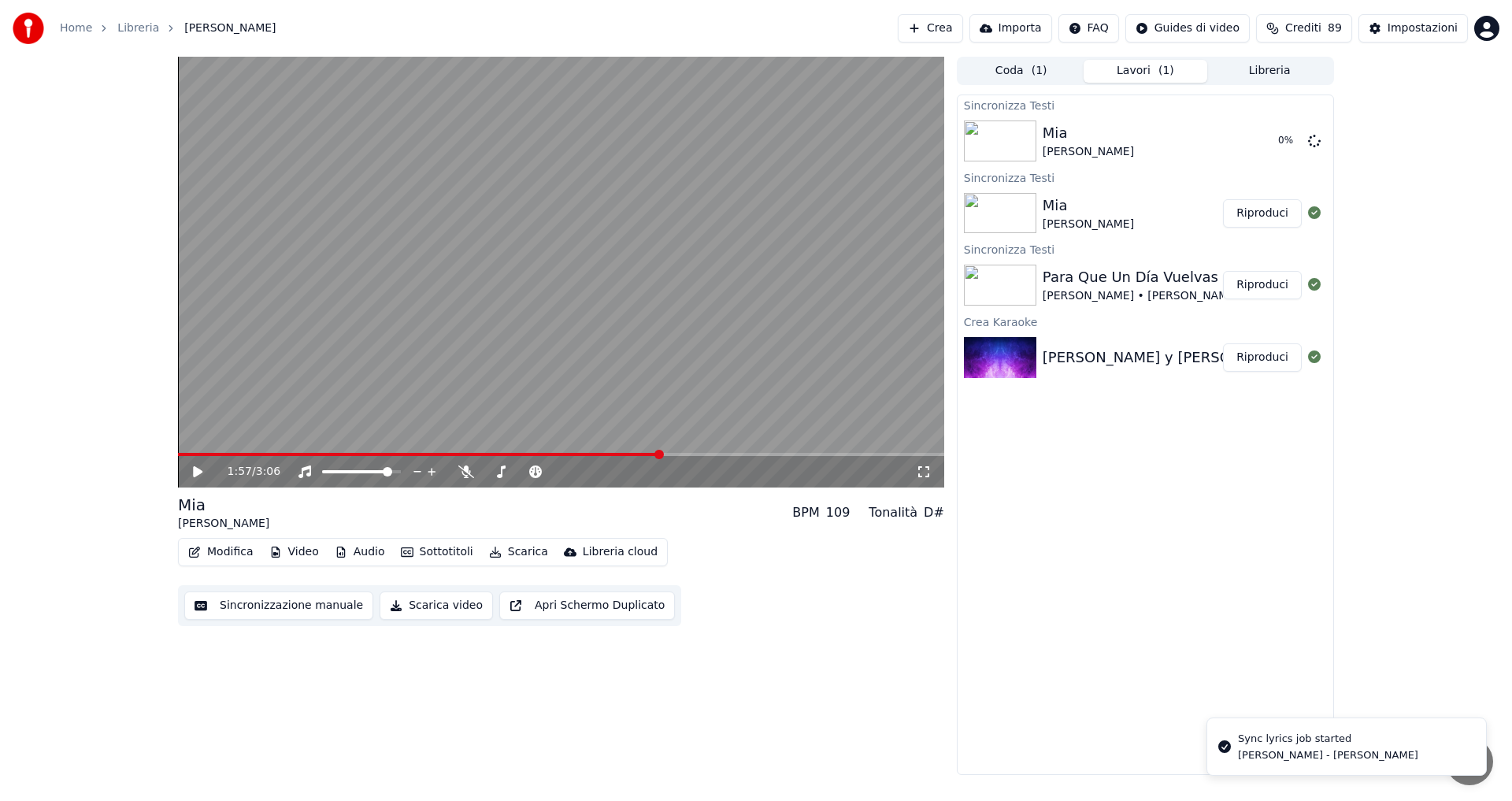
click at [200, 476] on icon at bounding box center [209, 472] width 37 height 13
click at [466, 457] on span at bounding box center [466, 454] width 10 height 10
click at [421, 551] on button "Sottotitoli" at bounding box center [437, 552] width 85 height 22
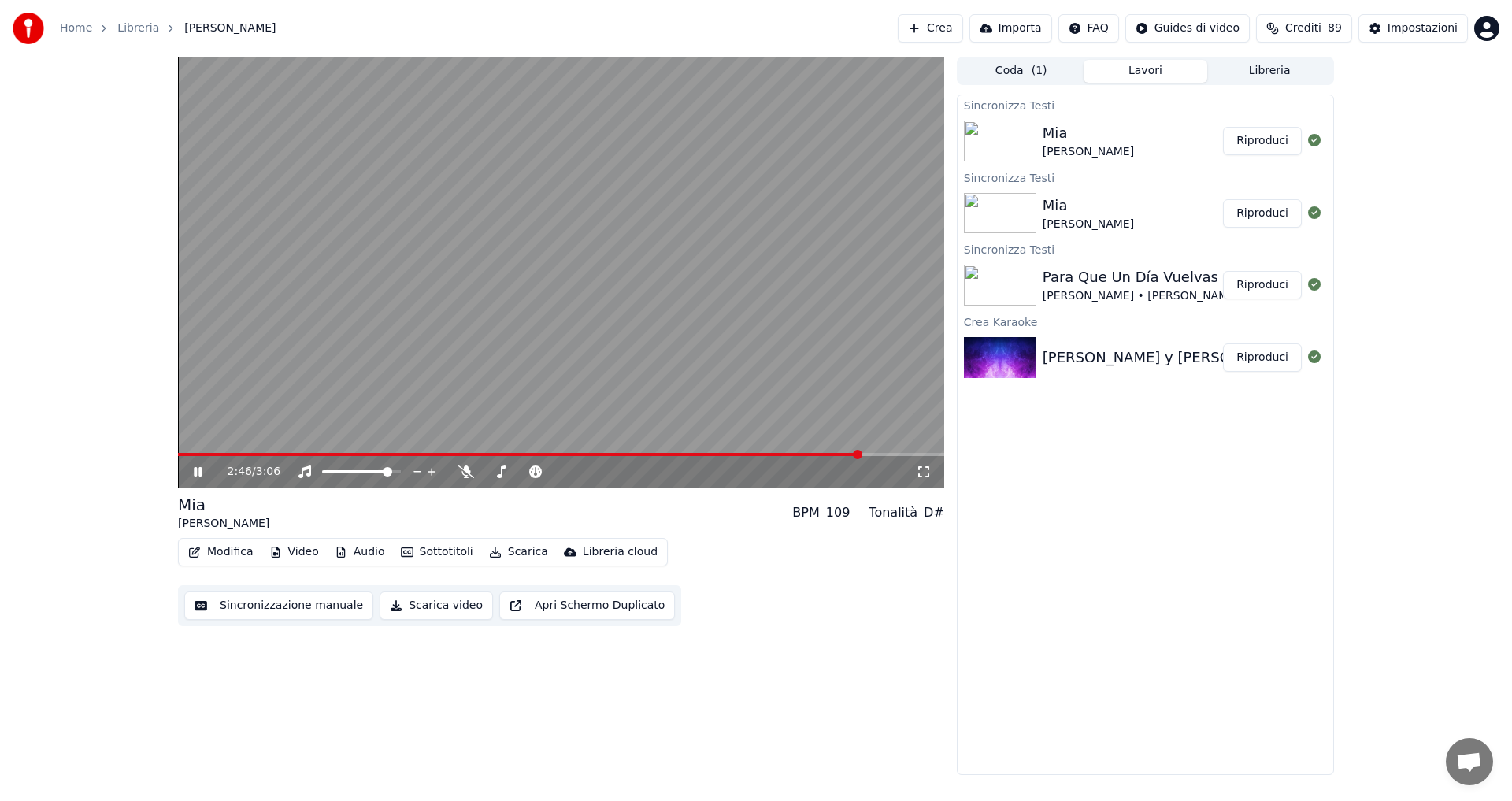
click at [202, 467] on icon at bounding box center [209, 472] width 37 height 13
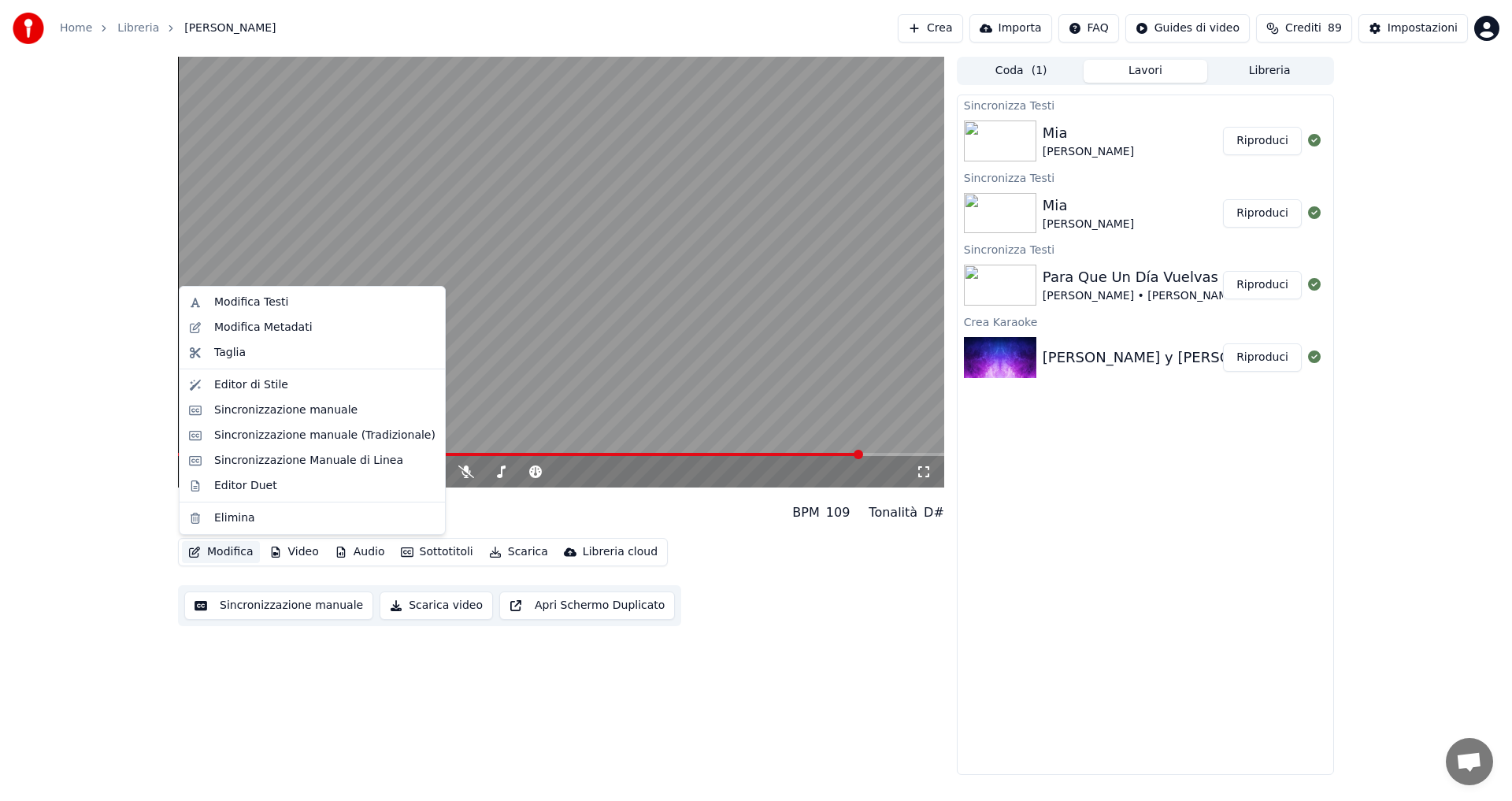
click at [245, 551] on button "Modifica" at bounding box center [220, 552] width 78 height 22
click at [277, 304] on div "Modifica Testi" at bounding box center [251, 303] width 74 height 16
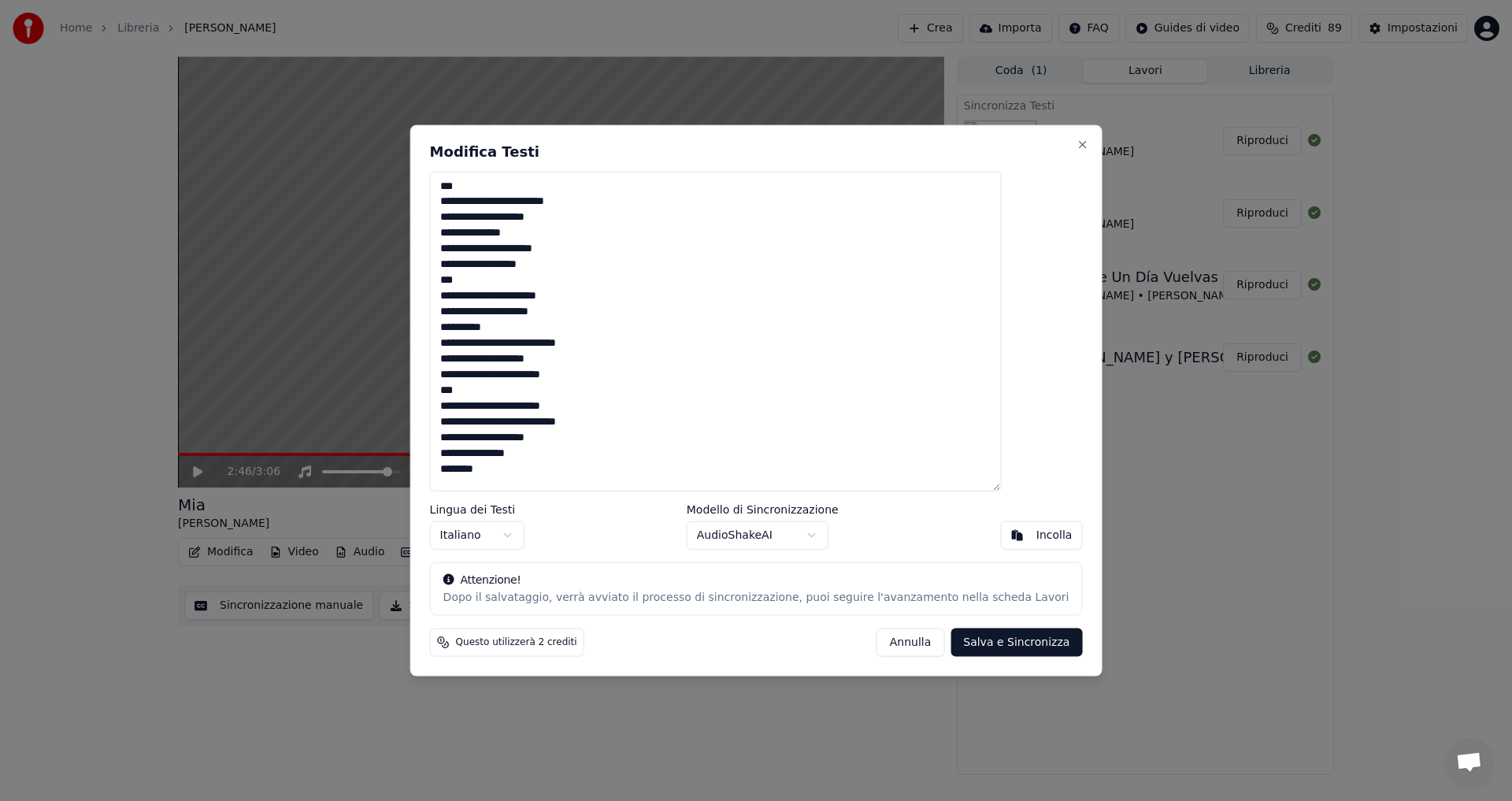
click at [486, 453] on textarea "**********" at bounding box center [716, 332] width 571 height 321
type textarea "**********"
click at [982, 642] on button "Salva e Sincronizza" at bounding box center [1016, 643] width 132 height 29
click at [982, 642] on div "[PERSON_NAME] e Sincronizza" at bounding box center [980, 643] width 206 height 29
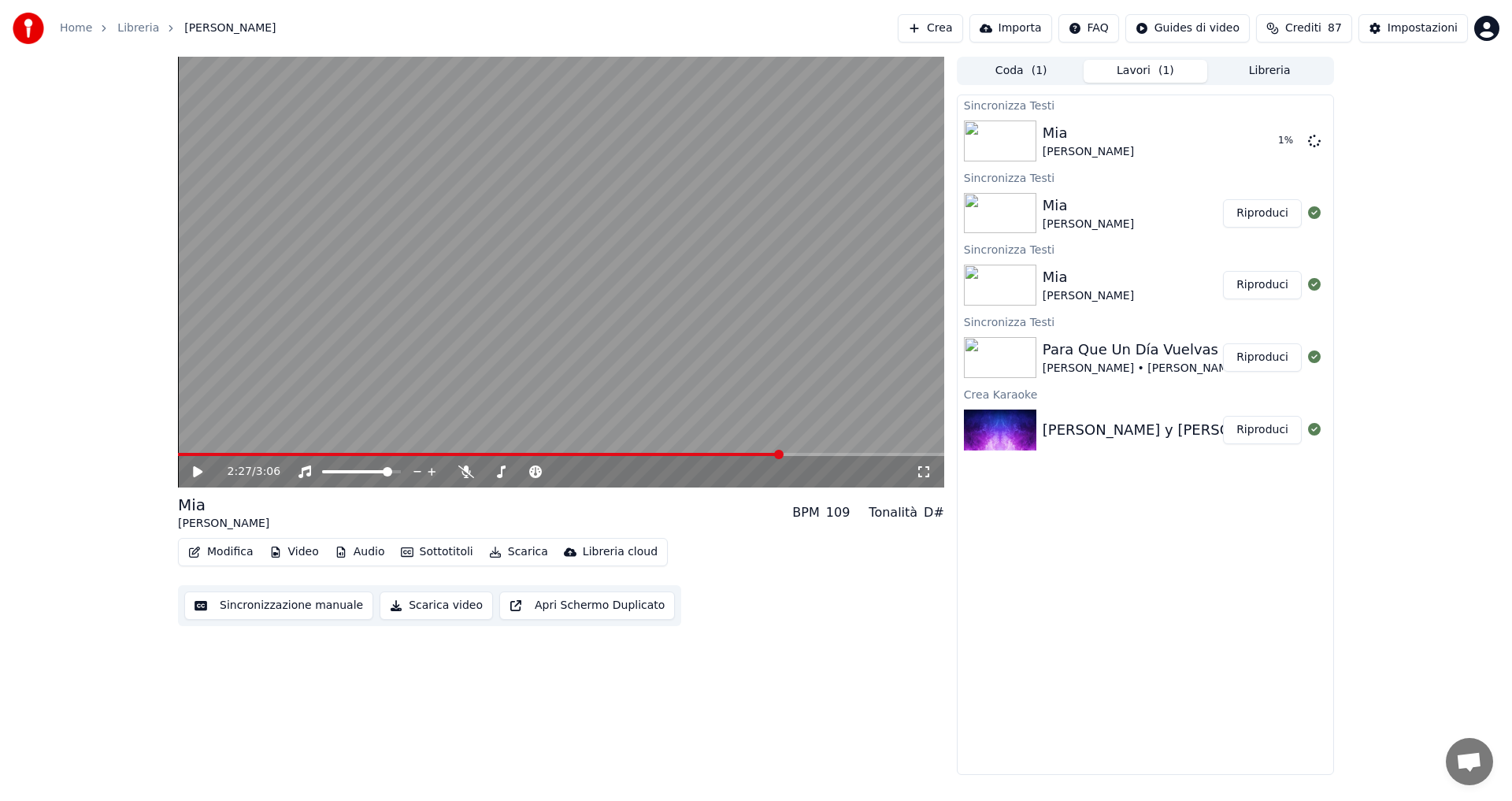
click at [780, 452] on span at bounding box center [778, 454] width 10 height 10
click at [196, 469] on icon at bounding box center [197, 472] width 10 height 11
click at [555, 450] on span at bounding box center [556, 454] width 10 height 10
click at [199, 469] on icon at bounding box center [209, 472] width 37 height 13
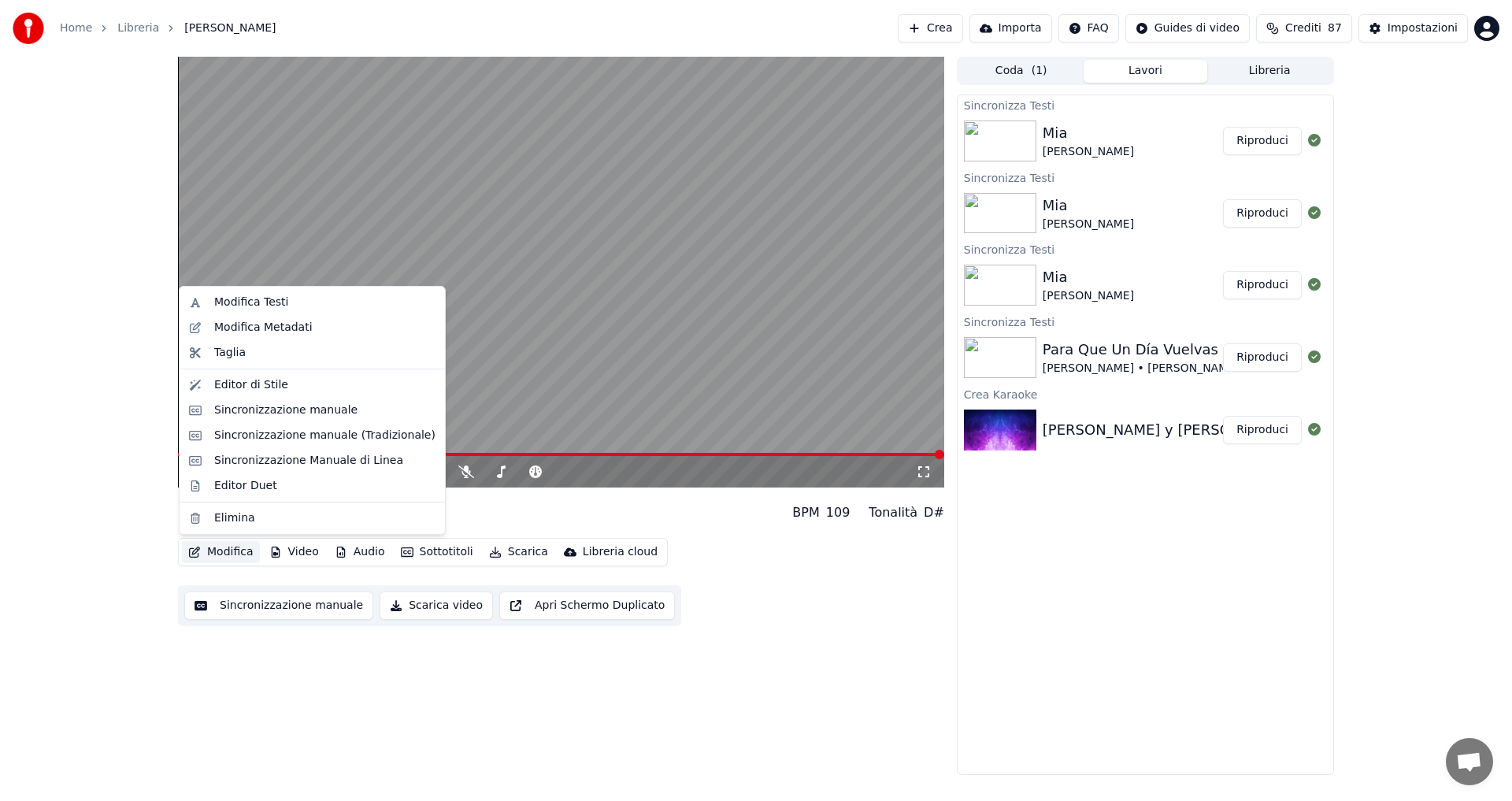
click at [218, 552] on button "Modifica" at bounding box center [220, 552] width 78 height 22
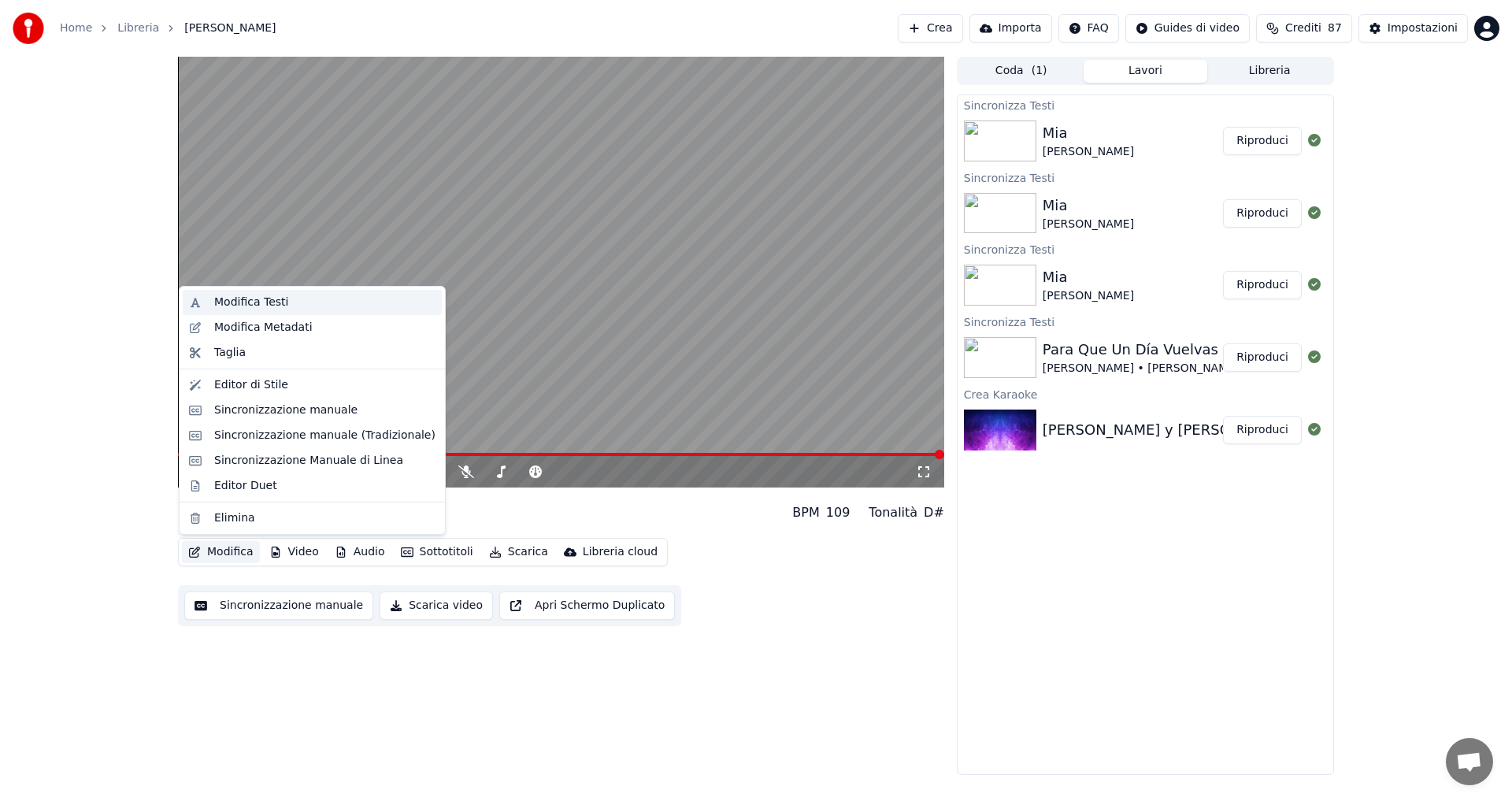
click at [247, 310] on div "Modifica Testi" at bounding box center [251, 303] width 74 height 16
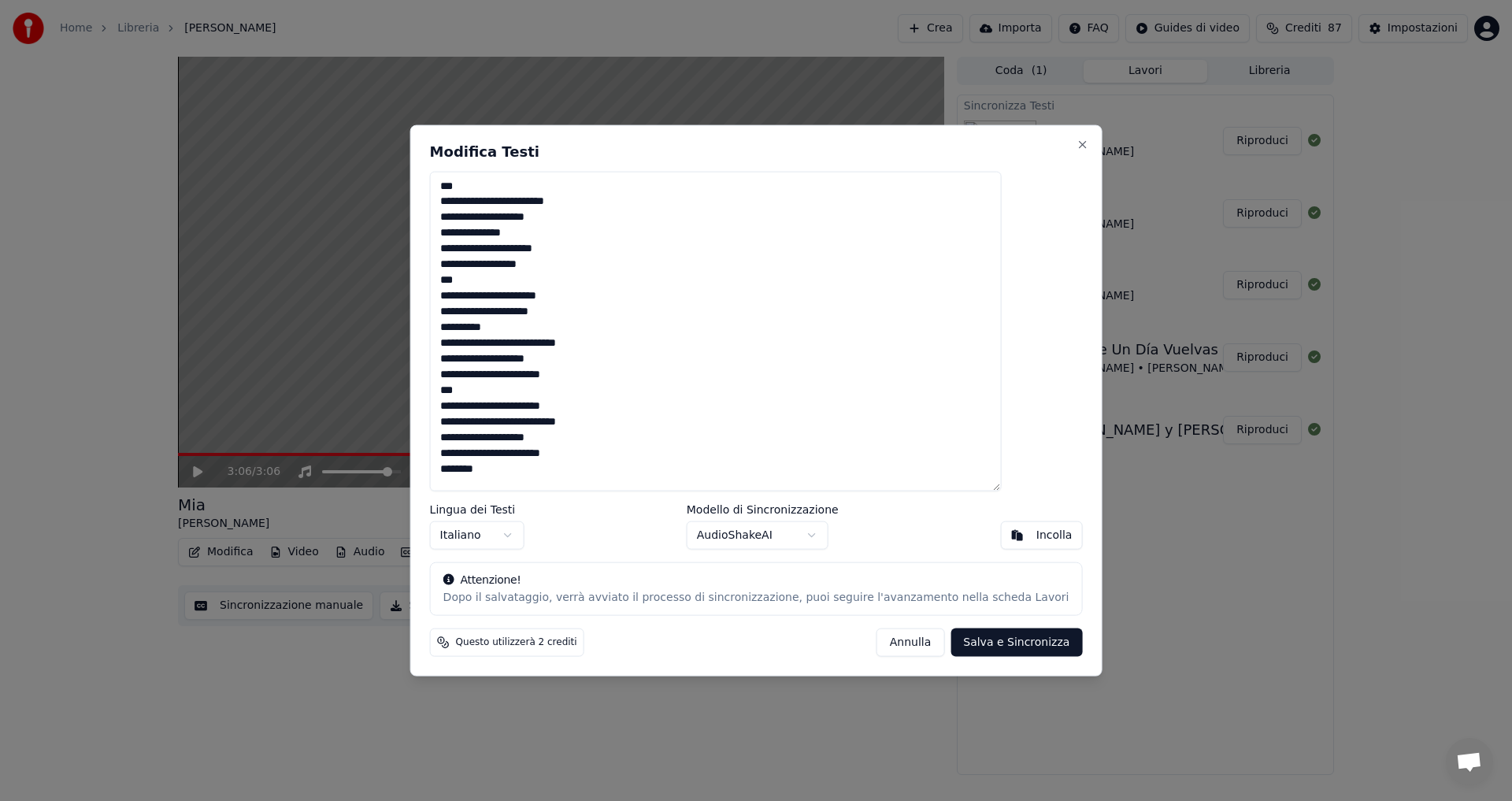
click at [491, 408] on textarea "**********" at bounding box center [716, 332] width 571 height 321
click at [503, 474] on textarea "**********" at bounding box center [716, 332] width 571 height 321
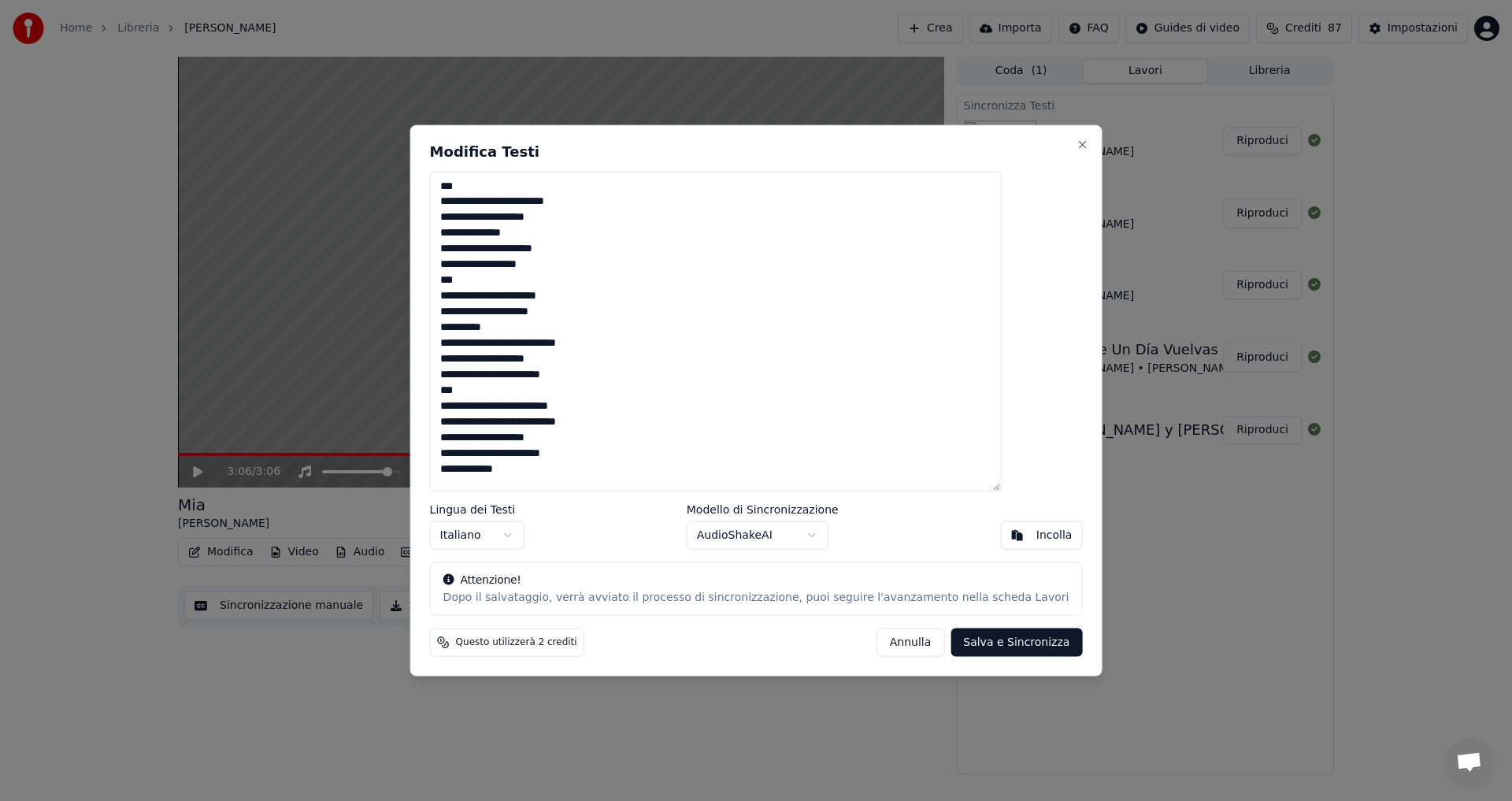
click at [507, 472] on textarea "**********" at bounding box center [716, 332] width 571 height 321
click at [517, 473] on textarea "**********" at bounding box center [716, 332] width 571 height 321
type textarea "**********"
click at [950, 649] on button "Salva e Sincronizza" at bounding box center [1016, 643] width 132 height 29
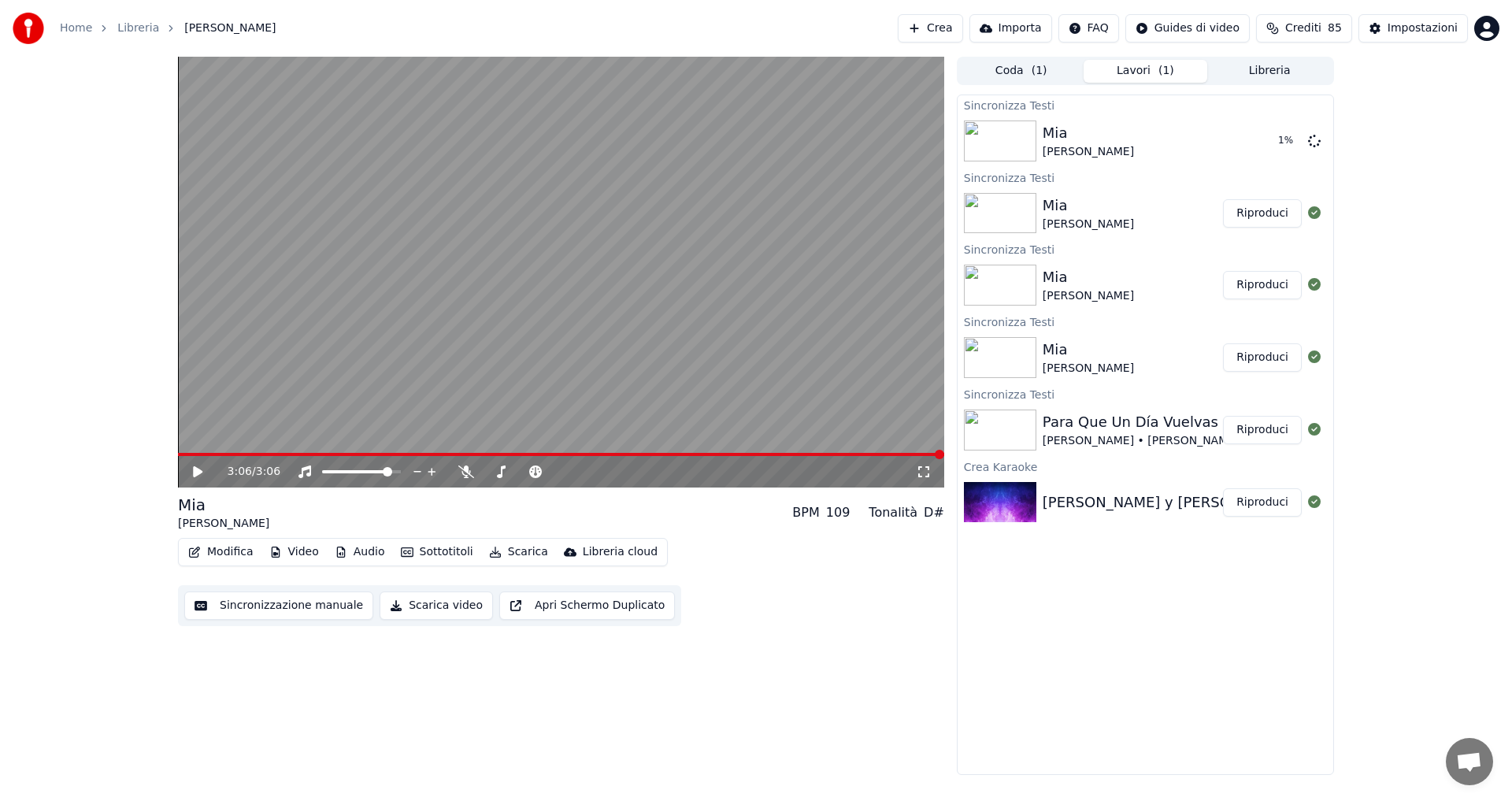
click at [201, 469] on icon at bounding box center [209, 472] width 37 height 13
click at [899, 453] on span at bounding box center [896, 454] width 10 height 10
click at [874, 454] on span at bounding box center [872, 454] width 10 height 10
click at [843, 456] on span at bounding box center [839, 454] width 10 height 10
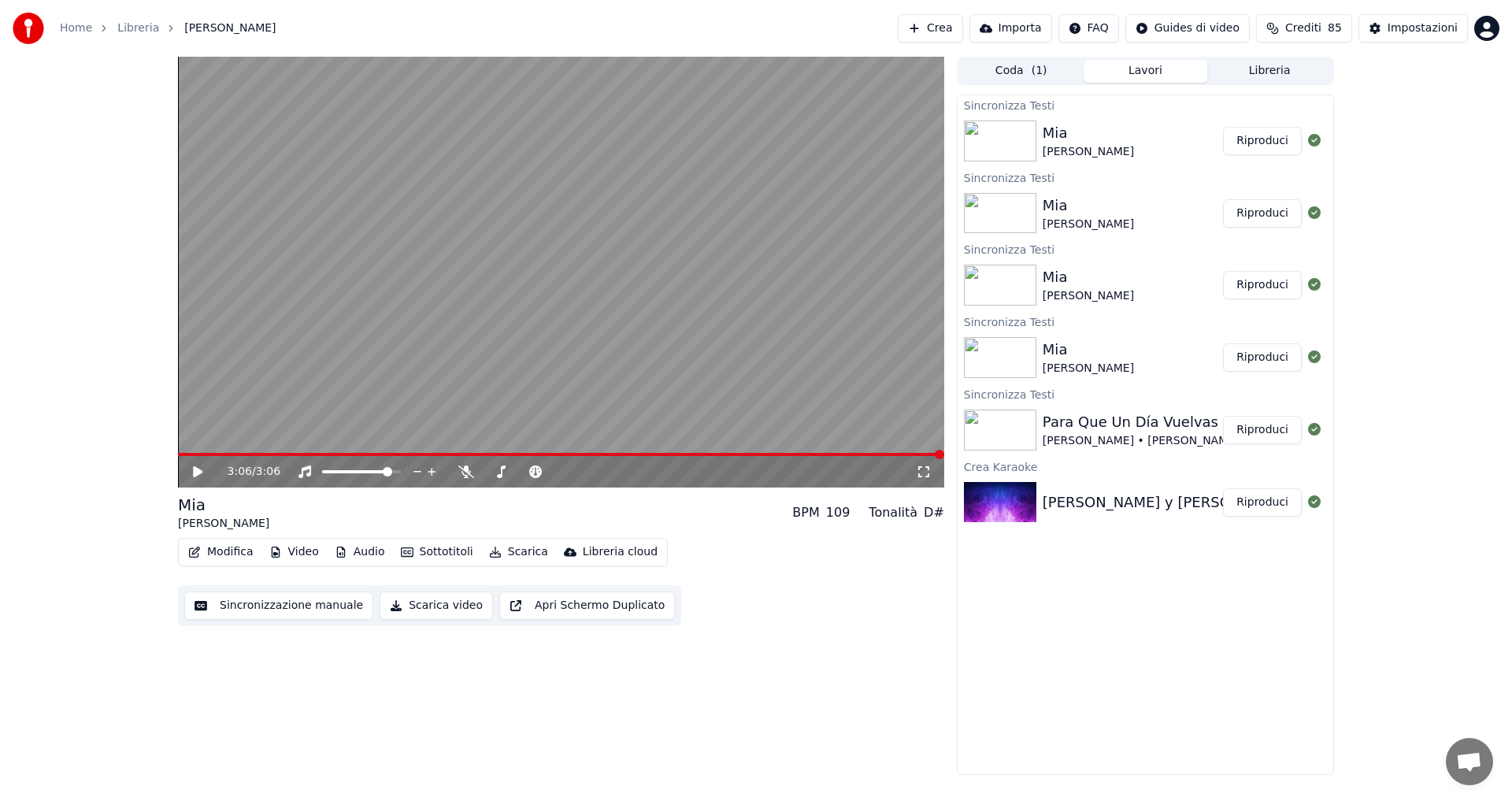
click at [992, 145] on img at bounding box center [1000, 142] width 73 height 41
click at [1243, 142] on button "Riproduci" at bounding box center [1263, 142] width 79 height 29
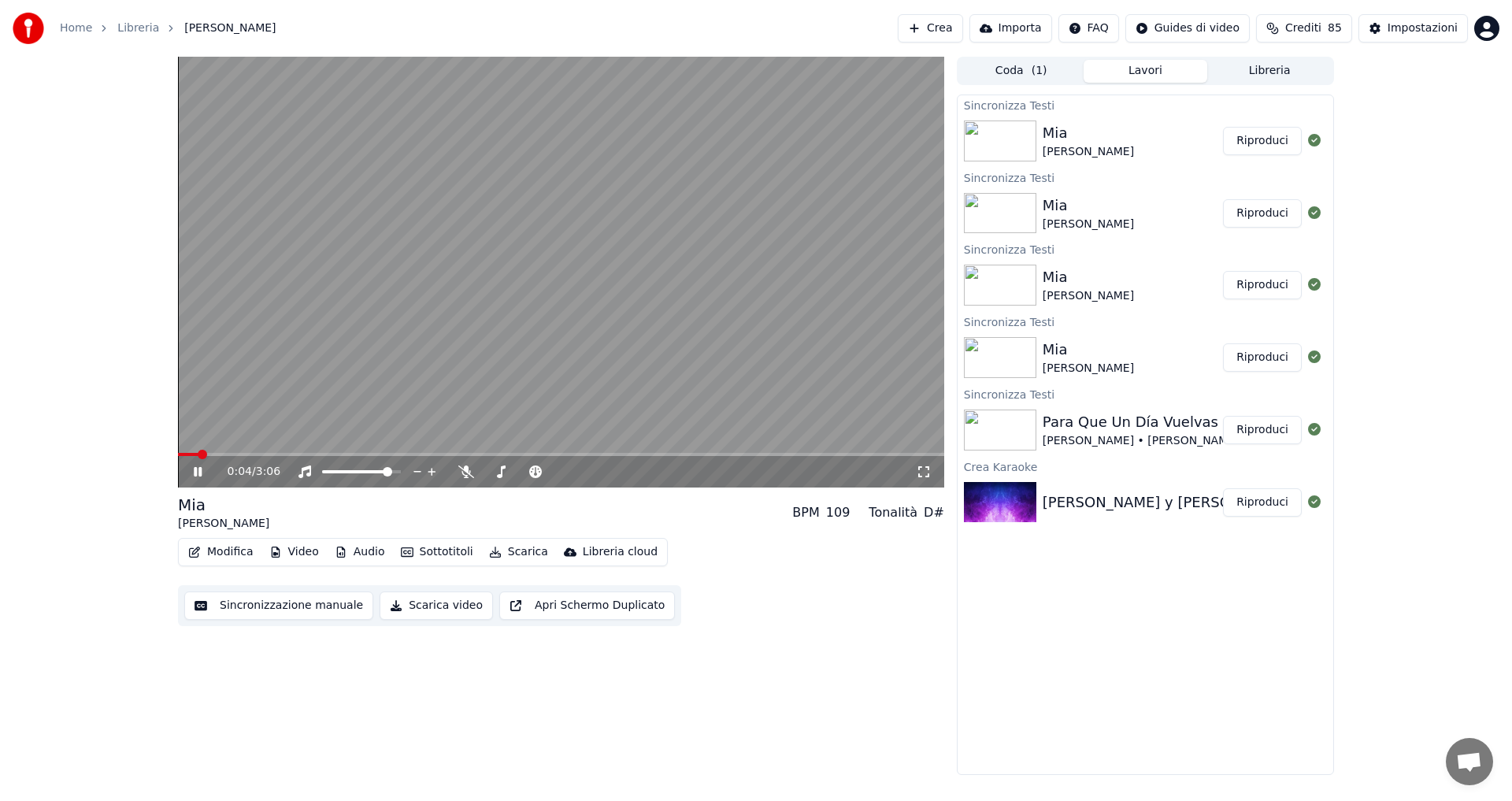
click at [251, 459] on div "0:04 / 3:06" at bounding box center [562, 471] width 767 height 31
click at [251, 459] on div "0:05 / 3:06" at bounding box center [562, 471] width 767 height 31
click at [257, 453] on span at bounding box center [562, 455] width 767 height 4
click at [257, 453] on span at bounding box center [260, 454] width 10 height 10
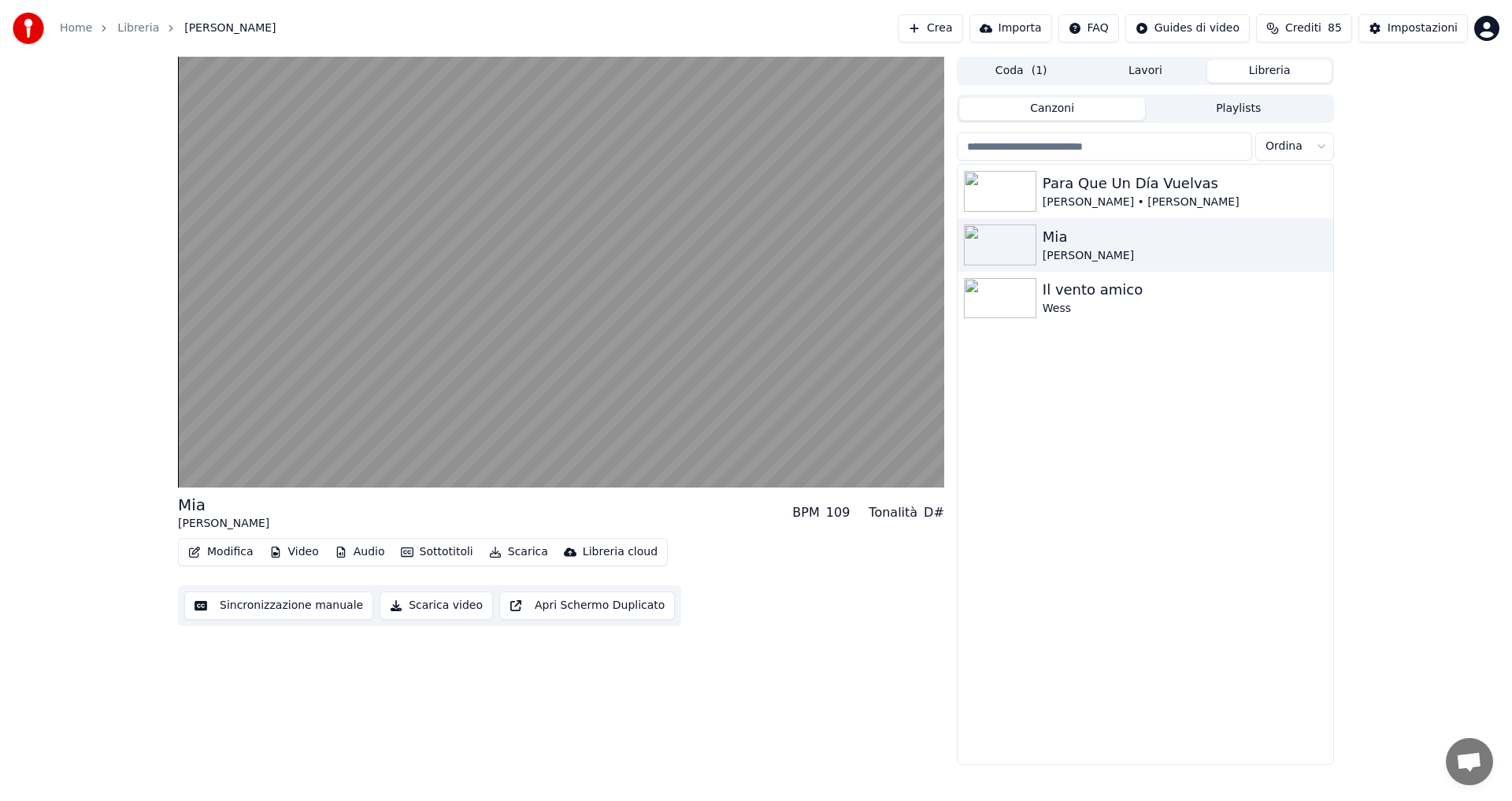
click at [1252, 71] on button "Libreria" at bounding box center [1269, 72] width 125 height 23
click at [1110, 236] on div "Mia" at bounding box center [1177, 237] width 269 height 22
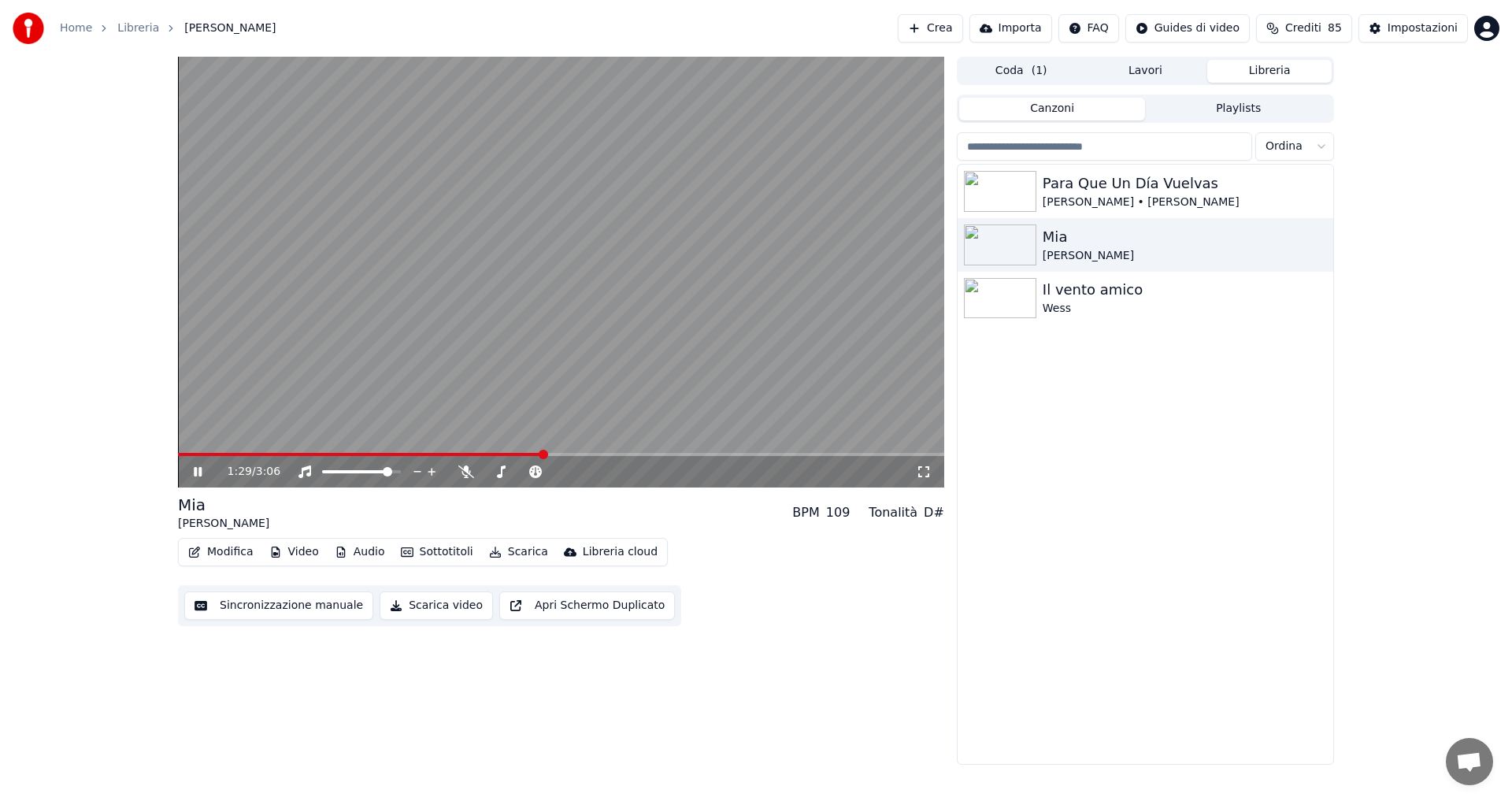
click at [546, 450] on span at bounding box center [544, 454] width 10 height 10
click at [1344, 565] on div "3:06 / 3:06 [PERSON_NAME] BPM 109 Tonalità D# Modifica Video Audio Sottotitoli …" at bounding box center [756, 410] width 1181 height 709
drag, startPoint x: 460, startPoint y: 800, endPoint x: 130, endPoint y: 763, distance: 332.1
click at [130, 763] on div "3:06 / 3:06 [PERSON_NAME] BPM 109 Tonalità D# Modifica Video Audio Sottotitoli …" at bounding box center [756, 410] width 1512 height 709
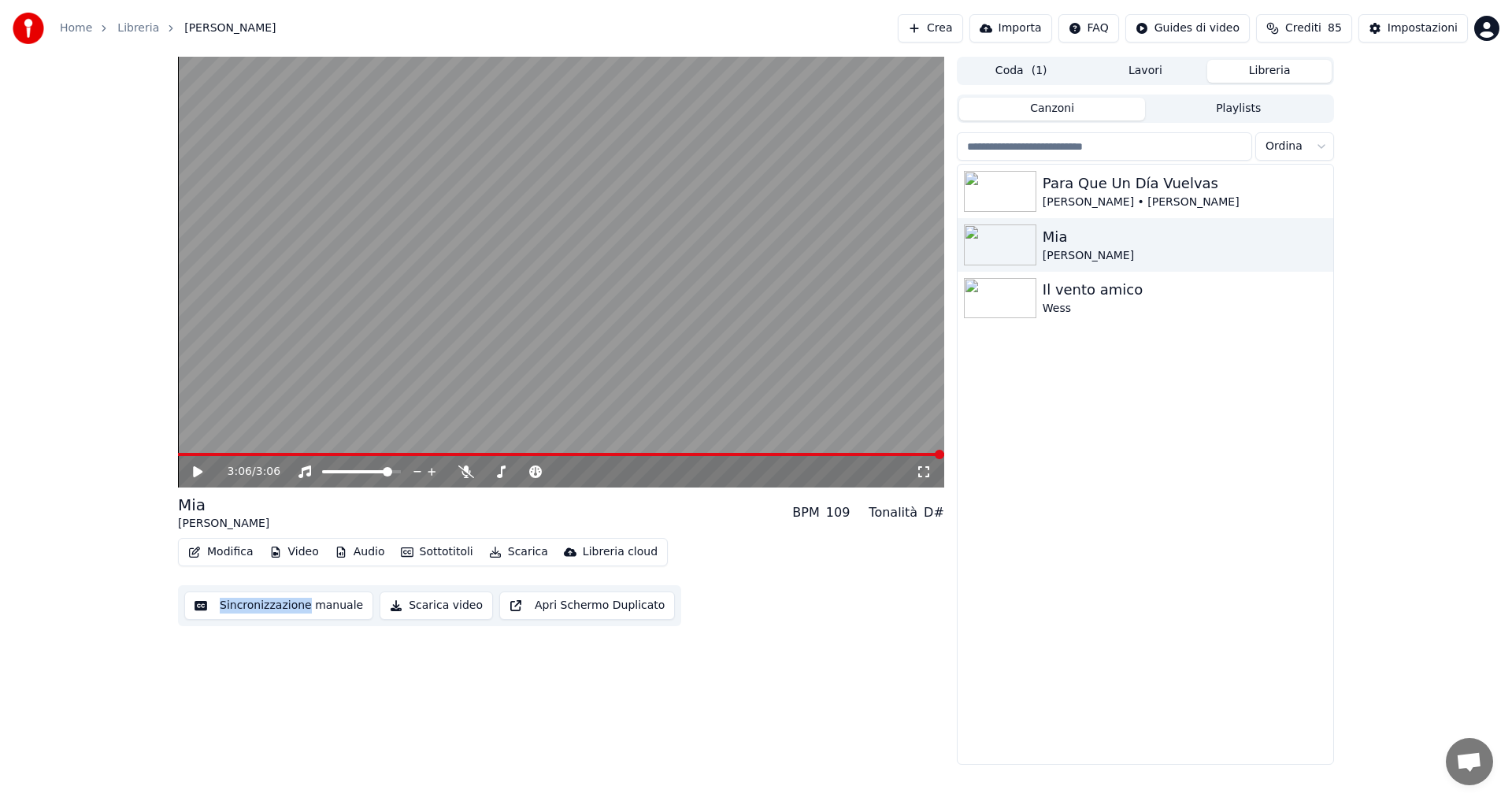
click at [211, 782] on div "Home Libreria Mia • Nico Messa Crea Importa FAQ Guides di video Crediti 85 Impo…" at bounding box center [756, 400] width 1512 height 801
click at [996, 705] on div "Para Que Un Día Vuelvas [PERSON_NAME] • [PERSON_NAME] [PERSON_NAME] Il vento am…" at bounding box center [1145, 464] width 375 height 599
click at [1027, 705] on div "Para Que Un Día Vuelvas [PERSON_NAME] • [PERSON_NAME] [PERSON_NAME] Il vento am…" at bounding box center [1145, 464] width 375 height 599
click at [1300, 71] on button "Libreria" at bounding box center [1269, 72] width 125 height 23
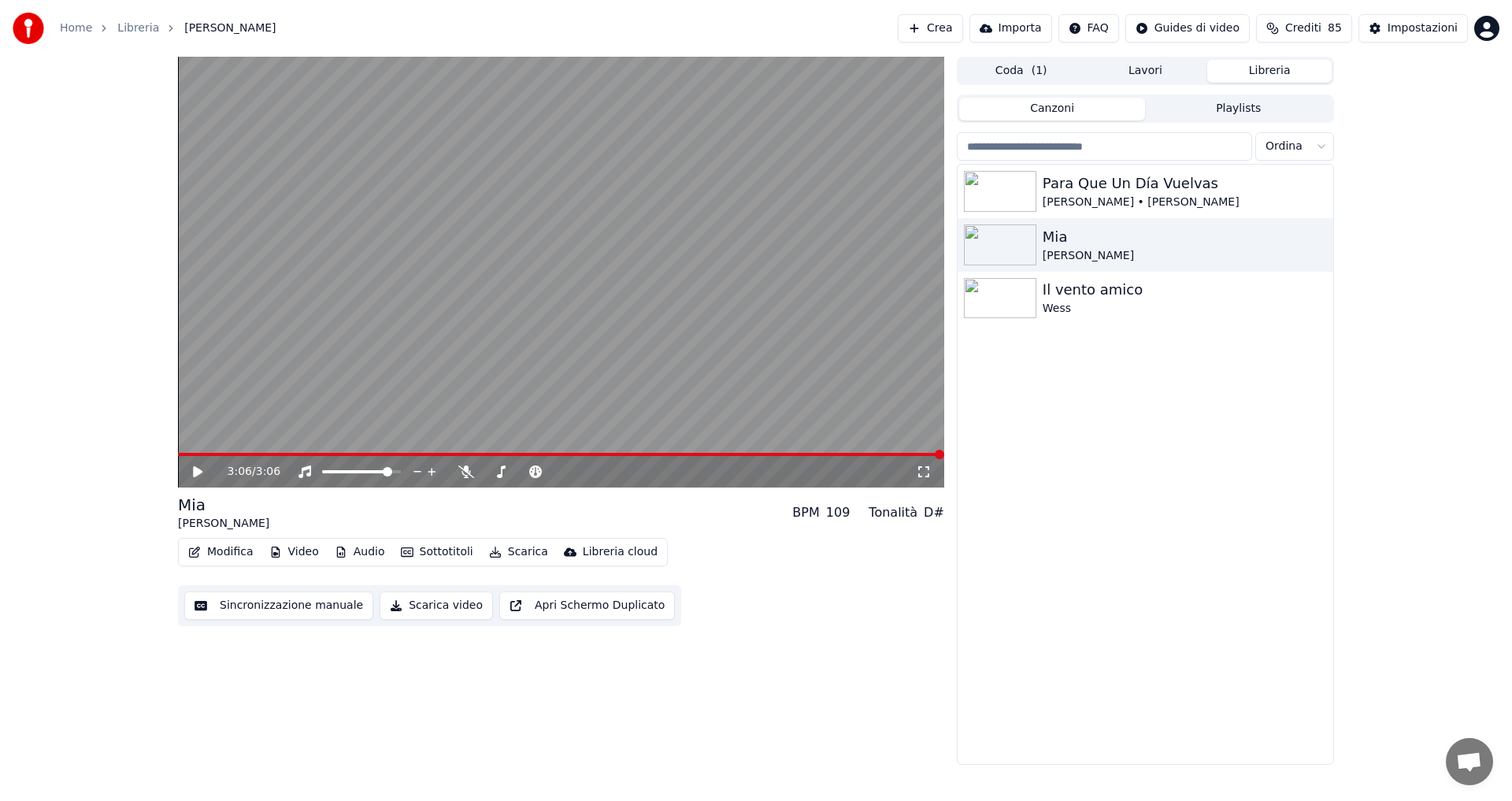
click at [1285, 72] on button "Libreria" at bounding box center [1269, 72] width 125 height 23
click at [1164, 75] on button "Lavori" at bounding box center [1146, 72] width 125 height 23
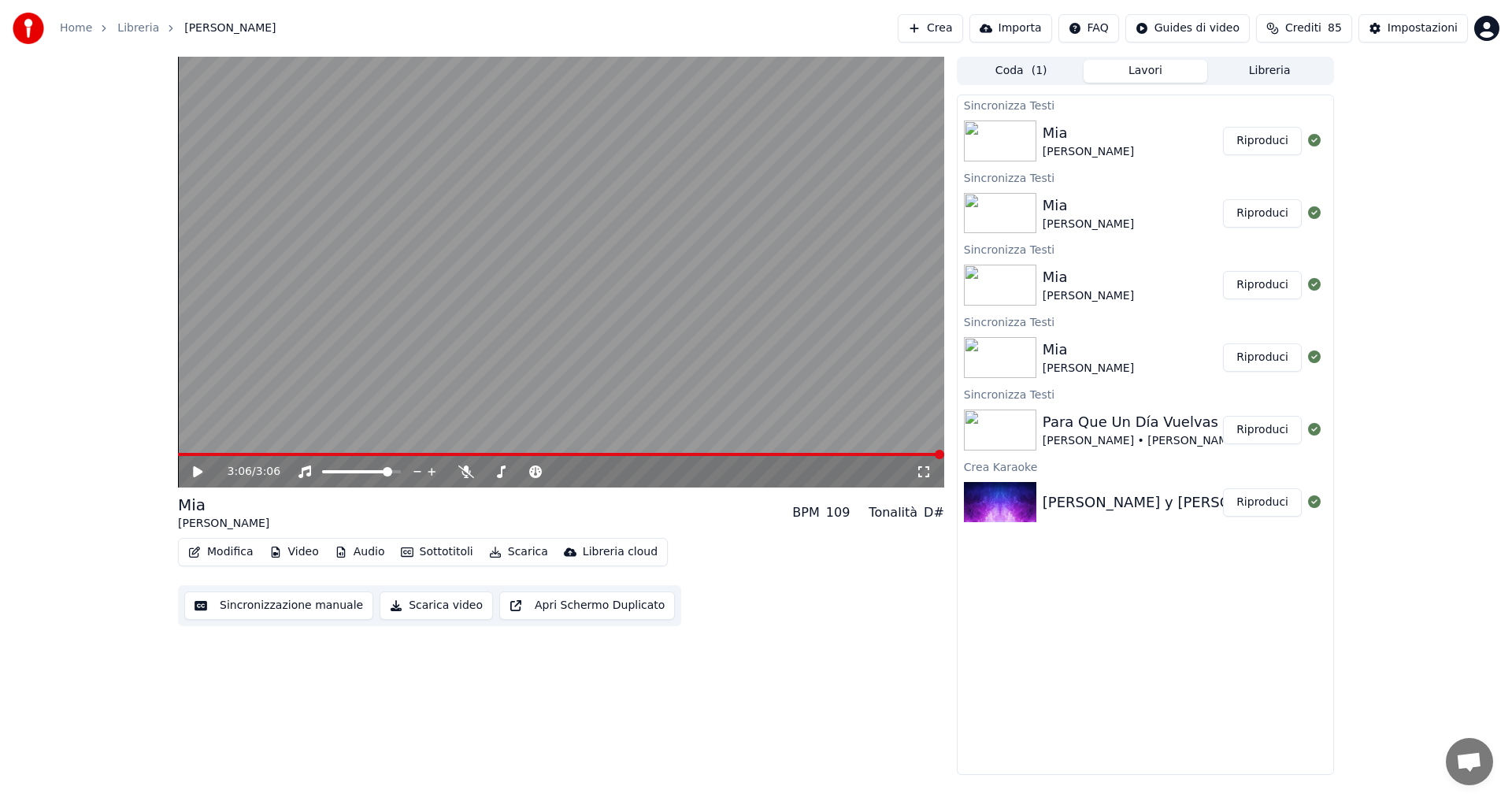
click at [1253, 147] on button "Riproduci" at bounding box center [1263, 142] width 79 height 29
click at [598, 460] on span at bounding box center [596, 454] width 10 height 10
click at [598, 468] on div "1:42 / 3:06" at bounding box center [571, 472] width 689 height 16
click at [567, 451] on span at bounding box center [568, 454] width 10 height 10
click at [564, 450] on span at bounding box center [563, 454] width 10 height 10
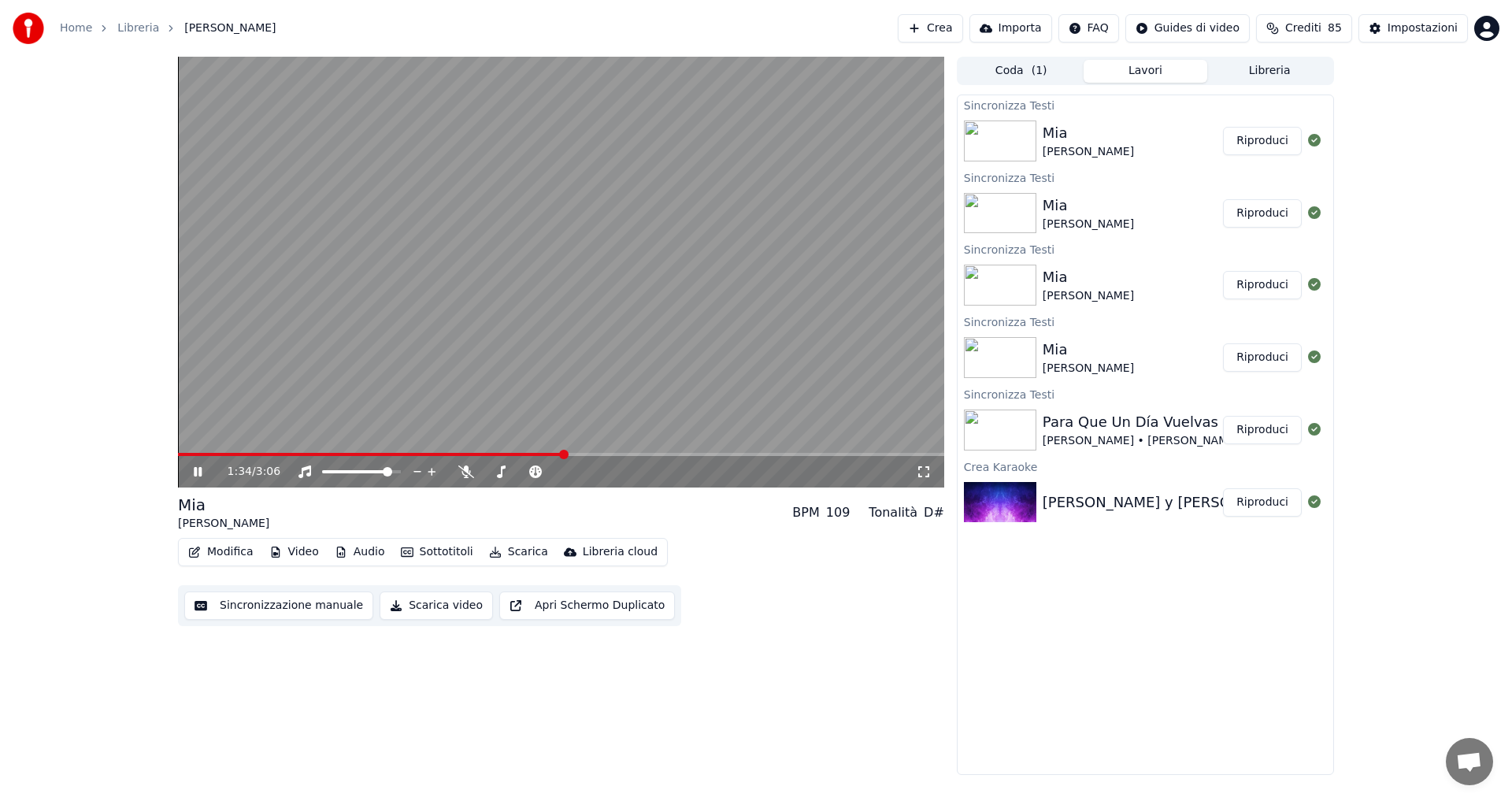
click at [564, 450] on span at bounding box center [563, 454] width 10 height 10
click at [884, 460] on span at bounding box center [880, 454] width 10 height 10
click at [884, 461] on div "2:52 / 3:06" at bounding box center [562, 471] width 767 height 31
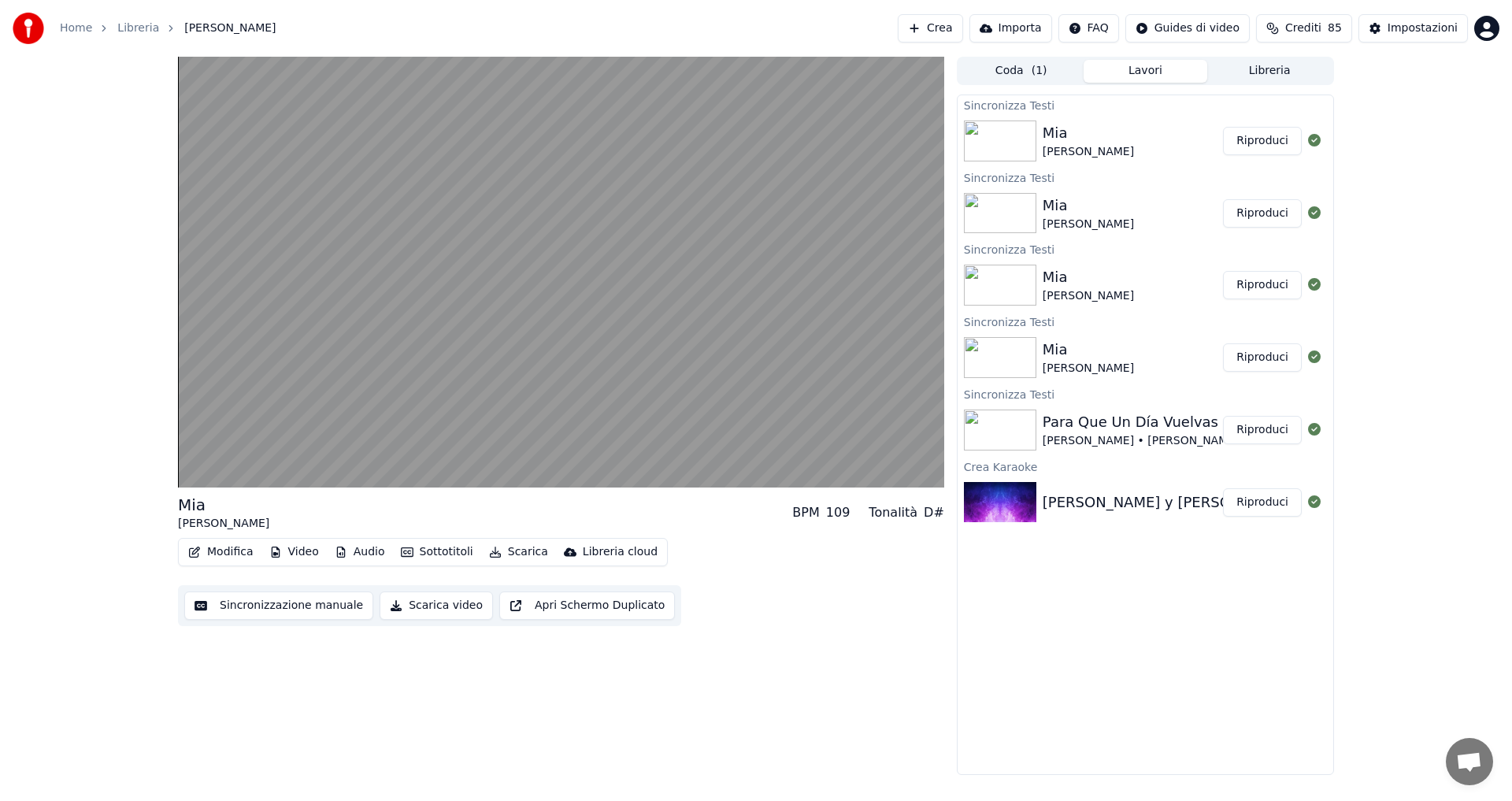
click at [425, 608] on button "Scarica video" at bounding box center [436, 606] width 114 height 29
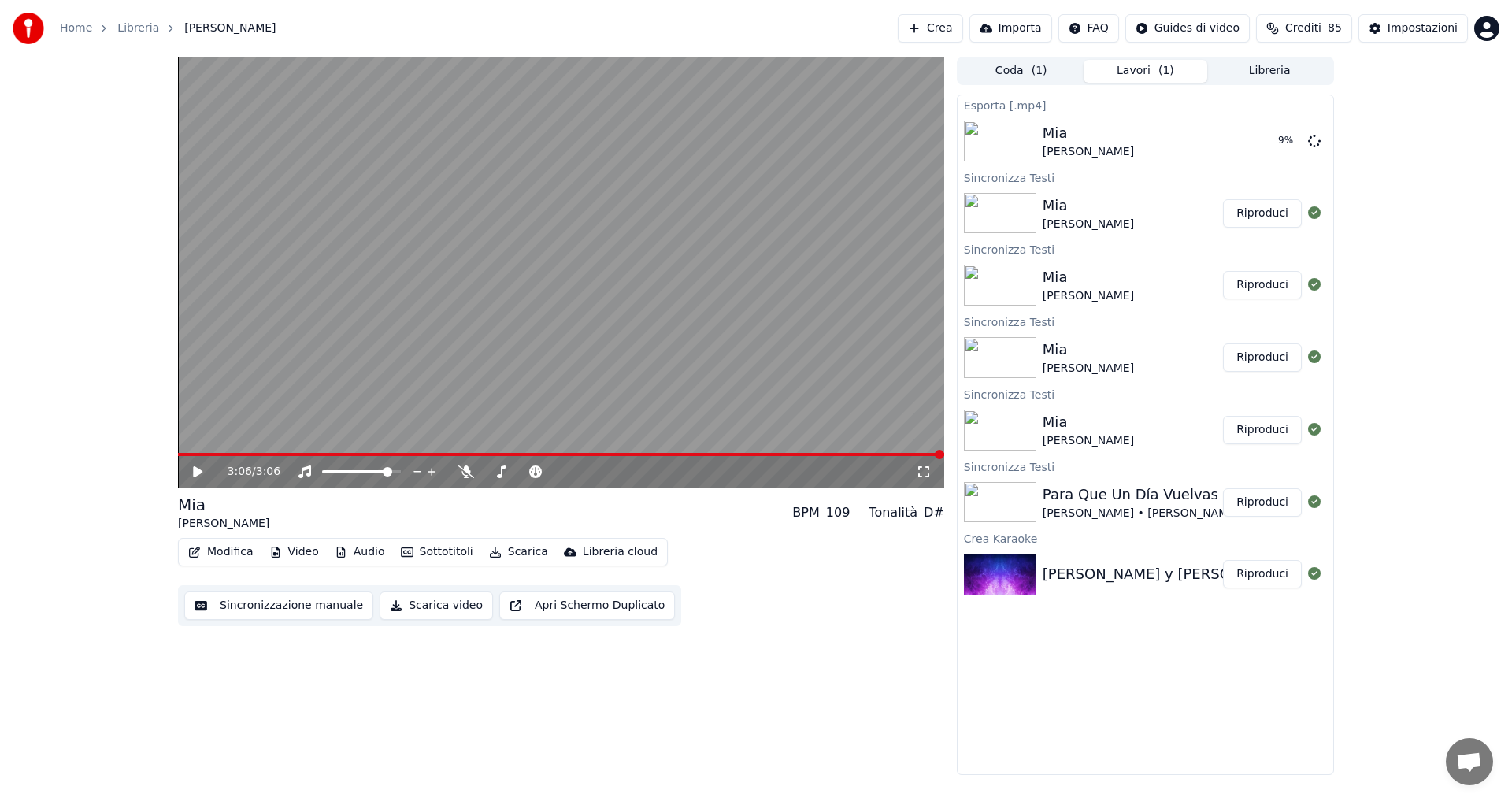
drag, startPoint x: 217, startPoint y: 800, endPoint x: 217, endPoint y: 761, distance: 39.0
click at [217, 761] on div "3:06 / 3:06 [PERSON_NAME] BPM 109 Tonalità D# Modifica Video Audio Sottotitoli …" at bounding box center [562, 416] width 767 height 719
drag, startPoint x: 188, startPoint y: 800, endPoint x: 262, endPoint y: 774, distance: 78.4
click at [262, 774] on div "3:06 / 3:06 [PERSON_NAME] BPM 109 Tonalità D# Modifica Video Audio Sottotitoli …" at bounding box center [562, 416] width 767 height 719
drag, startPoint x: 1344, startPoint y: 105, endPoint x: 854, endPoint y: 747, distance: 807.6
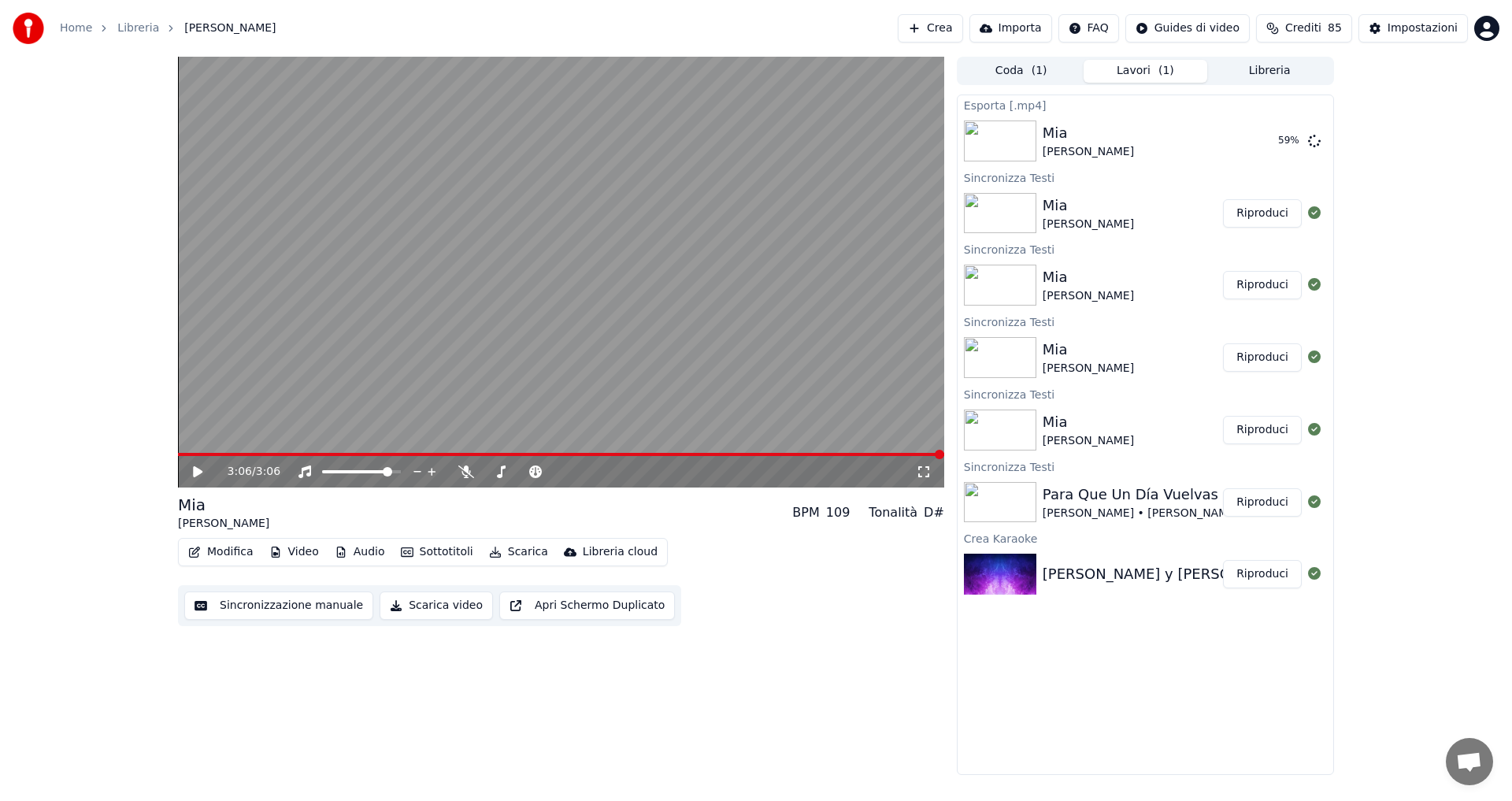
click at [854, 747] on div "3:06 / 3:06 [PERSON_NAME] BPM 109 Tonalità D# Modifica Video Audio Sottotitoli …" at bounding box center [562, 416] width 767 height 719
click at [428, 603] on button "Scarica video" at bounding box center [436, 606] width 114 height 29
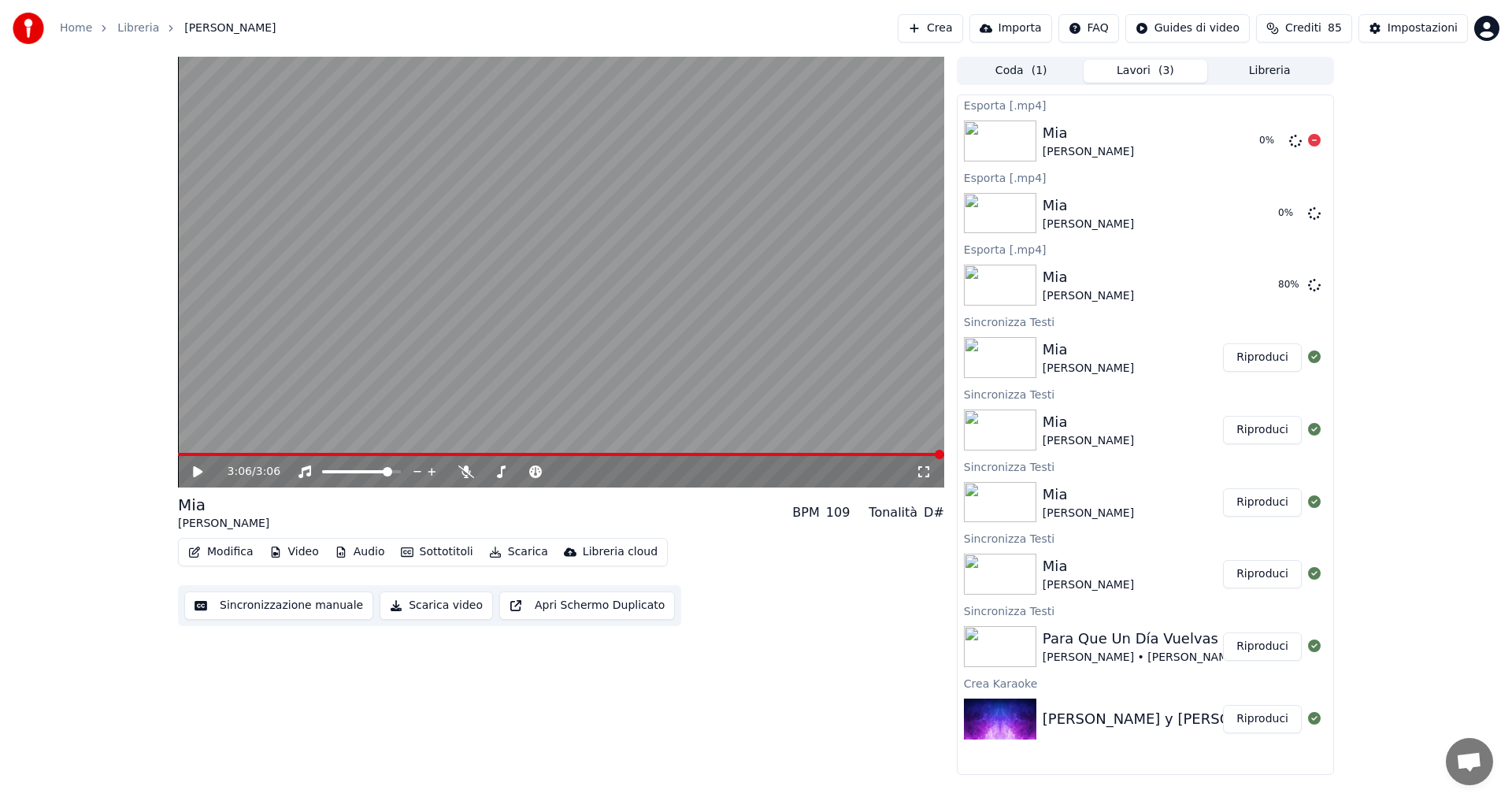
click at [1173, 147] on div "[PERSON_NAME]" at bounding box center [1145, 141] width 204 height 38
click at [1264, 290] on button "Mostra" at bounding box center [1270, 286] width 64 height 29
click at [1314, 210] on icon at bounding box center [1315, 212] width 13 height 13
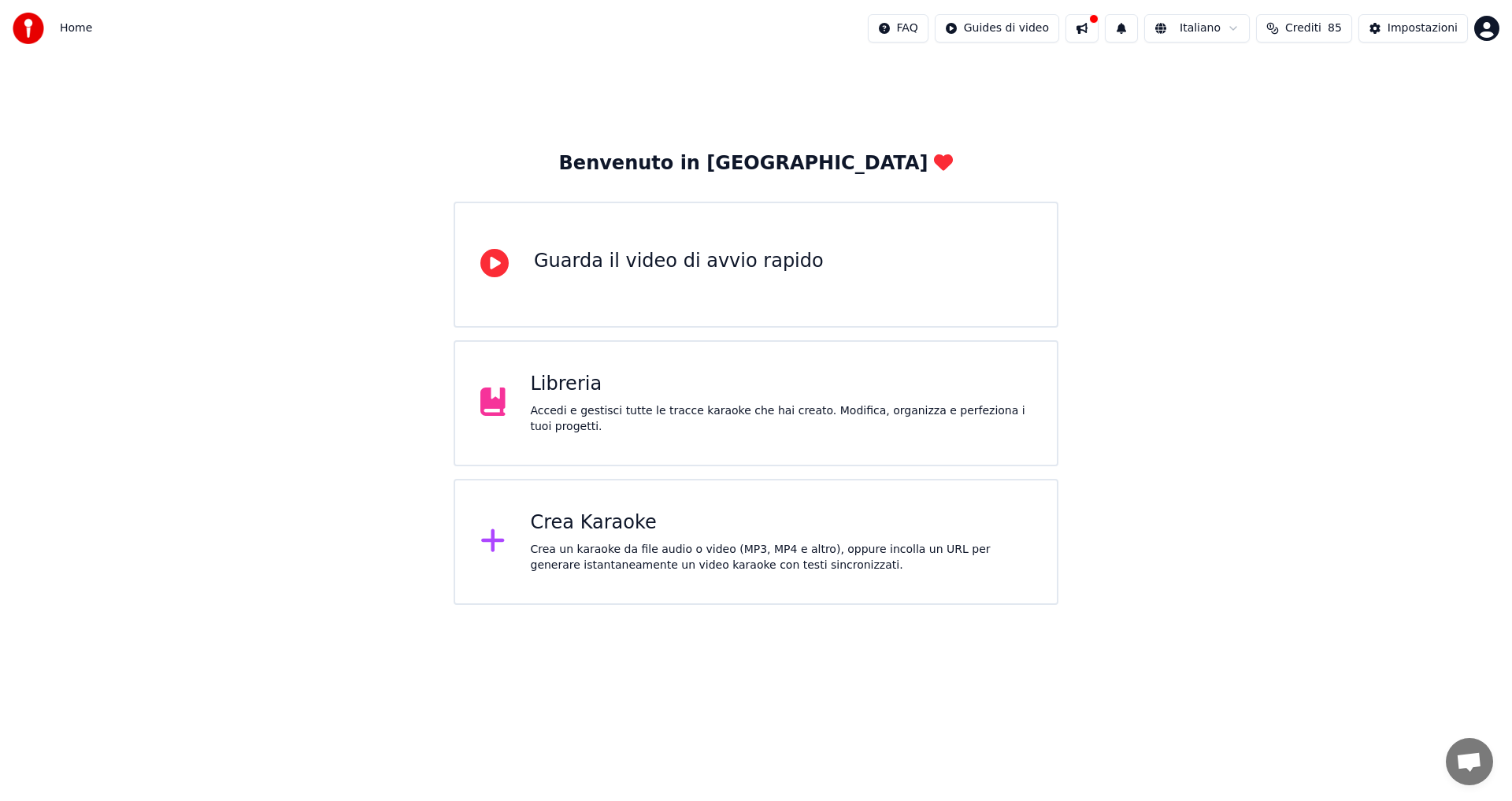
click at [712, 517] on div "Crea Karaoke" at bounding box center [782, 523] width 502 height 25
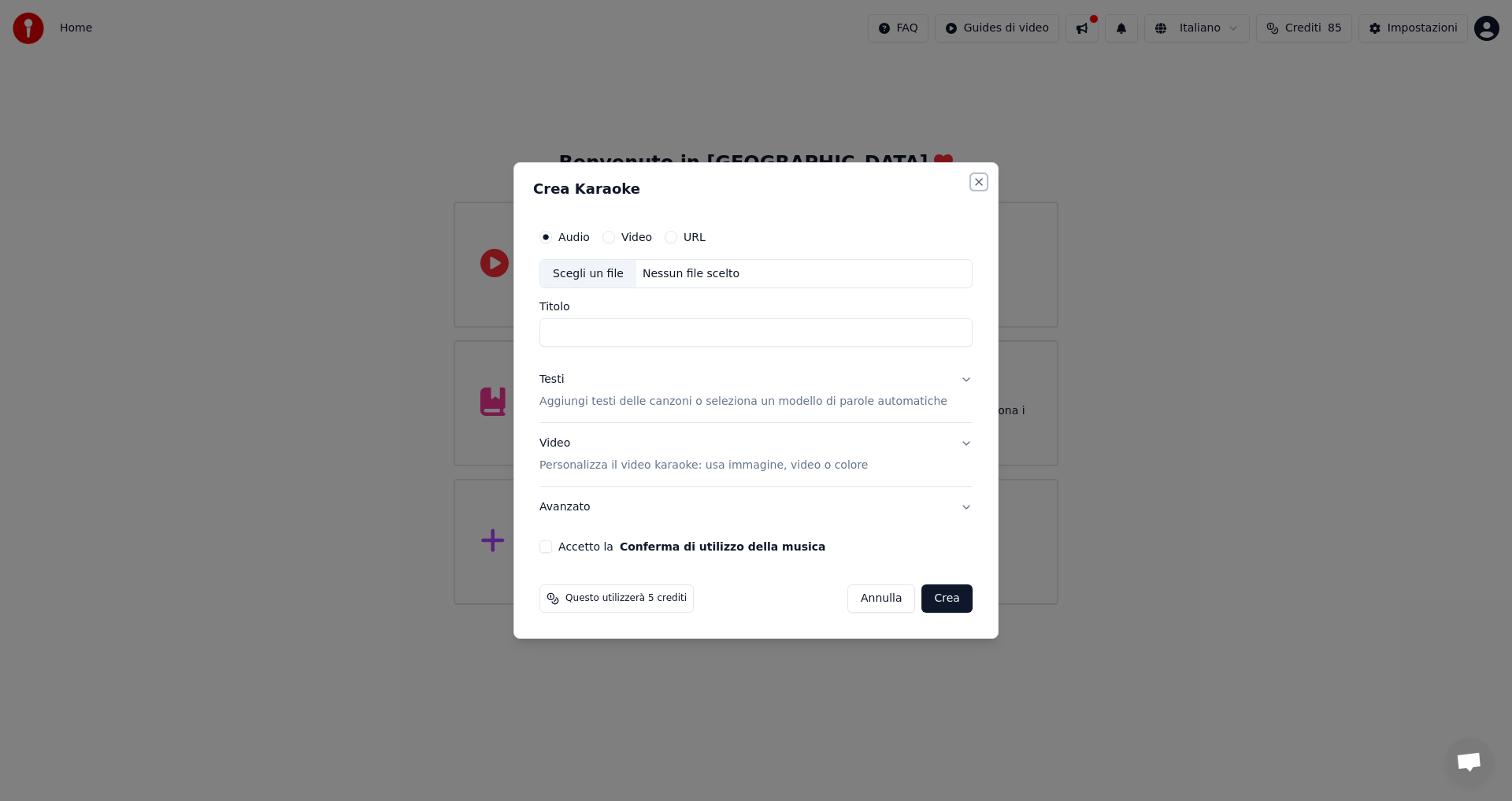
click at [973, 184] on button "Close" at bounding box center [979, 182] width 13 height 13
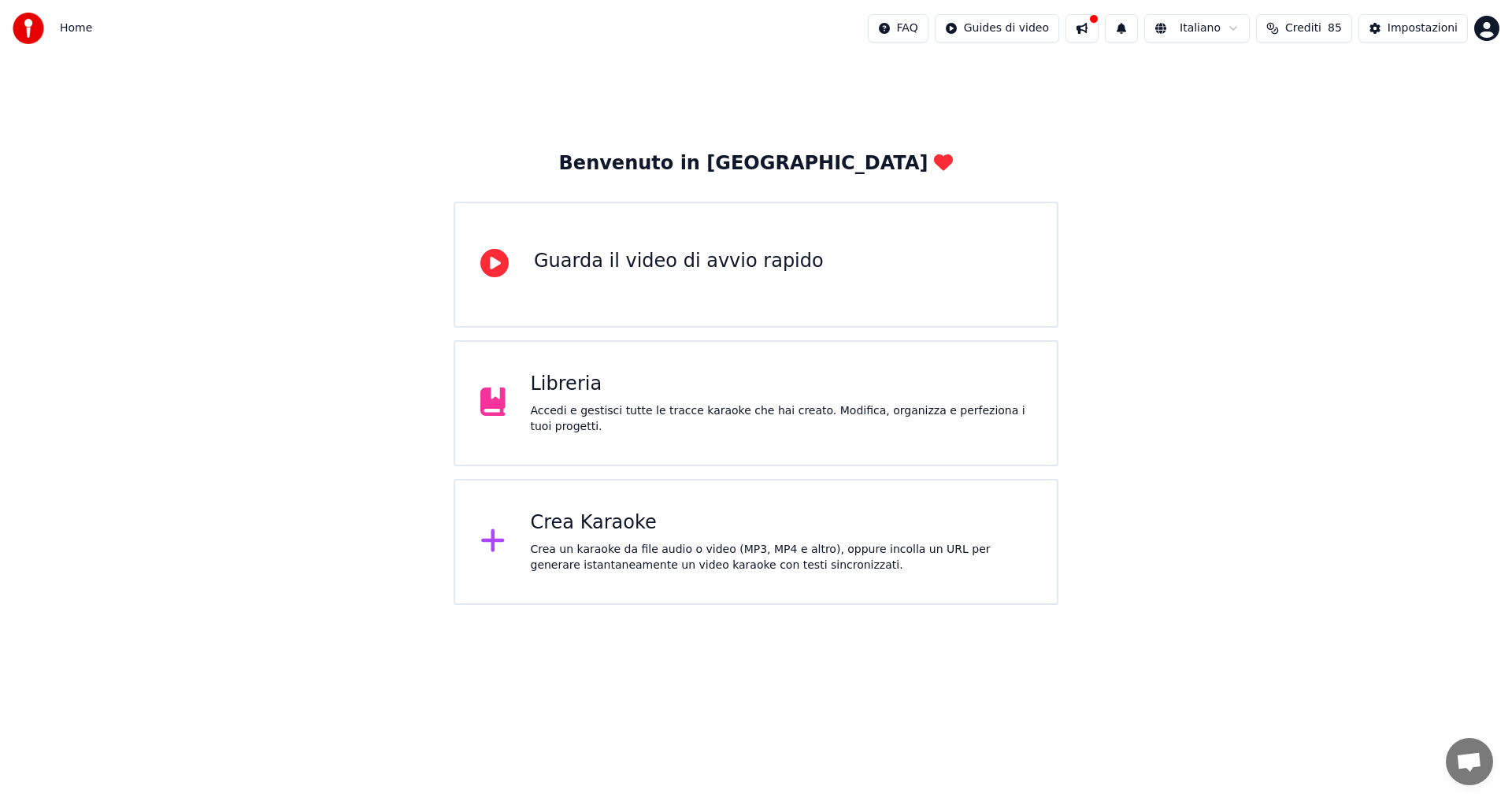
click at [687, 430] on div "Libreria Accedi e gestisci tutte le tracce karaoke che hai creato. Modifica, or…" at bounding box center [756, 403] width 605 height 126
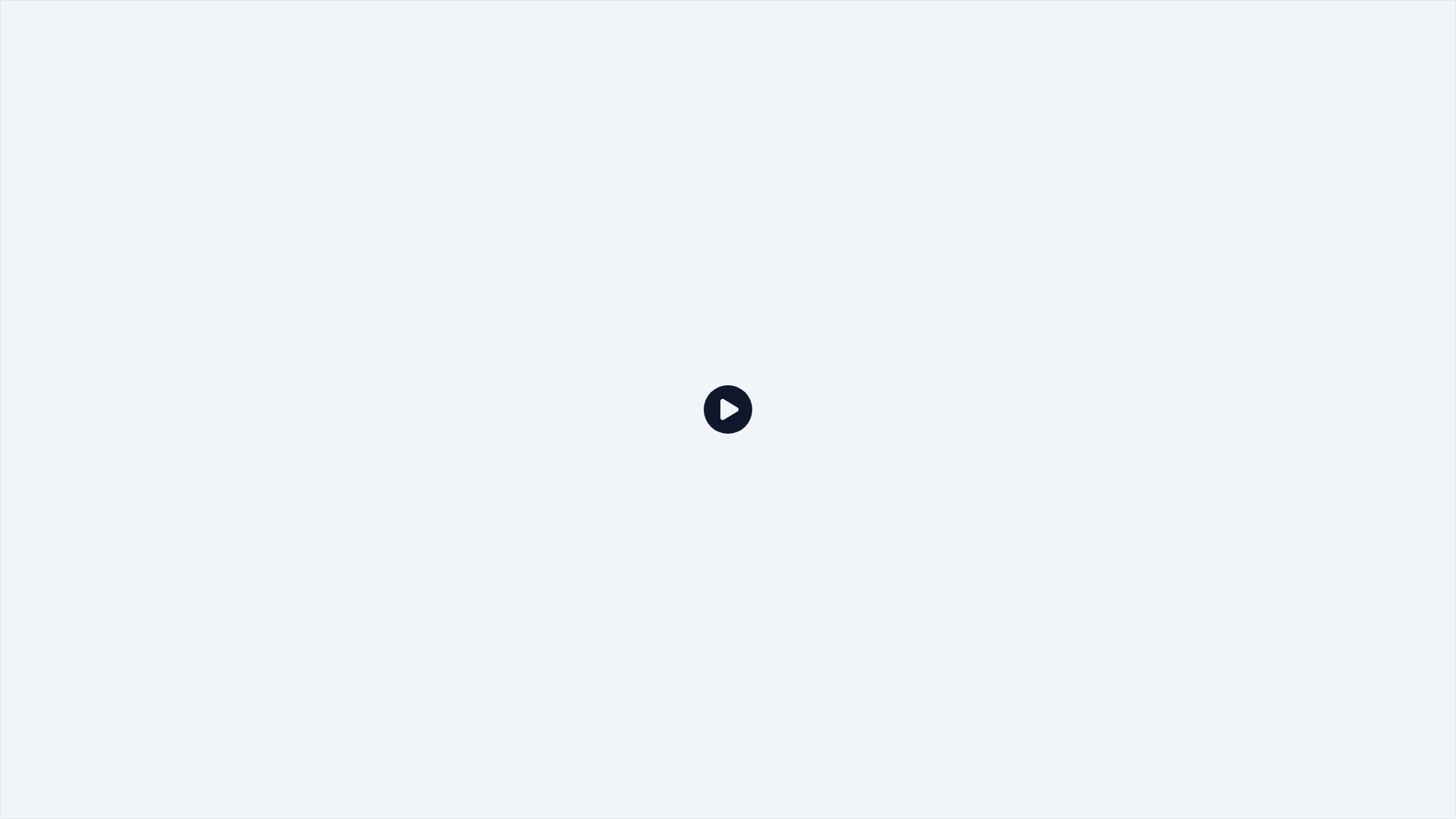
click at [727, 412] on icon at bounding box center [728, 410] width 48 height 48
click at [733, 418] on icon at bounding box center [728, 410] width 48 height 48
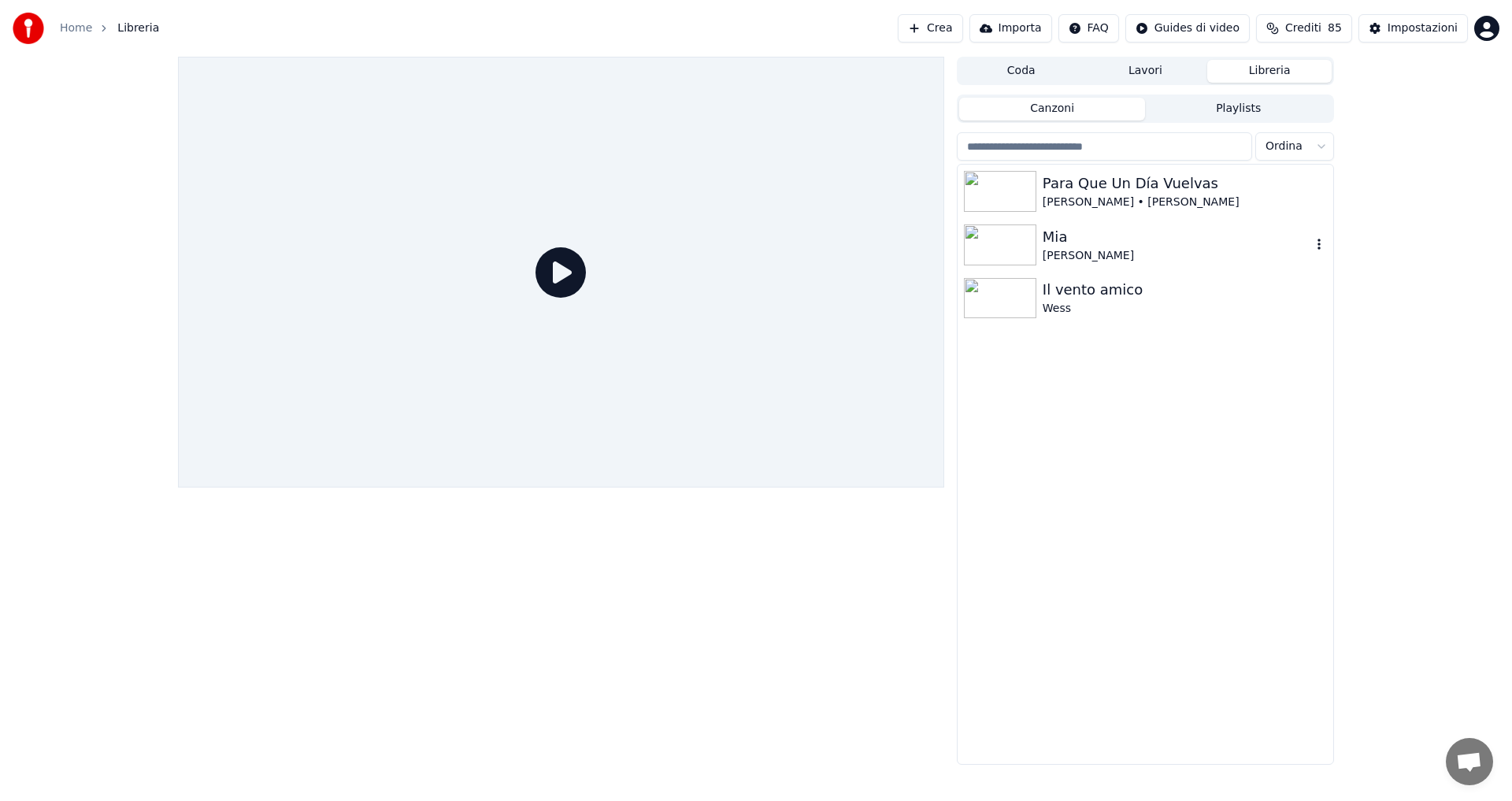
click at [1012, 256] on img at bounding box center [1000, 245] width 73 height 41
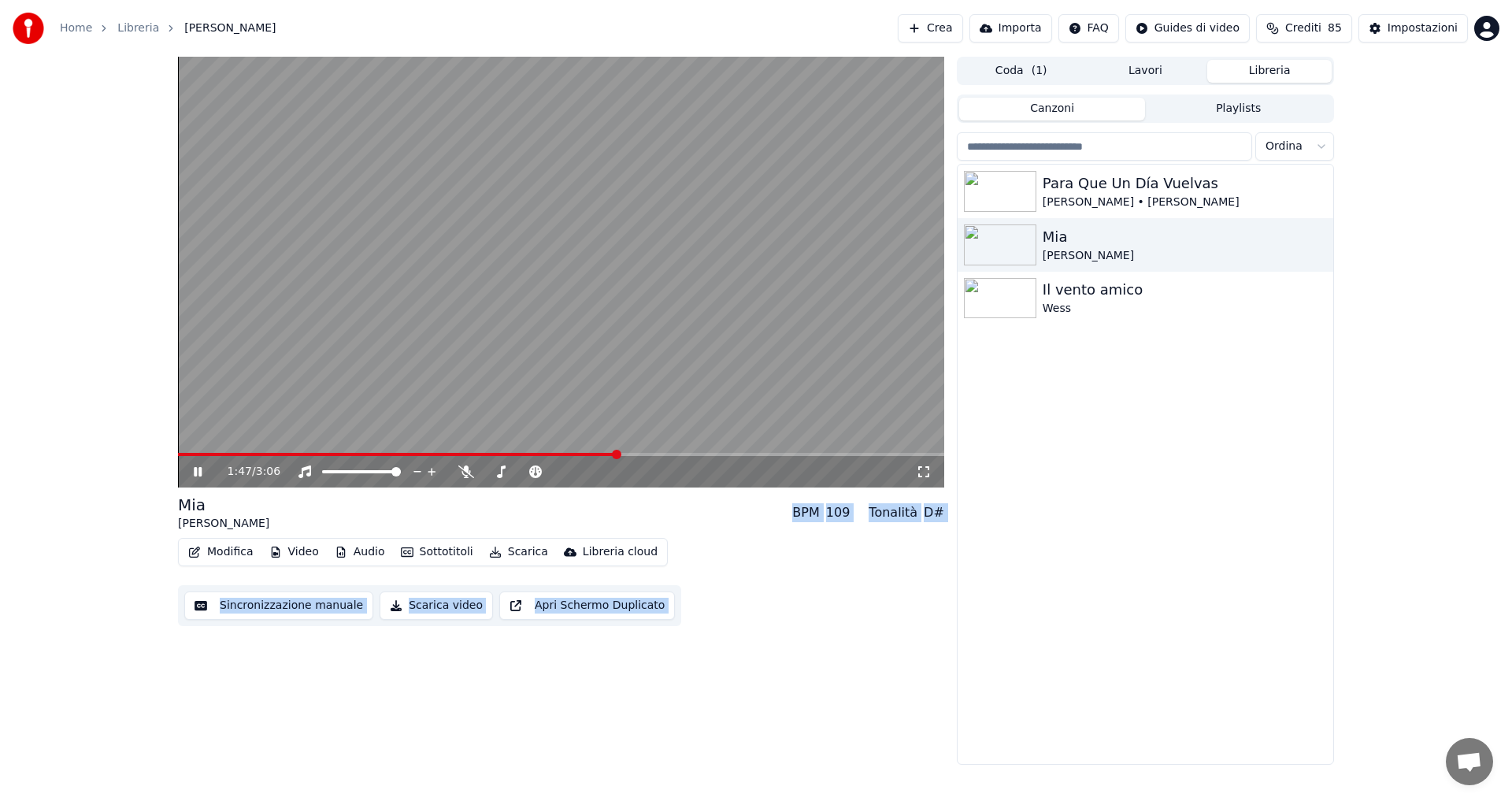
click at [617, 450] on span at bounding box center [616, 454] width 10 height 10
click at [617, 447] on video at bounding box center [562, 271] width 767 height 431
click at [584, 454] on span at bounding box center [584, 454] width 10 height 10
click at [195, 470] on icon at bounding box center [197, 472] width 10 height 11
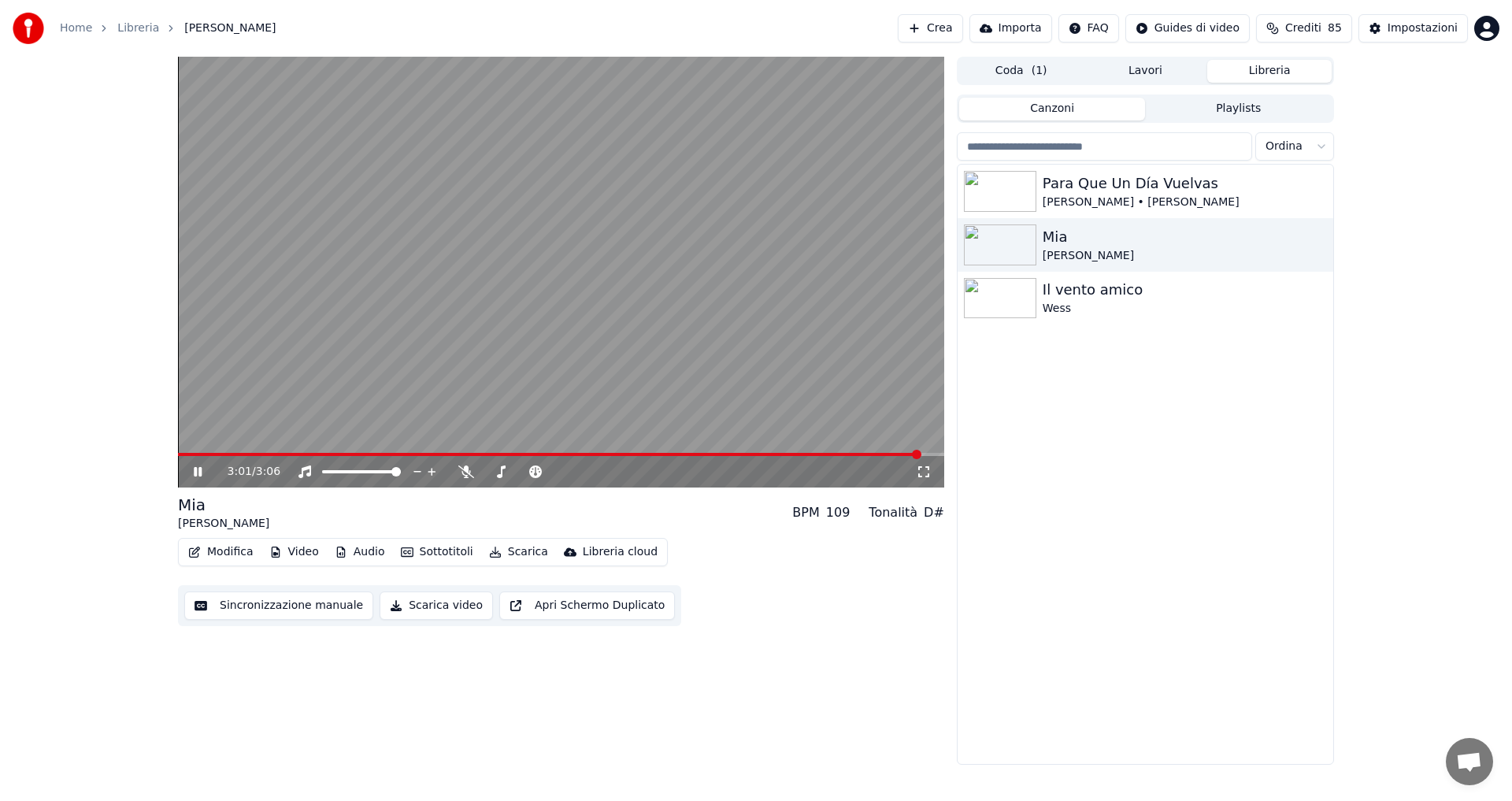
click at [919, 454] on span at bounding box center [916, 454] width 10 height 10
click at [426, 607] on button "Scarica video" at bounding box center [436, 606] width 114 height 29
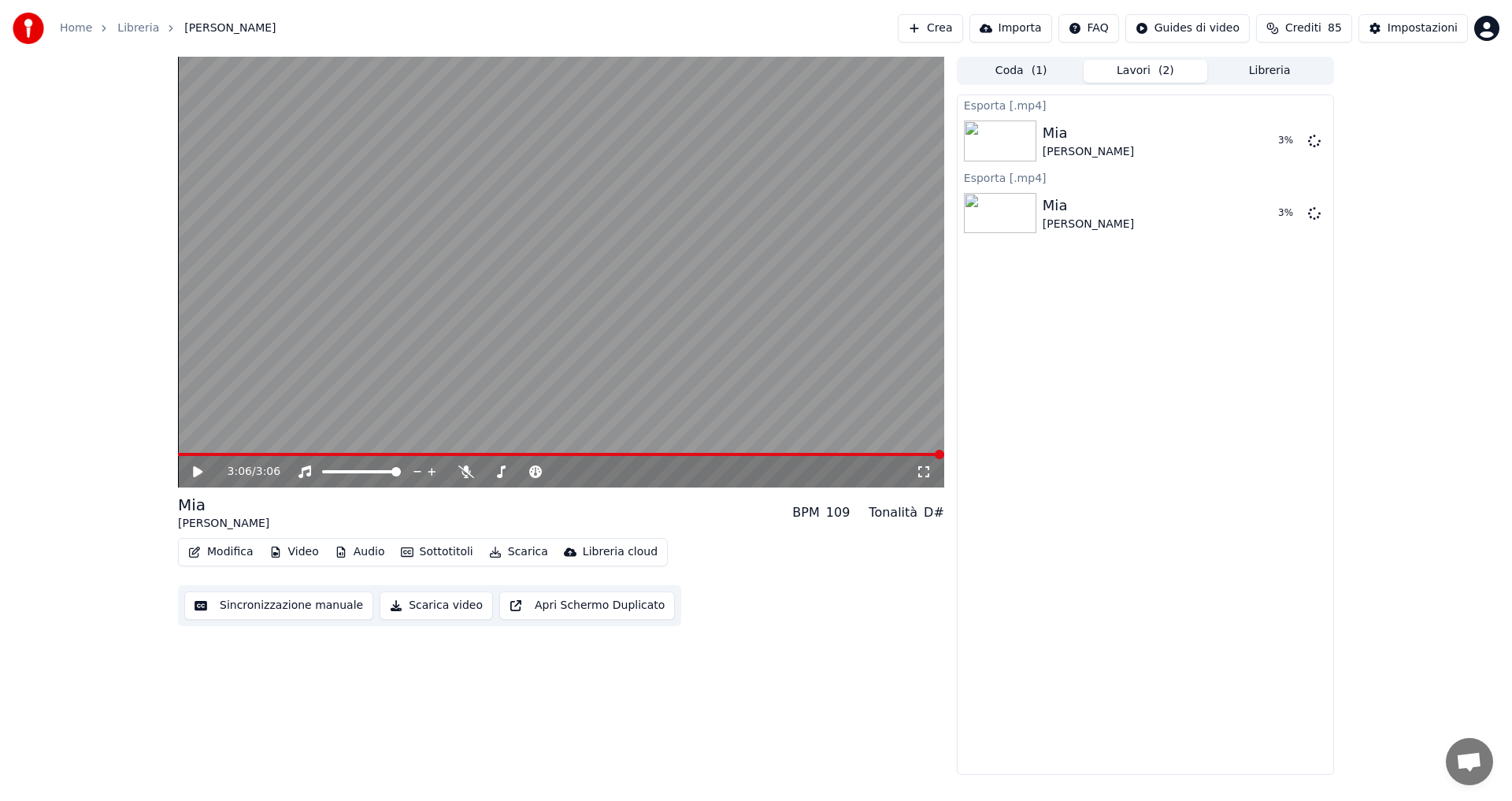
click at [1125, 72] on button "Lavori ( 2 )" at bounding box center [1146, 72] width 125 height 23
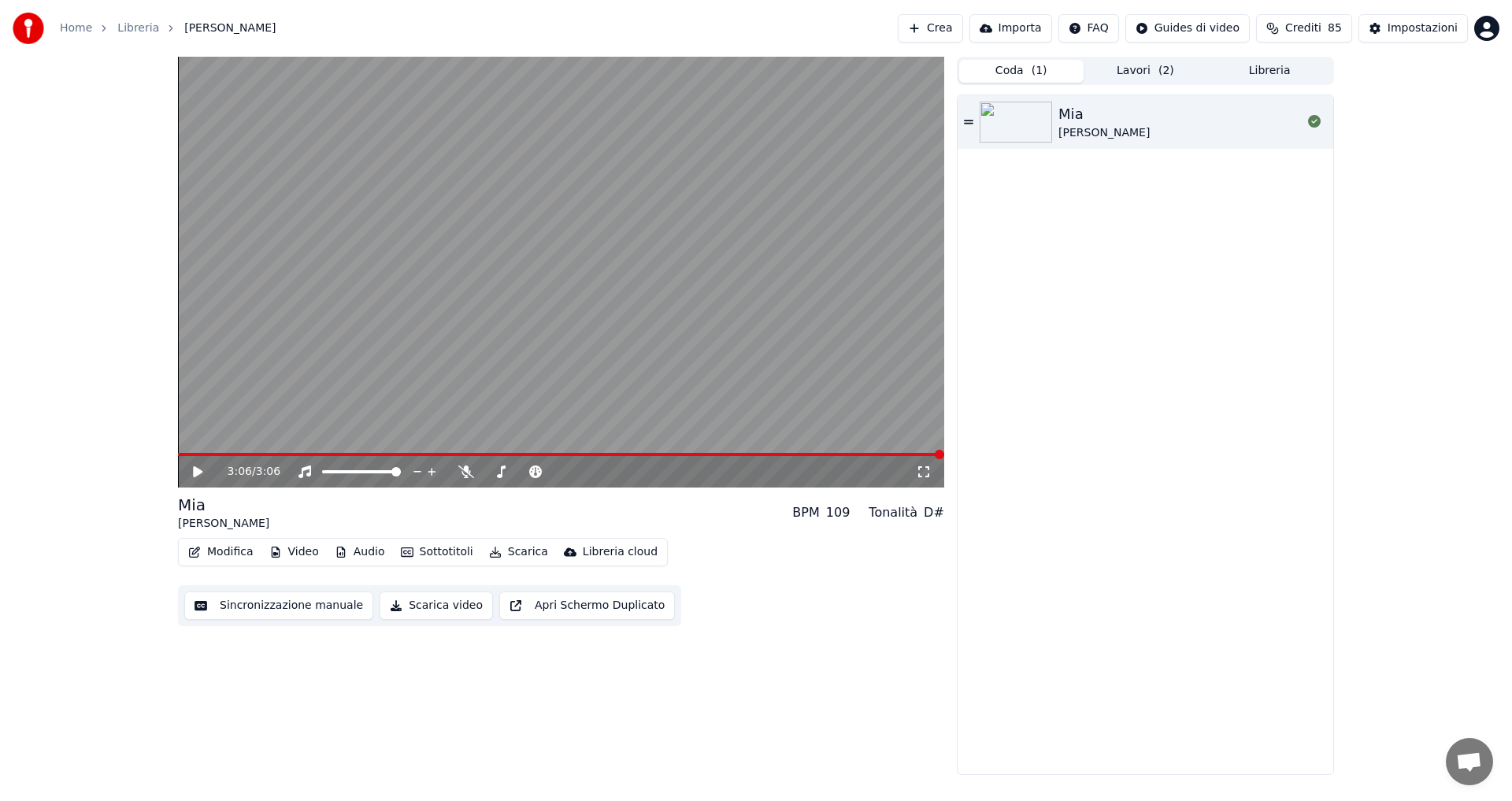
click at [1043, 75] on span "( 1 )" at bounding box center [1040, 71] width 16 height 16
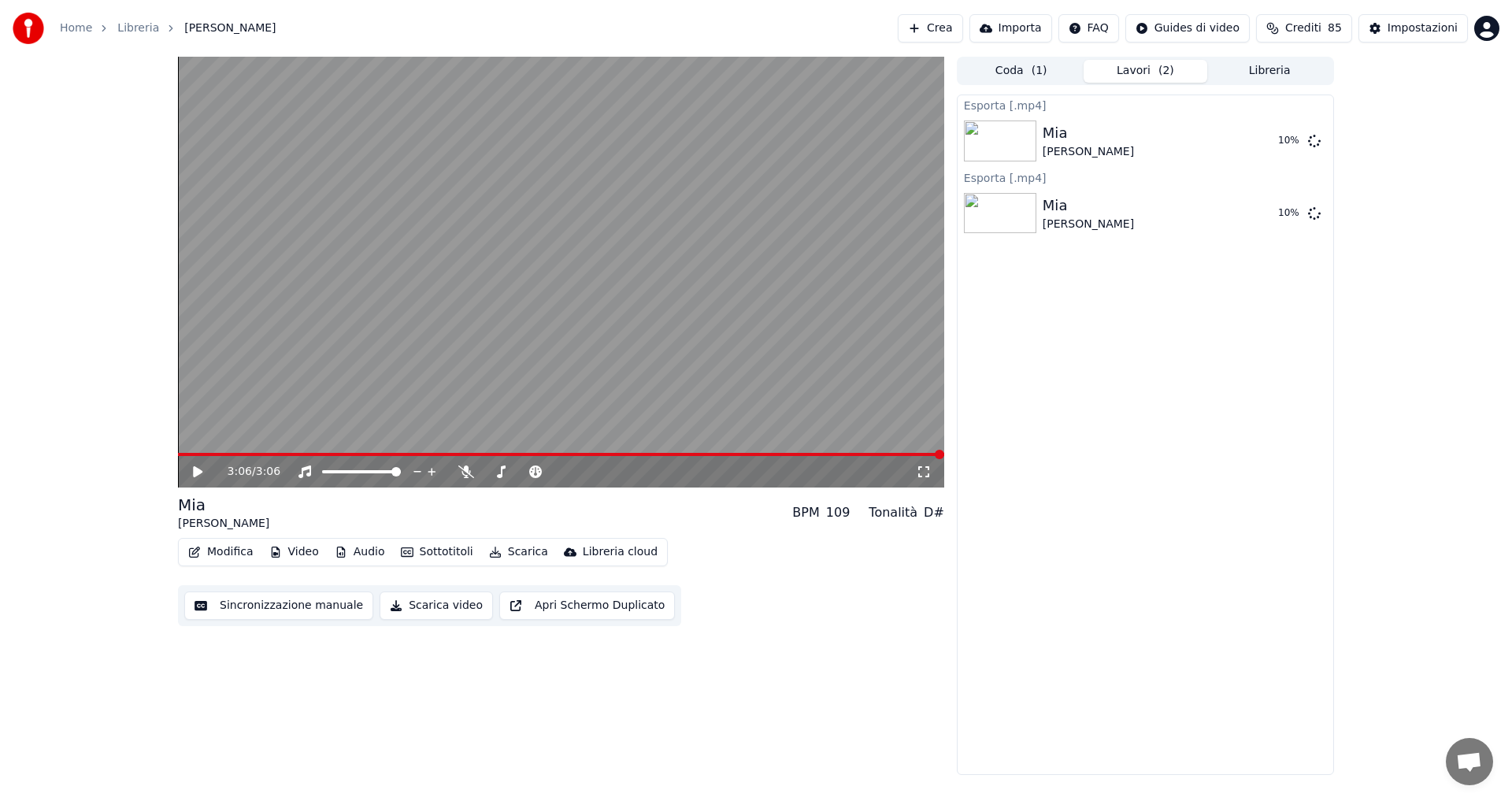
click at [1134, 69] on button "Lavori ( 2 )" at bounding box center [1146, 72] width 125 height 23
click at [997, 75] on button "Coda ( 1 )" at bounding box center [1021, 72] width 125 height 23
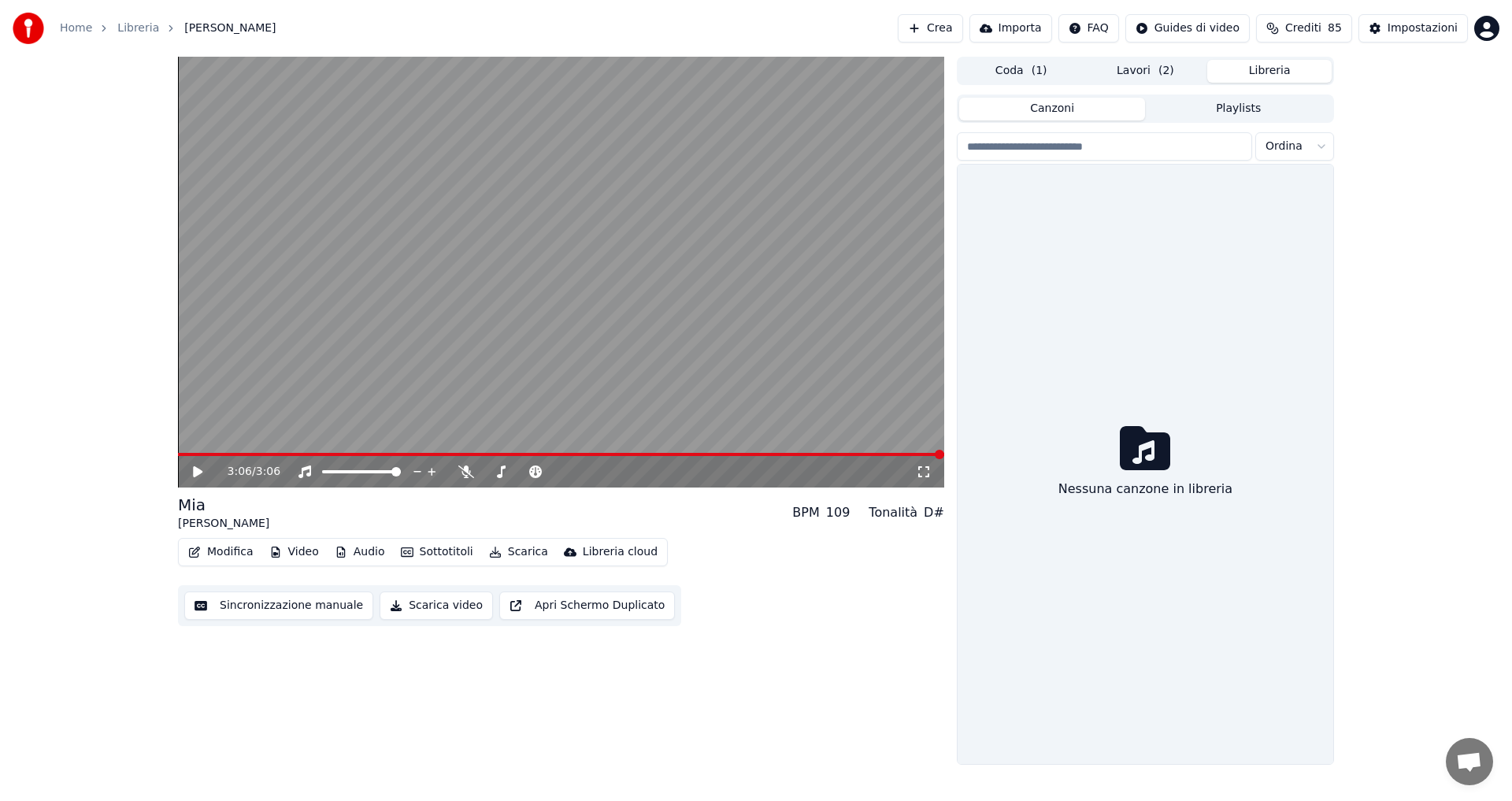
click at [1294, 62] on button "Libreria" at bounding box center [1269, 72] width 125 height 23
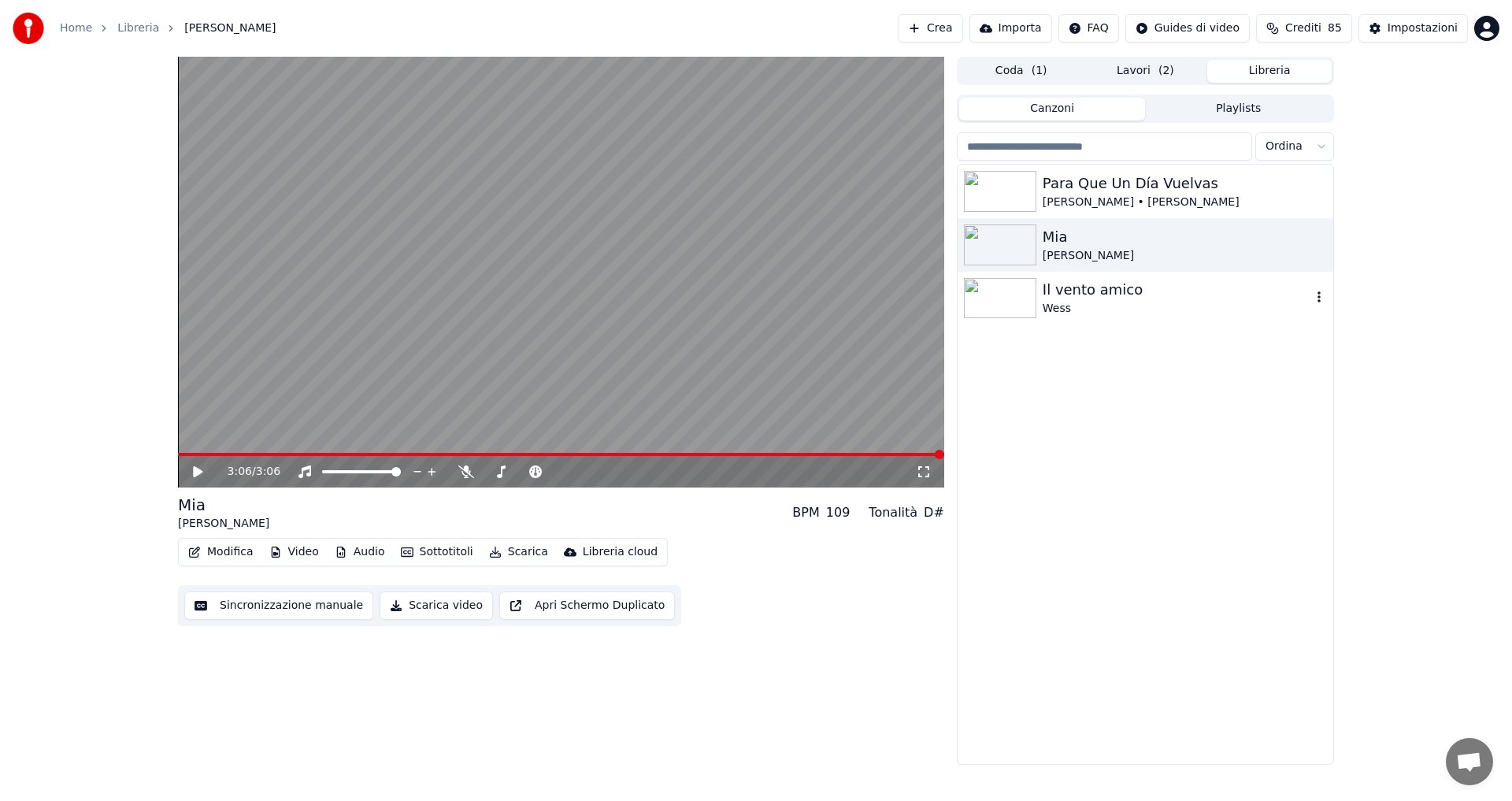
click at [1031, 293] on img at bounding box center [1000, 298] width 73 height 41
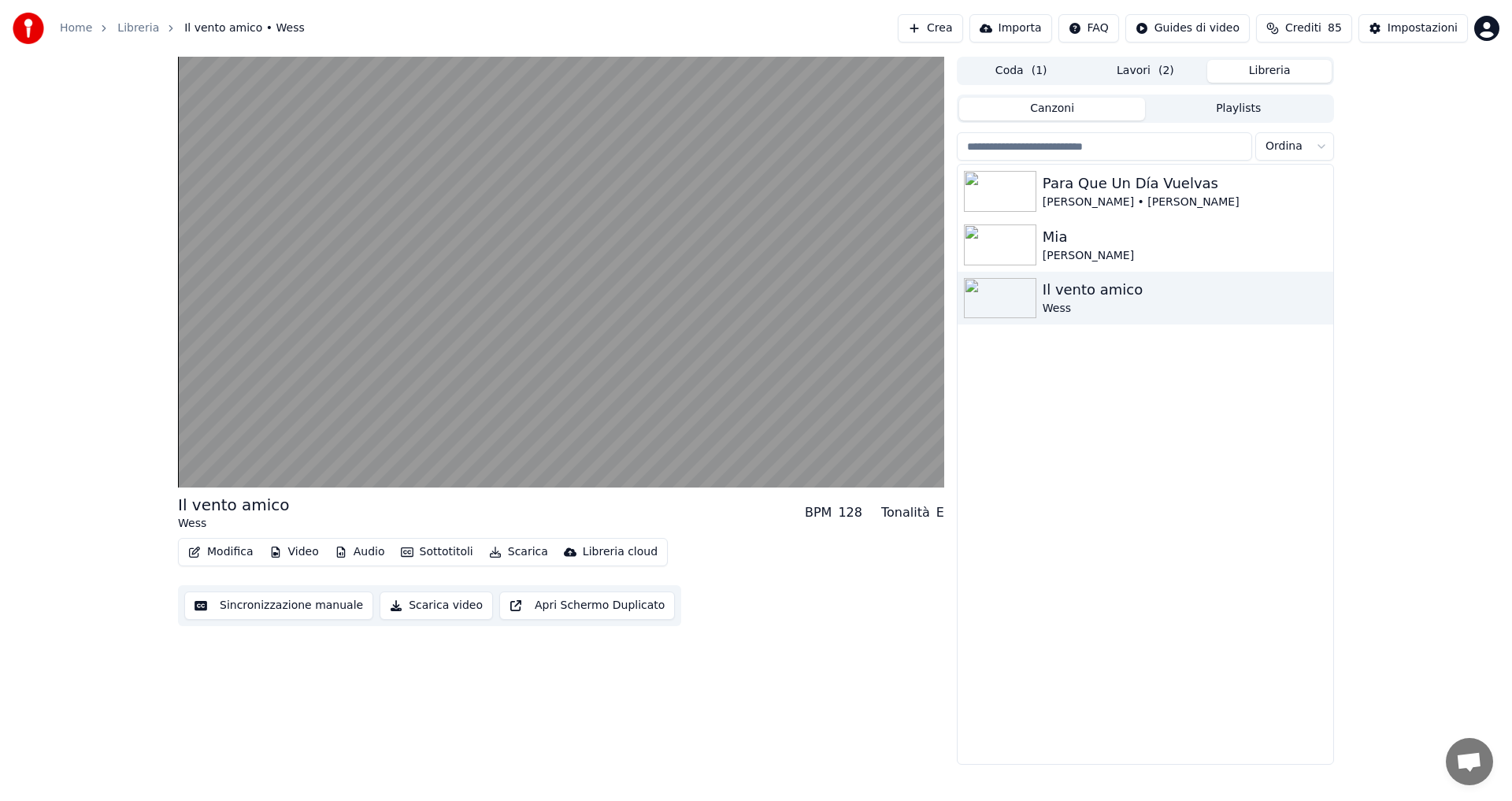
click at [241, 552] on button "Modifica" at bounding box center [220, 552] width 78 height 22
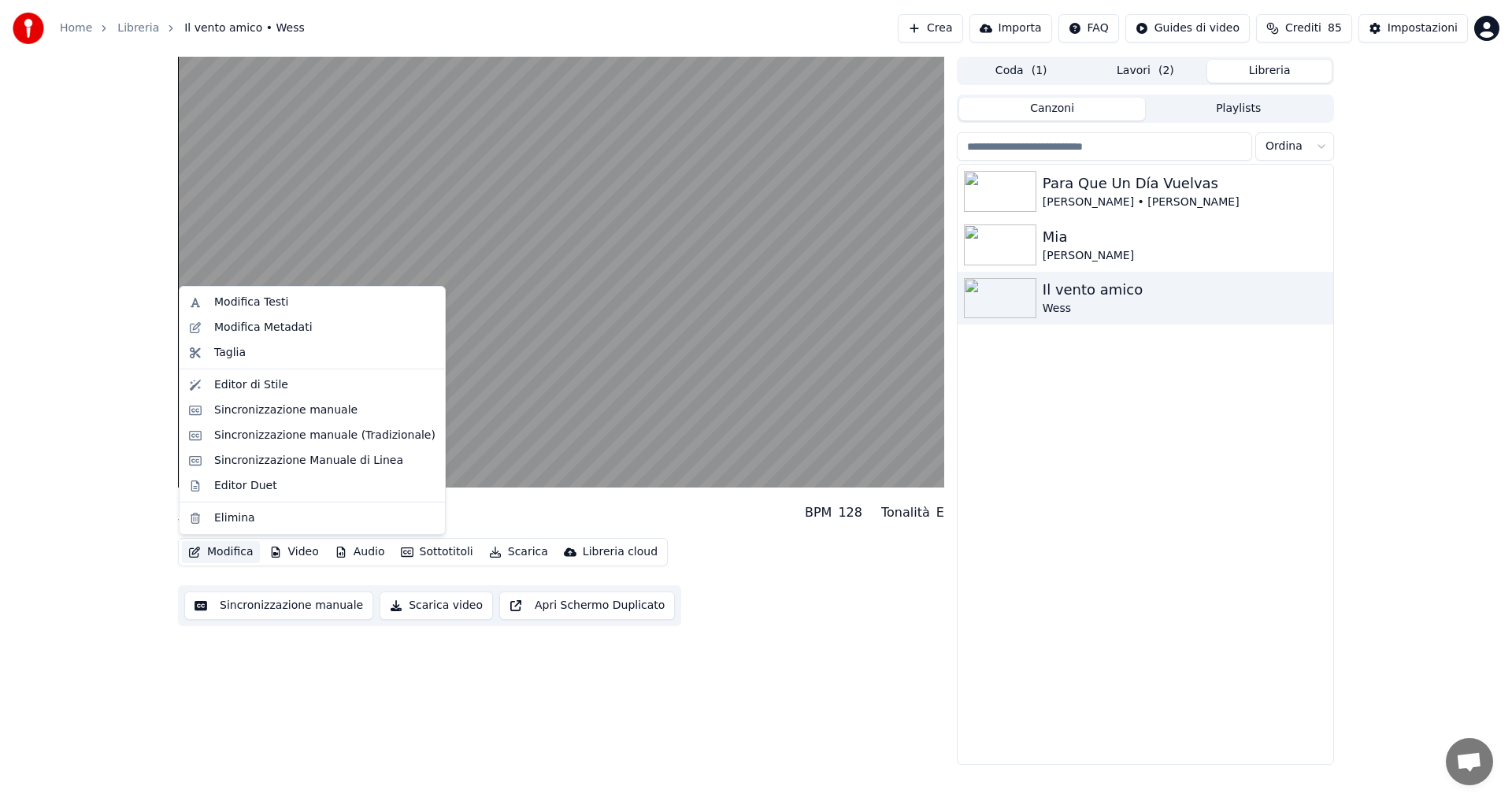
click at [241, 552] on button "Modifica" at bounding box center [220, 552] width 78 height 22
click at [245, 308] on div "Modifica Testi" at bounding box center [251, 303] width 74 height 16
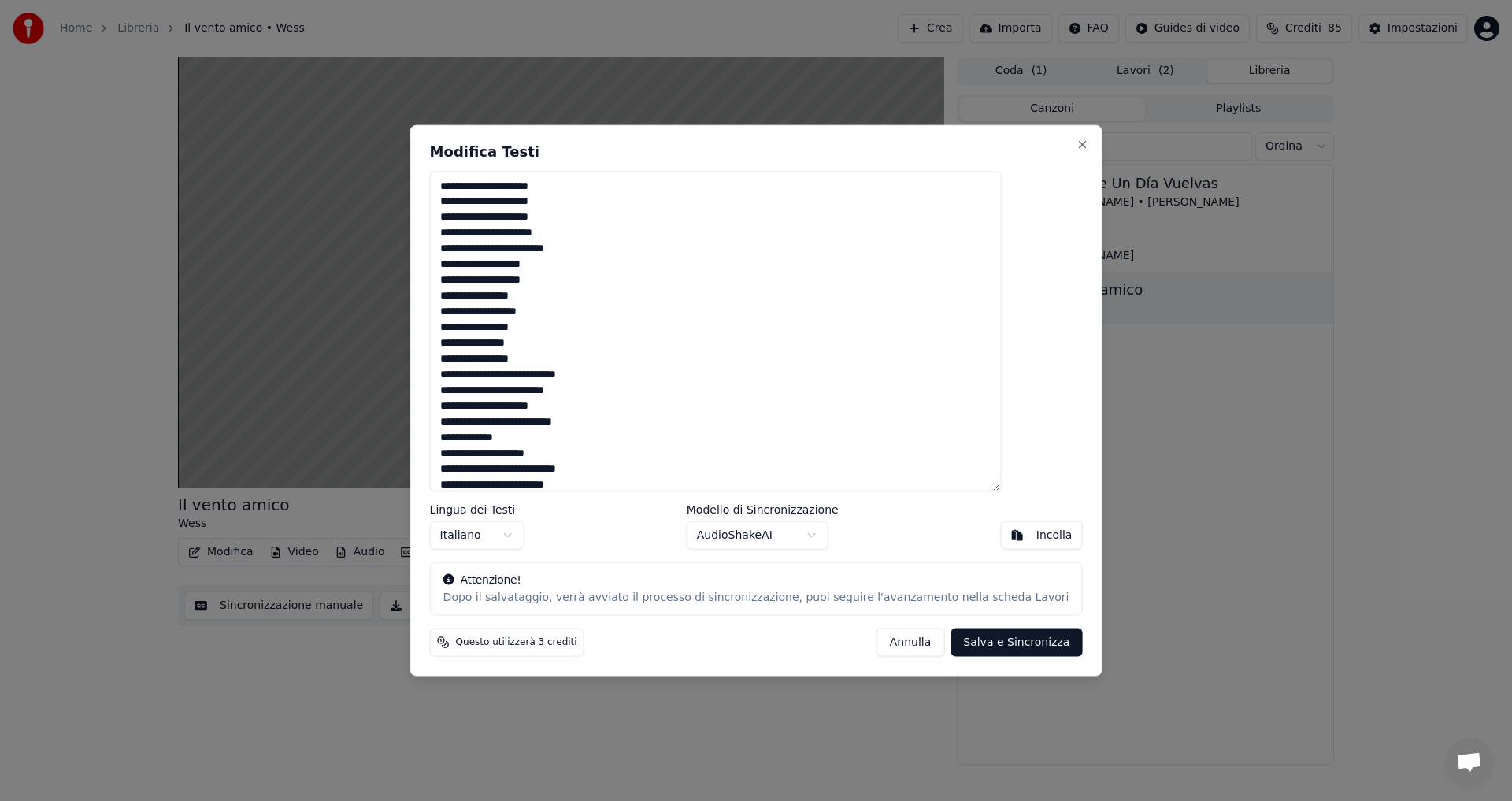
click at [227, 467] on html "Home Libreria Il vento amico • Wess Crea Importa FAQ Guides di video Crediti 85…" at bounding box center [756, 400] width 1512 height 801
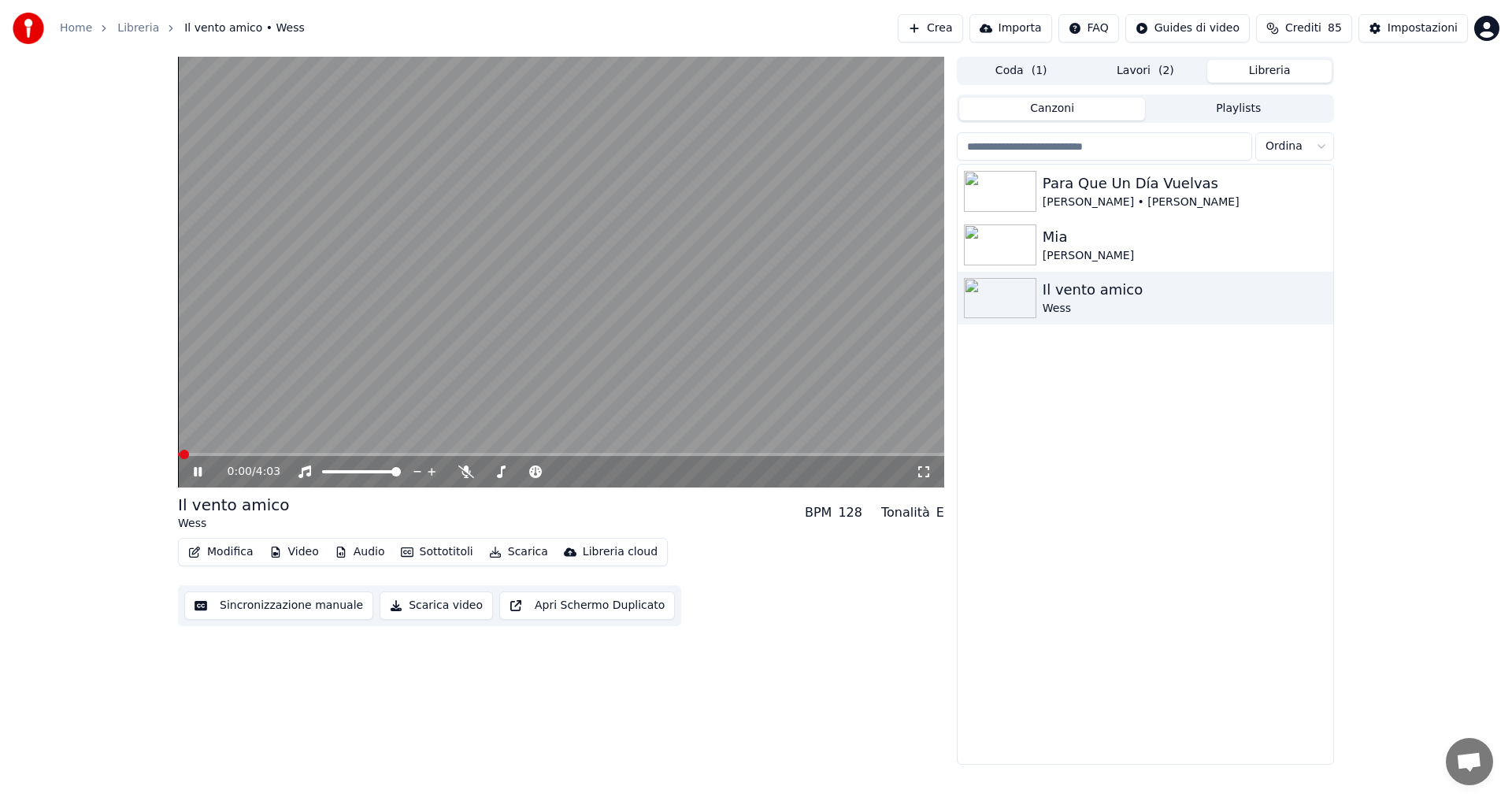
click at [199, 469] on icon at bounding box center [197, 471] width 8 height 10
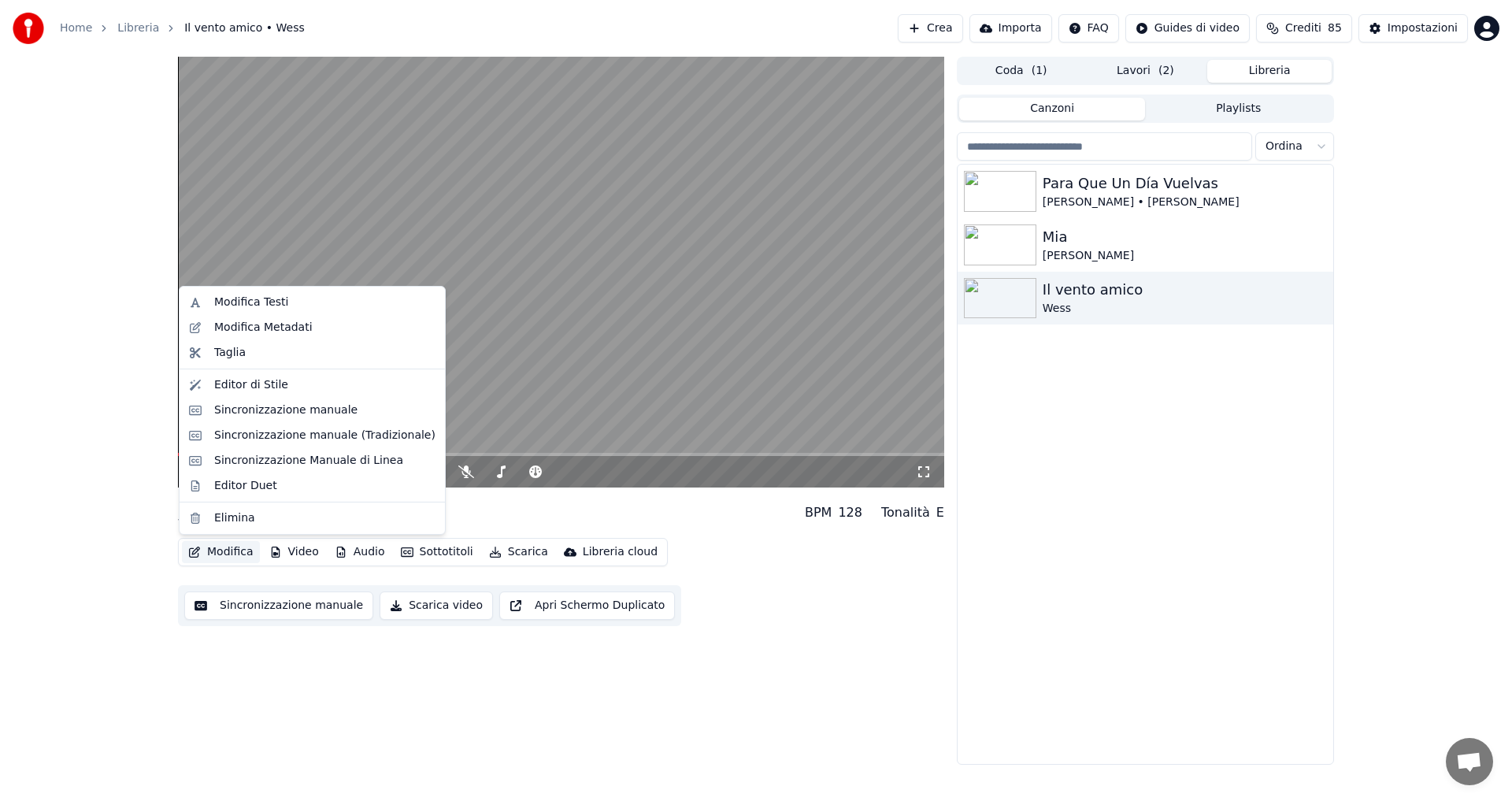
click at [232, 549] on button "Modifica" at bounding box center [220, 552] width 78 height 22
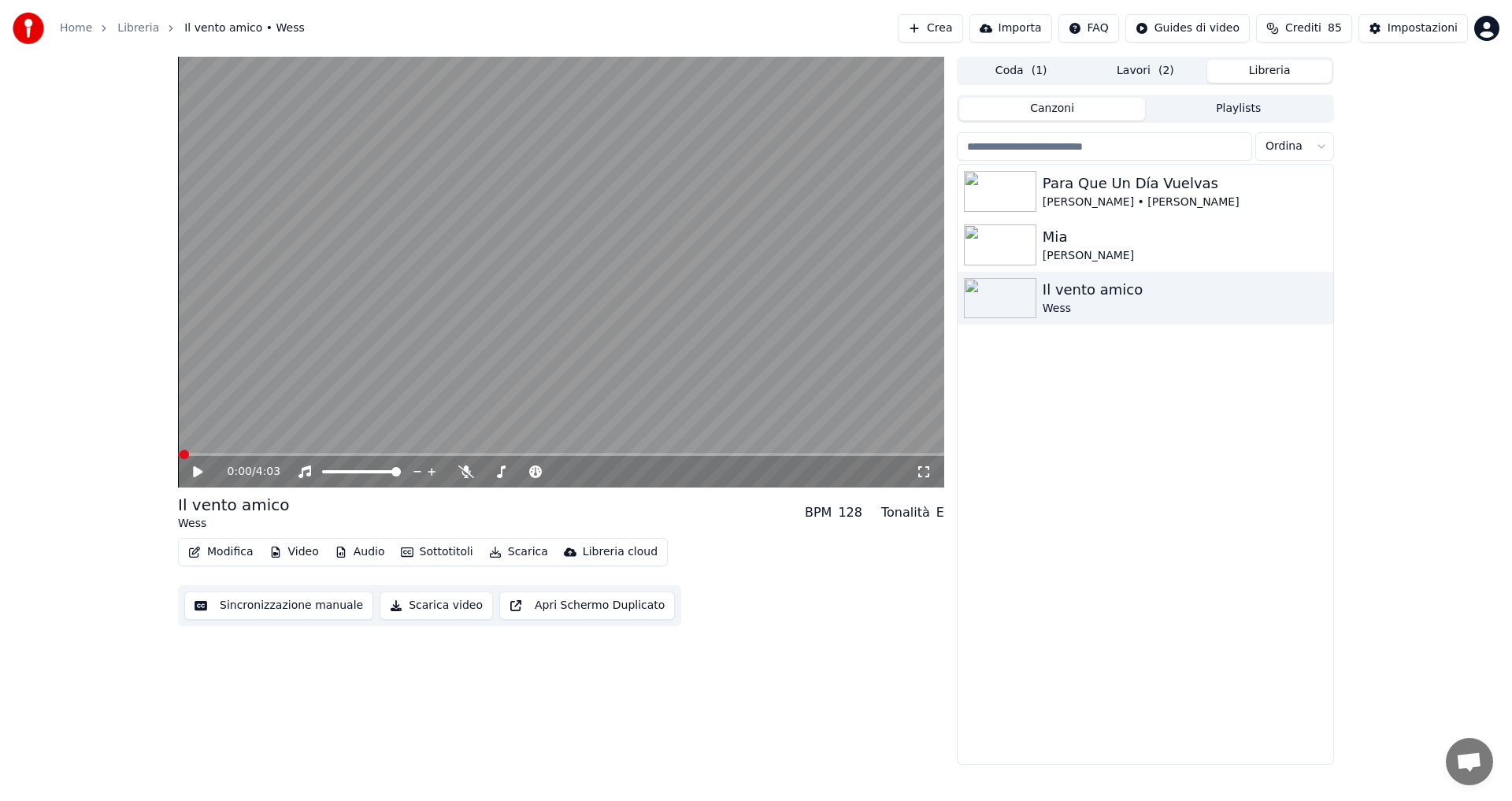
click at [232, 549] on button "Modifica" at bounding box center [220, 552] width 78 height 22
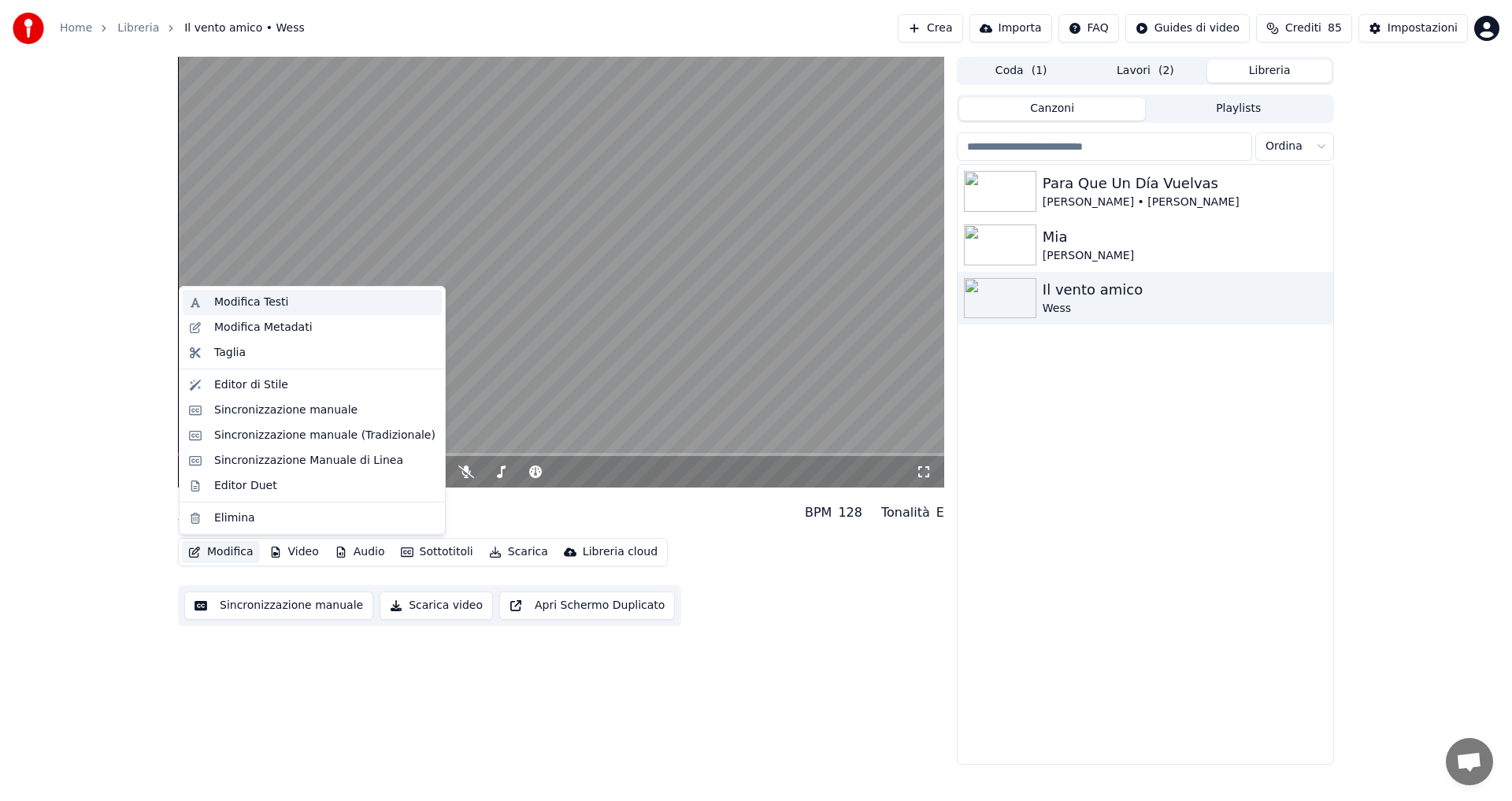
click at [264, 306] on div "Modifica Testi" at bounding box center [251, 303] width 74 height 16
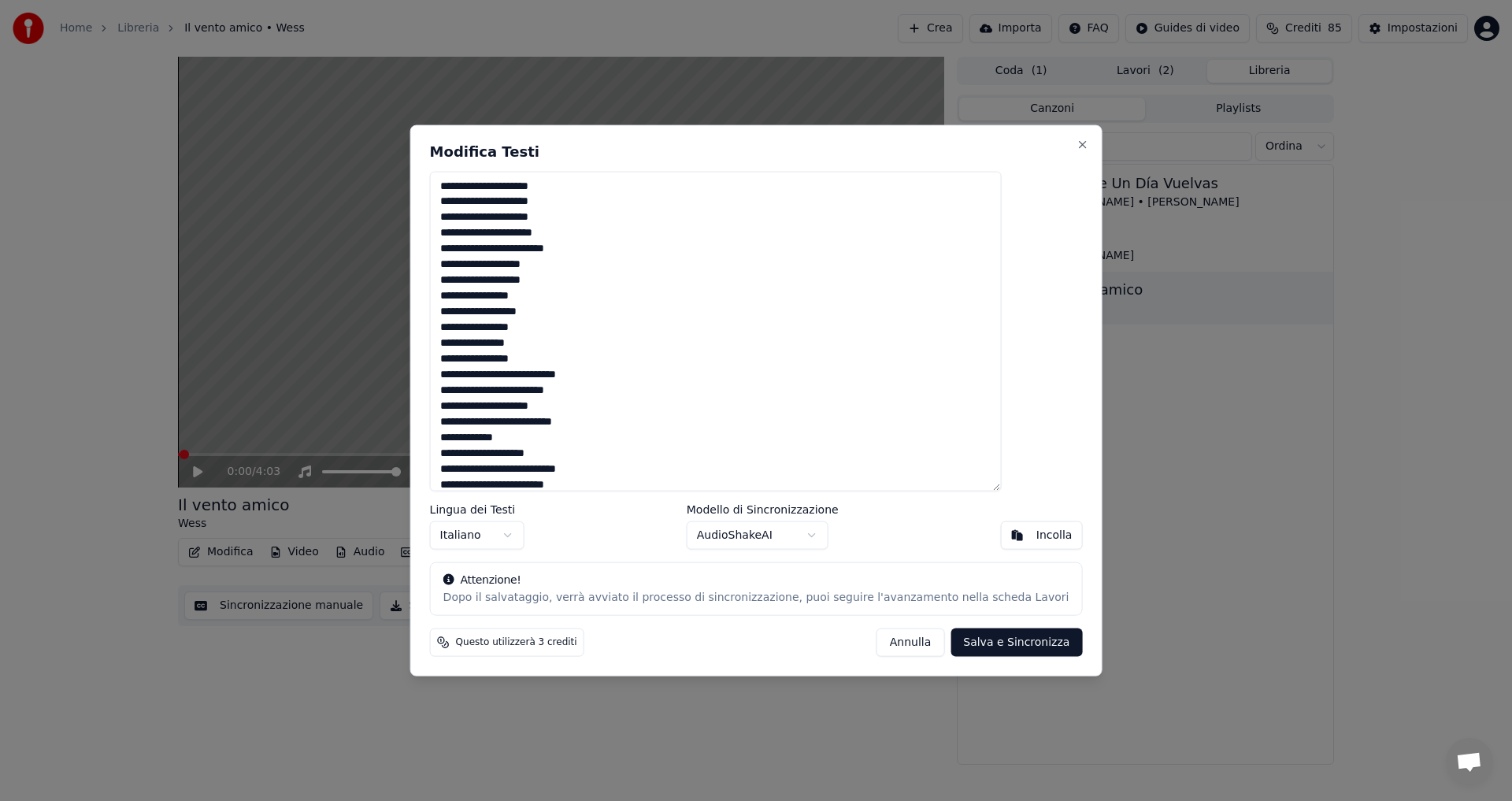
click at [612, 379] on textarea at bounding box center [716, 332] width 571 height 321
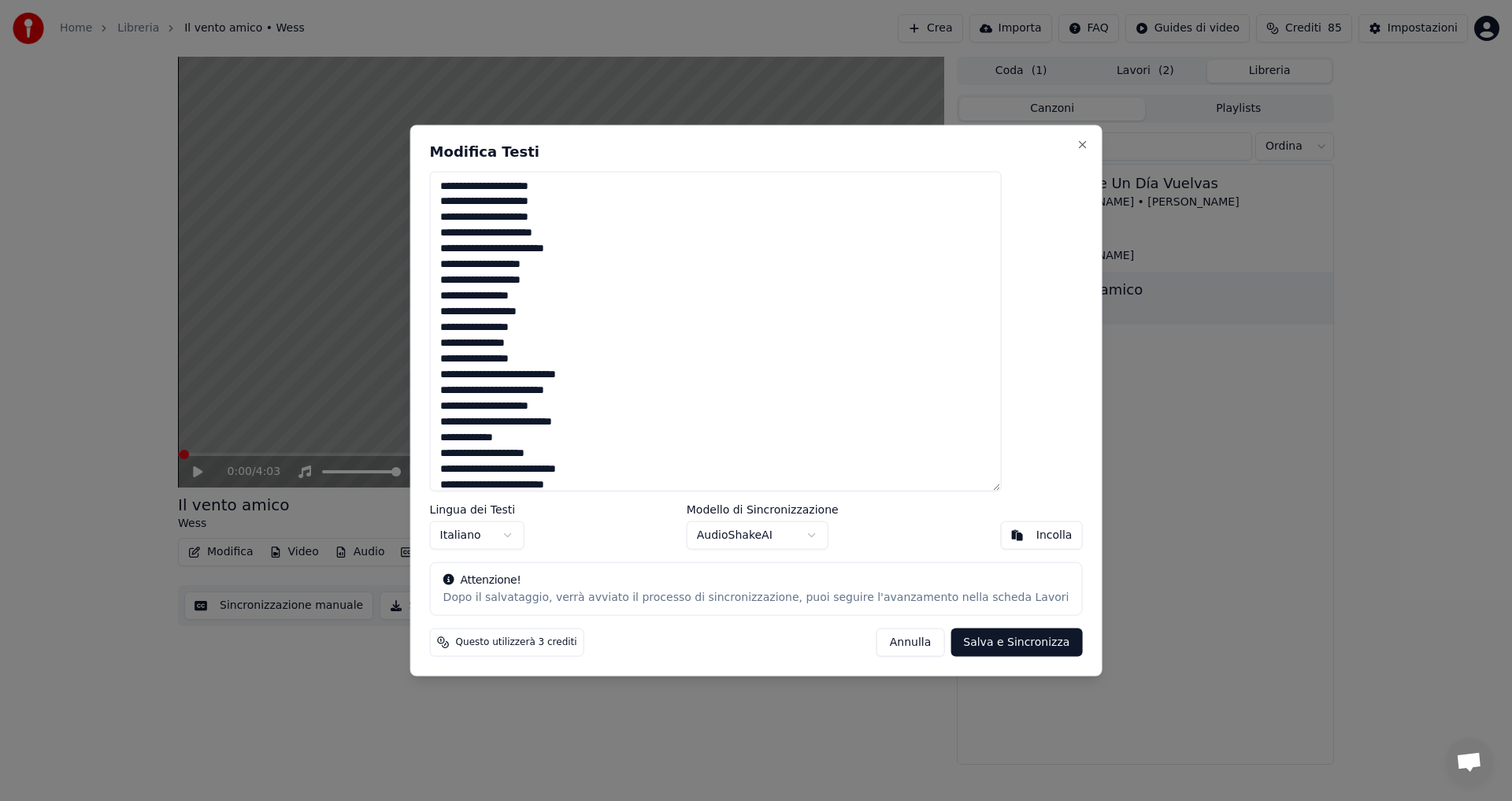
scroll to position [184, 0]
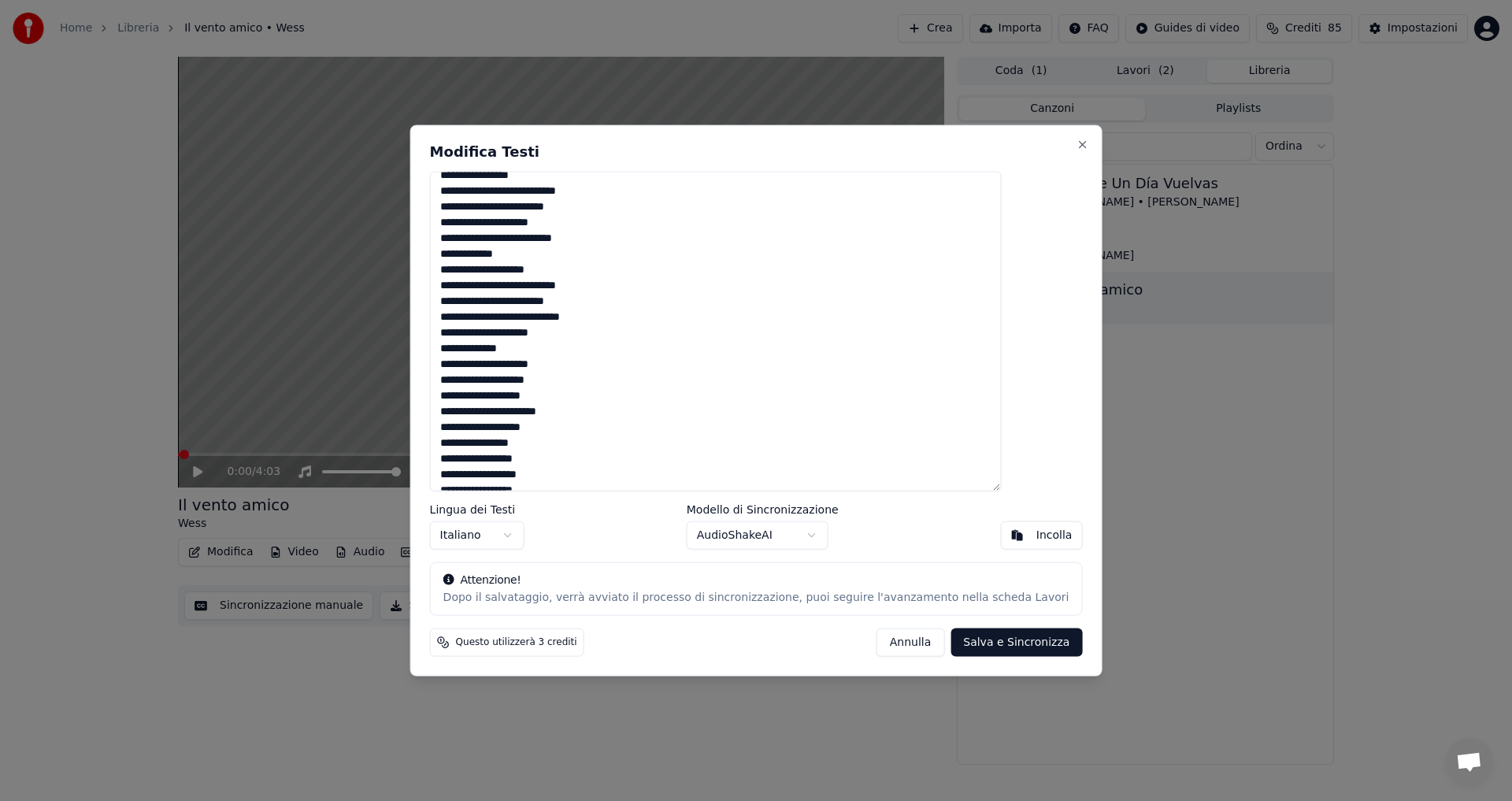
click at [614, 289] on textarea at bounding box center [716, 332] width 571 height 321
click at [524, 351] on textarea at bounding box center [716, 332] width 571 height 321
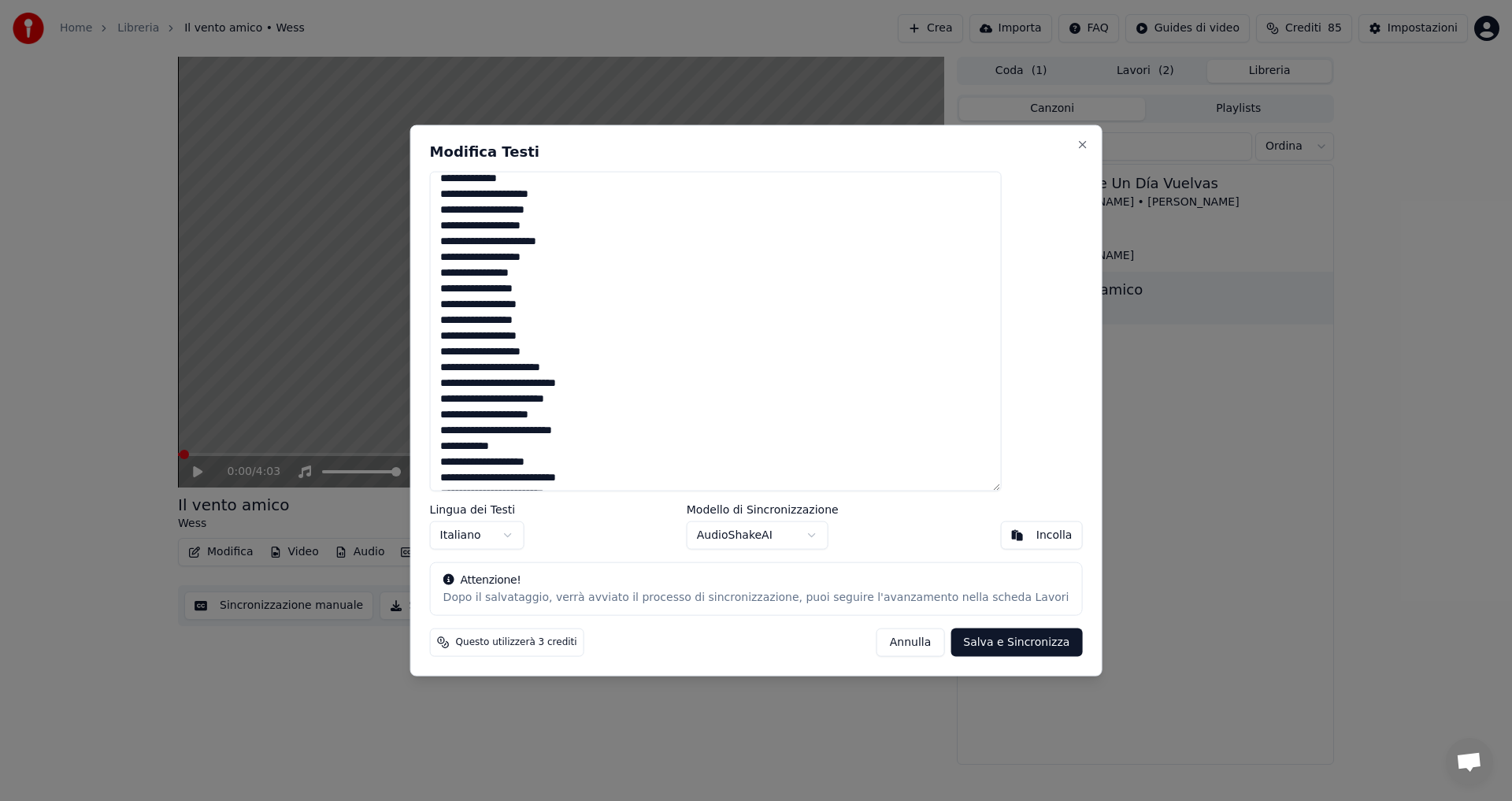
scroll to position [368, 0]
click at [611, 370] on textarea at bounding box center [716, 332] width 571 height 321
click at [615, 375] on textarea at bounding box center [716, 332] width 571 height 321
click at [612, 370] on textarea at bounding box center [716, 332] width 571 height 321
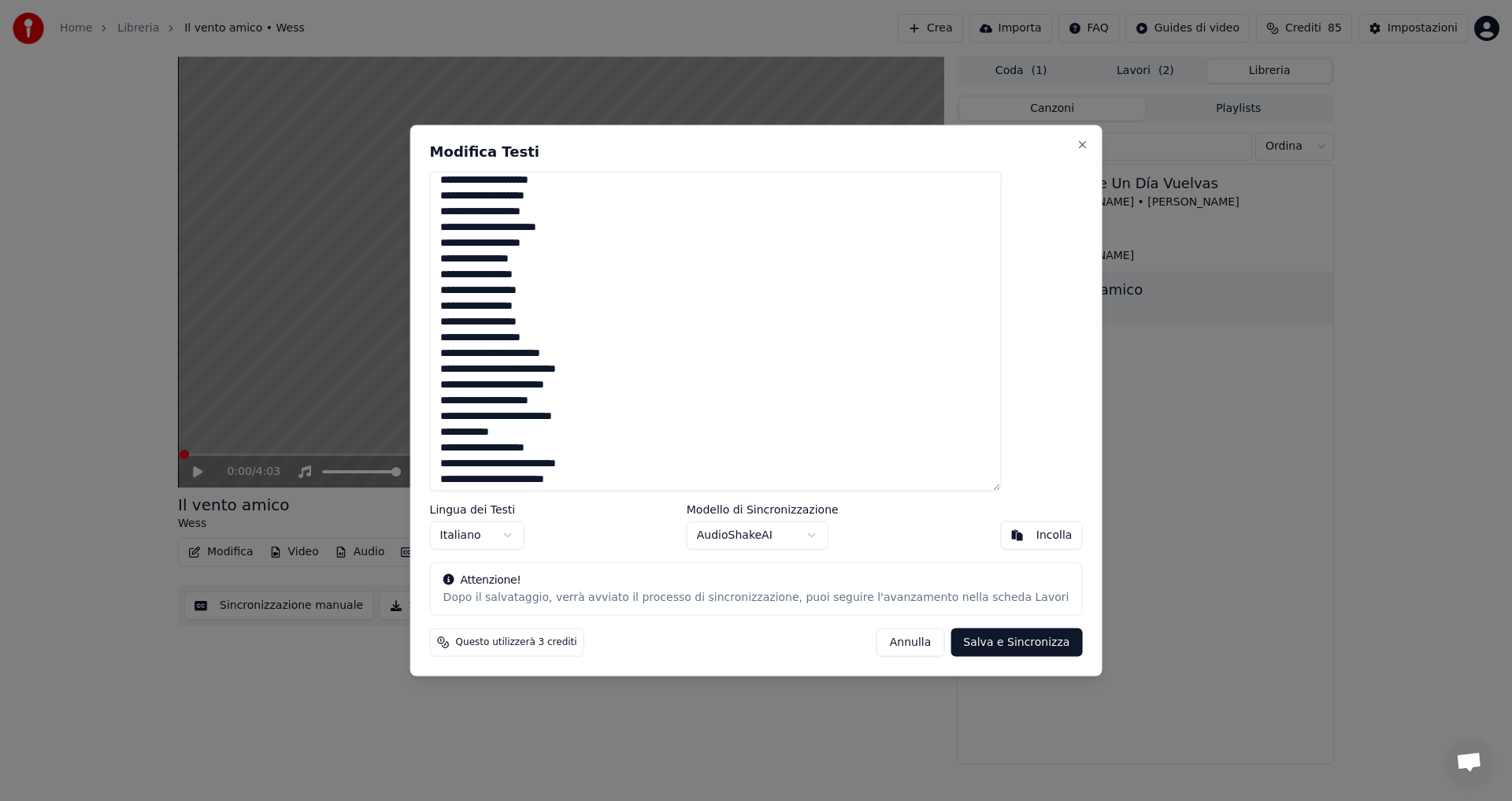
click at [612, 370] on textarea at bounding box center [716, 332] width 571 height 321
click at [612, 467] on textarea at bounding box center [716, 332] width 571 height 321
click at [613, 467] on textarea at bounding box center [716, 332] width 571 height 321
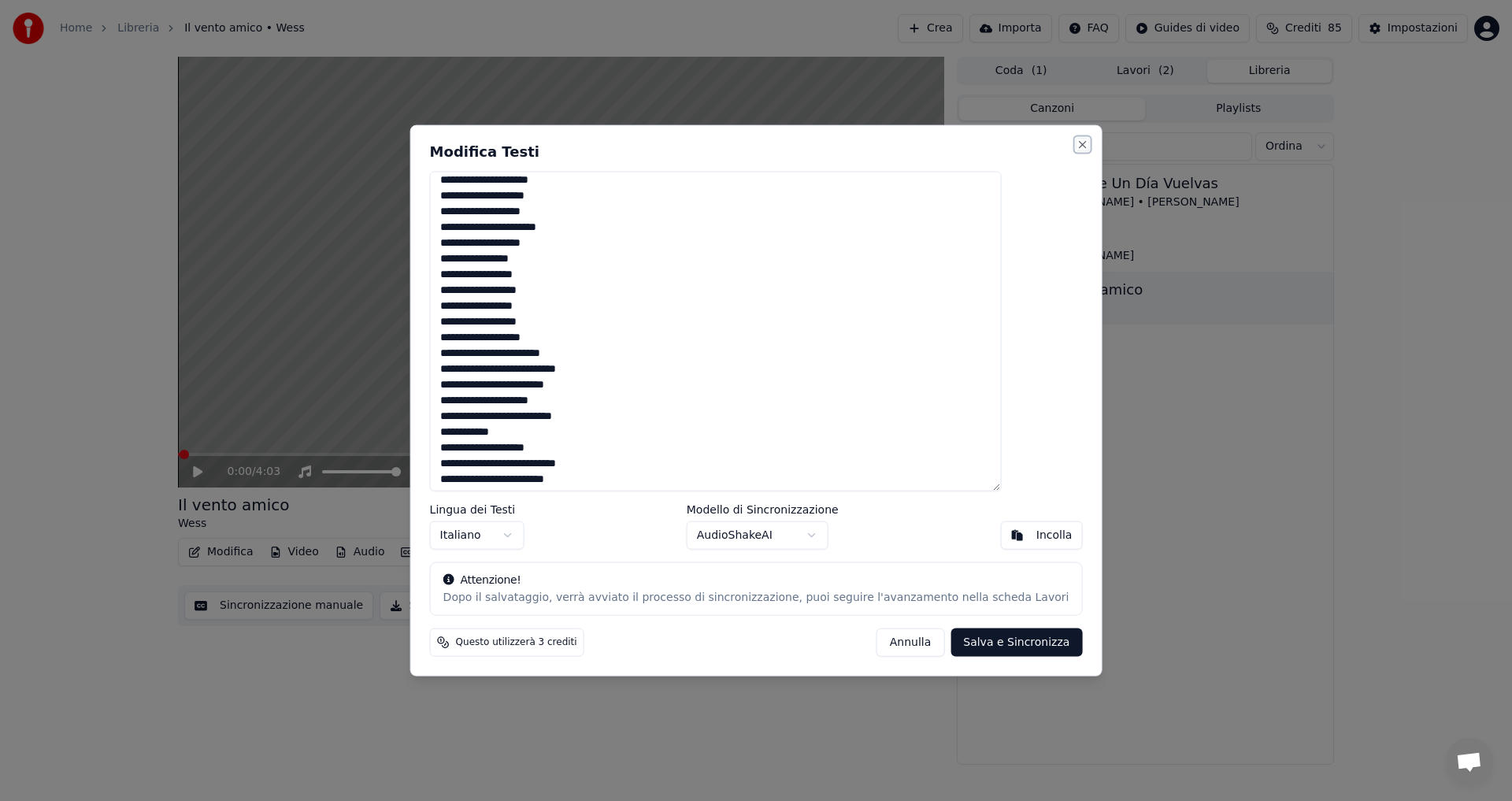
click at [1076, 146] on button "Close" at bounding box center [1082, 144] width 13 height 13
type textarea "**********"
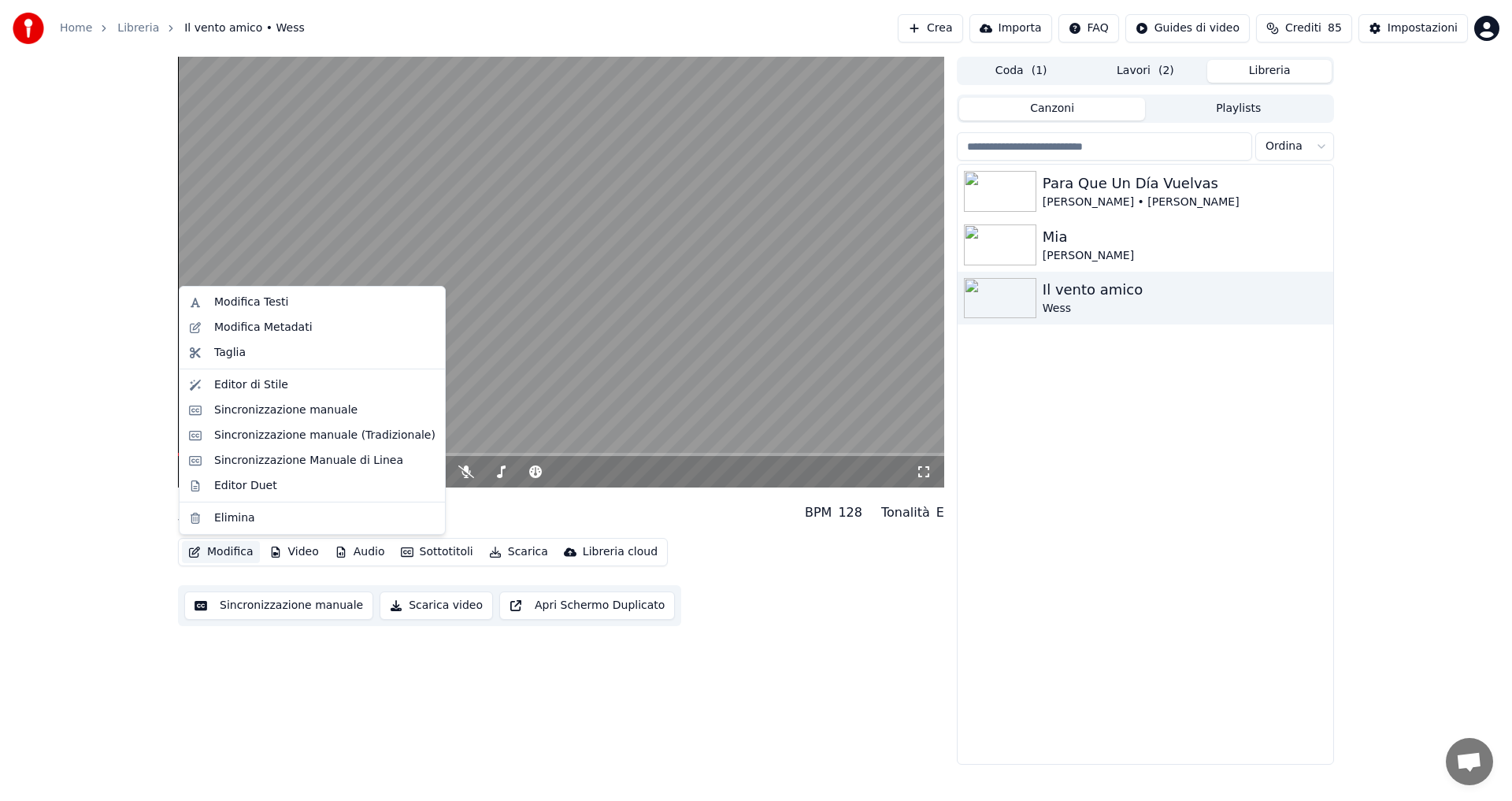
click at [238, 554] on button "Modifica" at bounding box center [220, 552] width 78 height 22
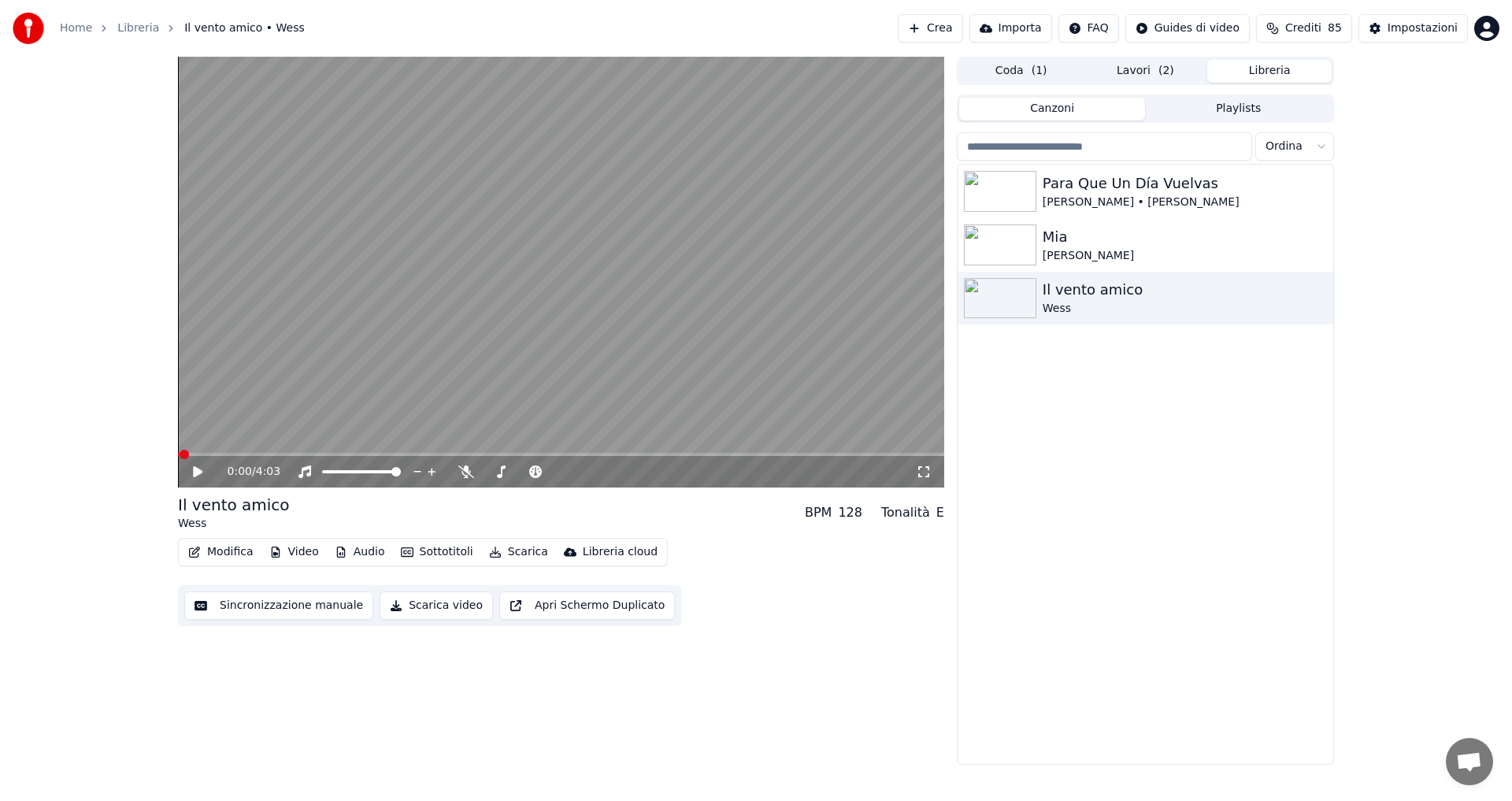
click at [238, 554] on button "Modifica" at bounding box center [220, 552] width 78 height 22
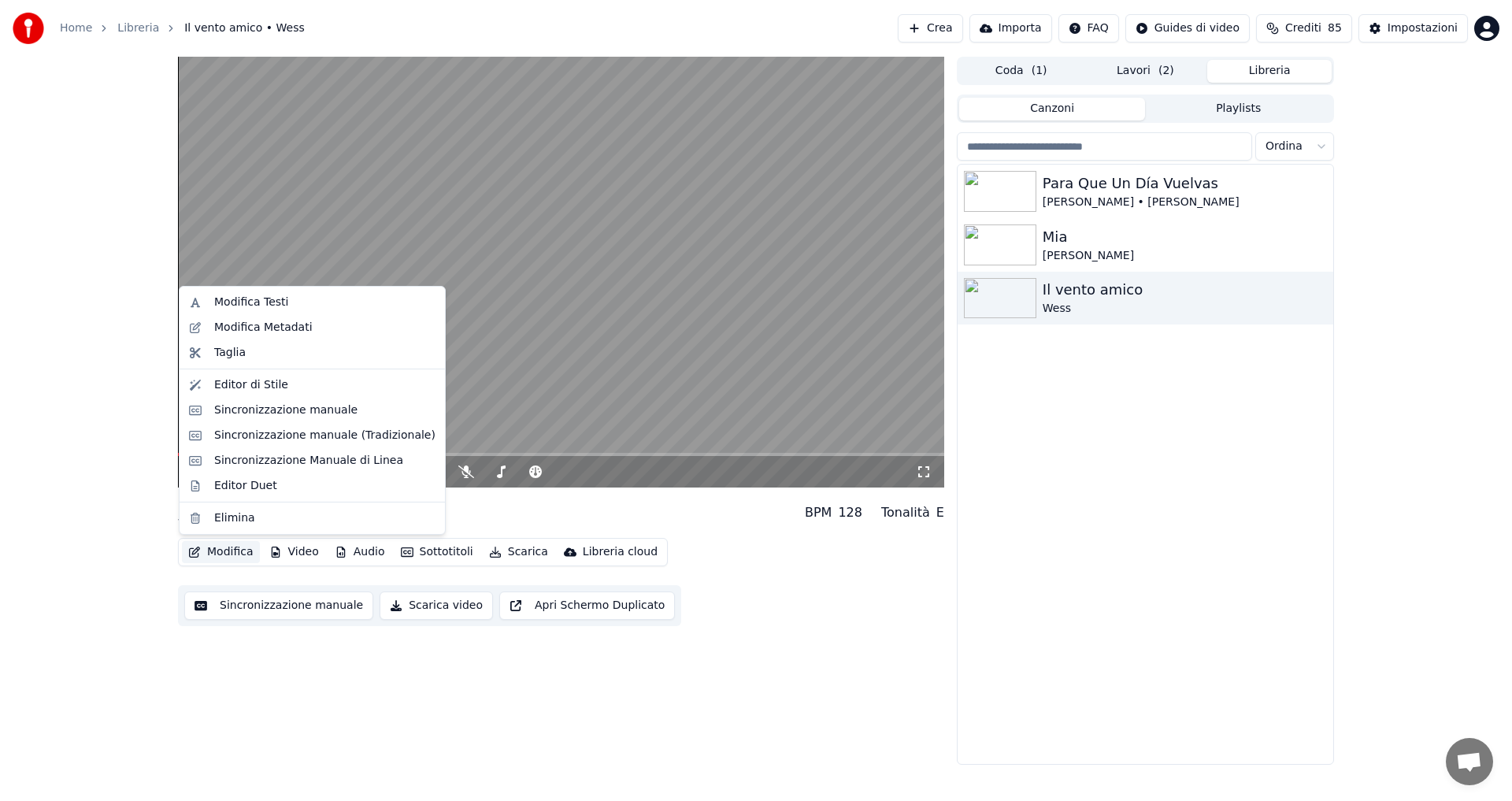
click at [238, 554] on button "Modifica" at bounding box center [220, 552] width 78 height 22
click at [249, 304] on div "Modifica Testi" at bounding box center [251, 303] width 74 height 16
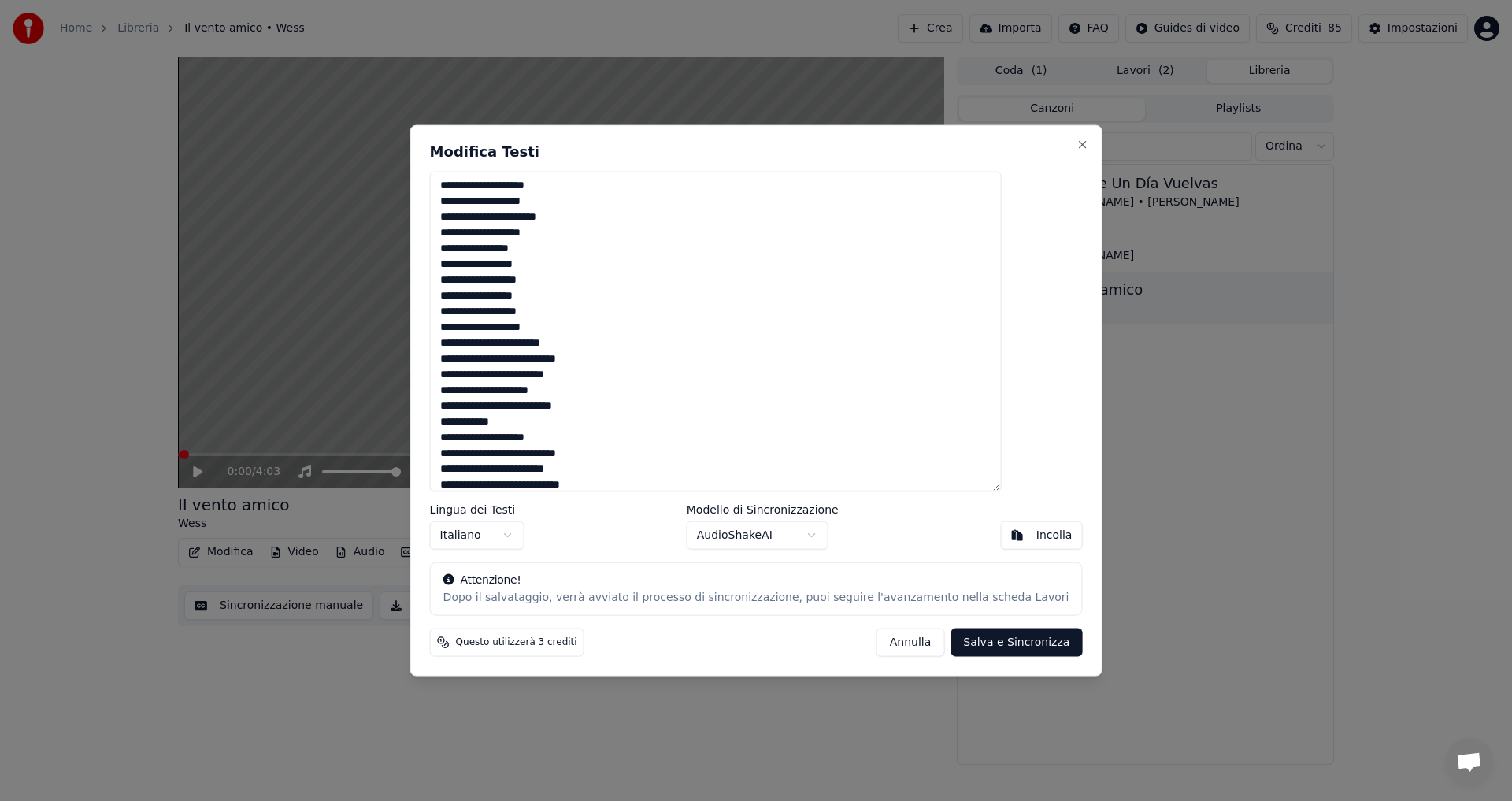
scroll to position [434, 0]
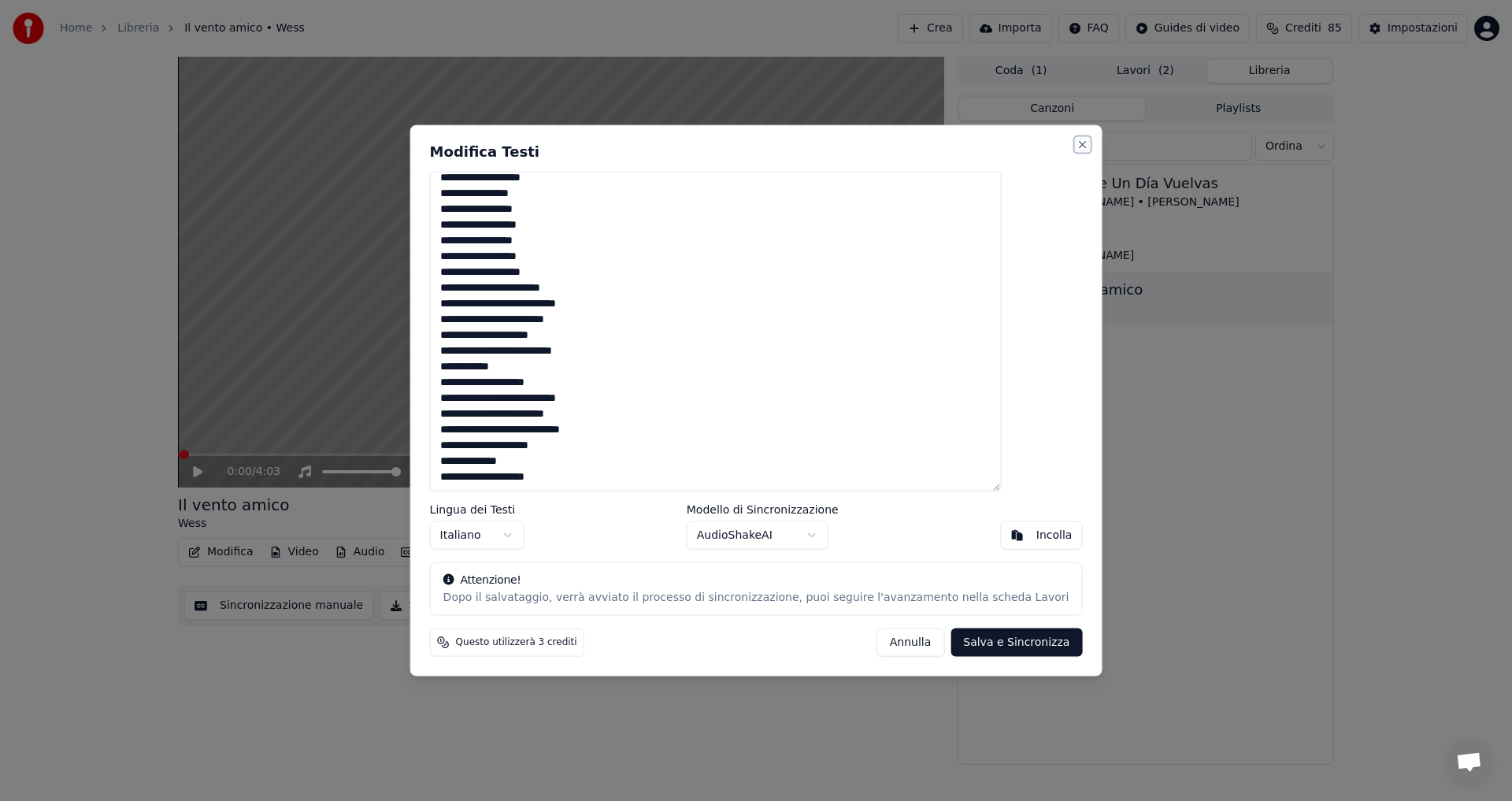
click at [1076, 143] on button "Close" at bounding box center [1082, 144] width 13 height 13
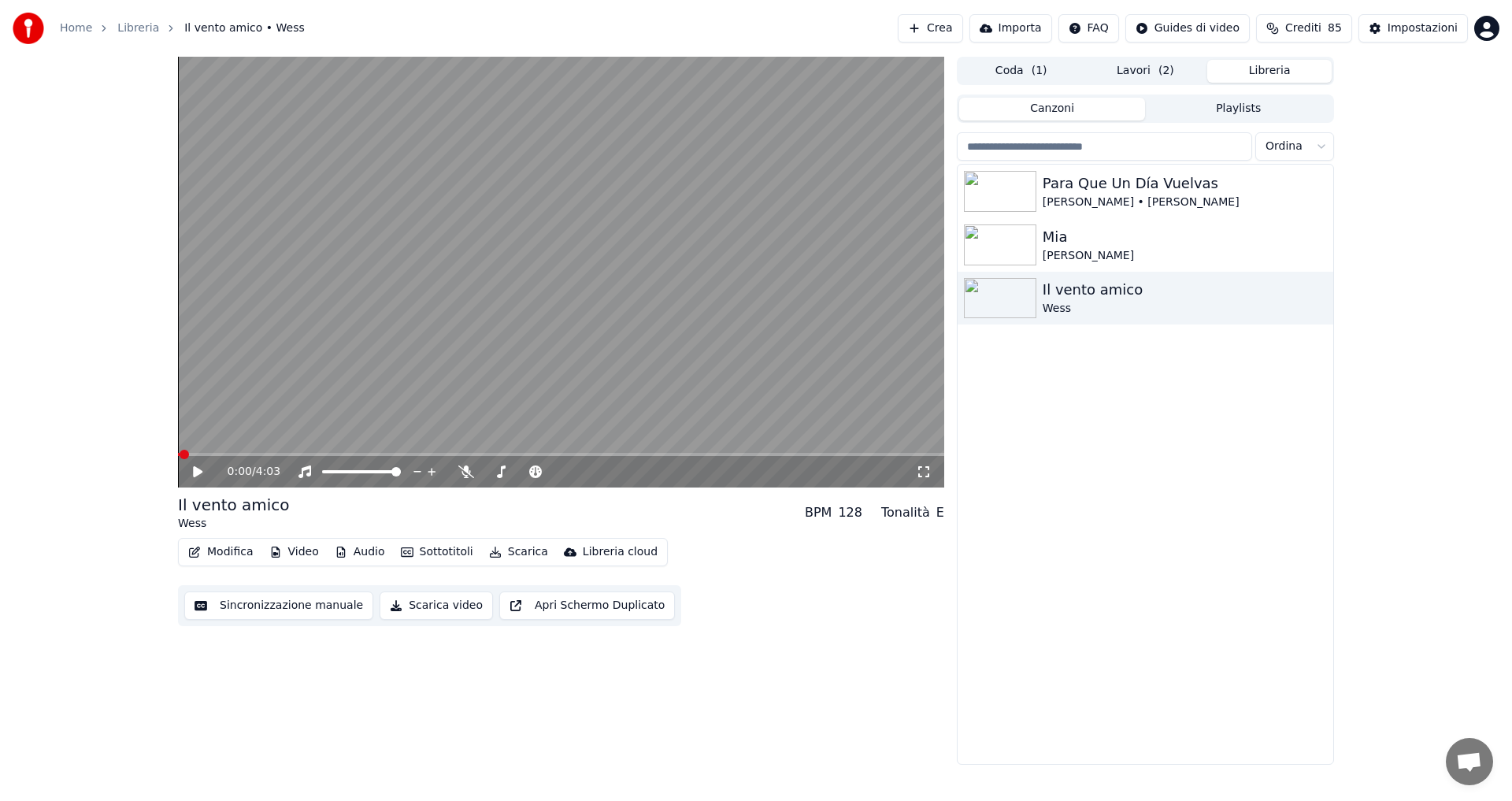
click at [7, 153] on div "0:00 / 4:03 Il vento amico Wess BPM 128 Tonalità E Modifica Video Audio Sottoti…" at bounding box center [756, 410] width 1512 height 709
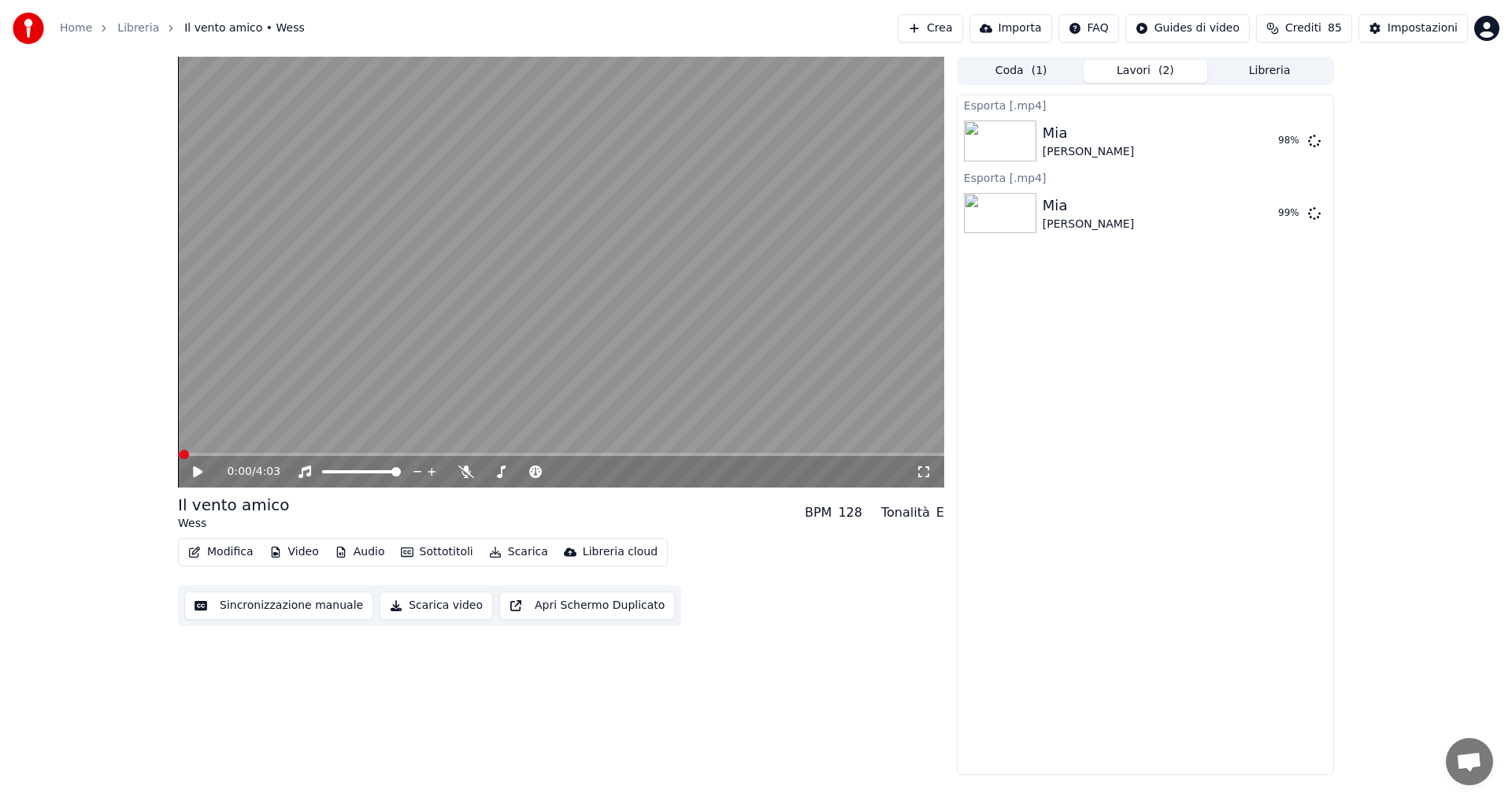
click at [1138, 73] on button "Lavori ( 2 )" at bounding box center [1146, 72] width 125 height 23
click at [36, 289] on div "0:00 / 4:03 Il vento amico Wess BPM 128 Tonalità E Modifica Video Audio Sottoti…" at bounding box center [756, 416] width 1512 height 719
